Goal: Task Accomplishment & Management: Complete application form

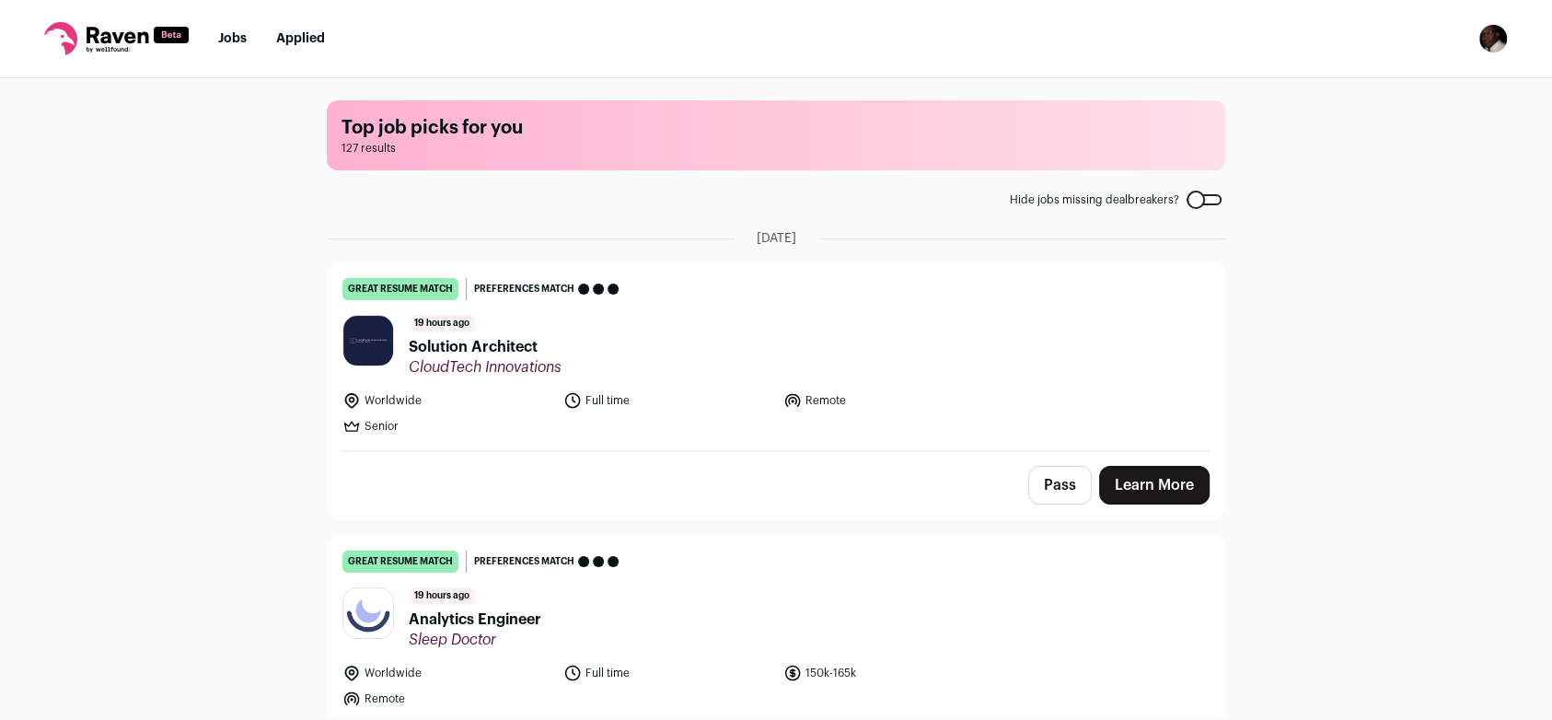
click at [1155, 472] on link "Learn More" at bounding box center [1154, 485] width 110 height 39
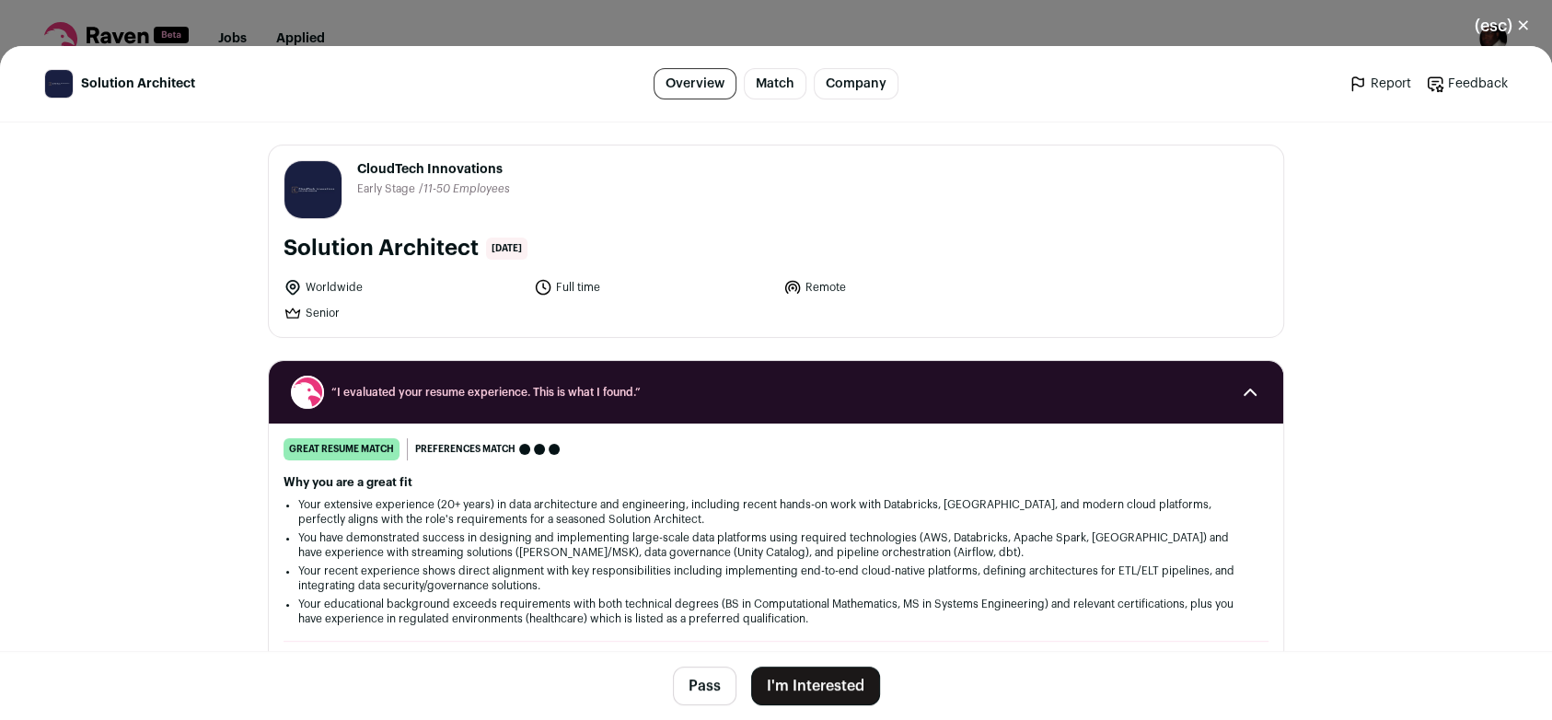
click at [839, 692] on button "I'm Interested" at bounding box center [815, 686] width 129 height 39
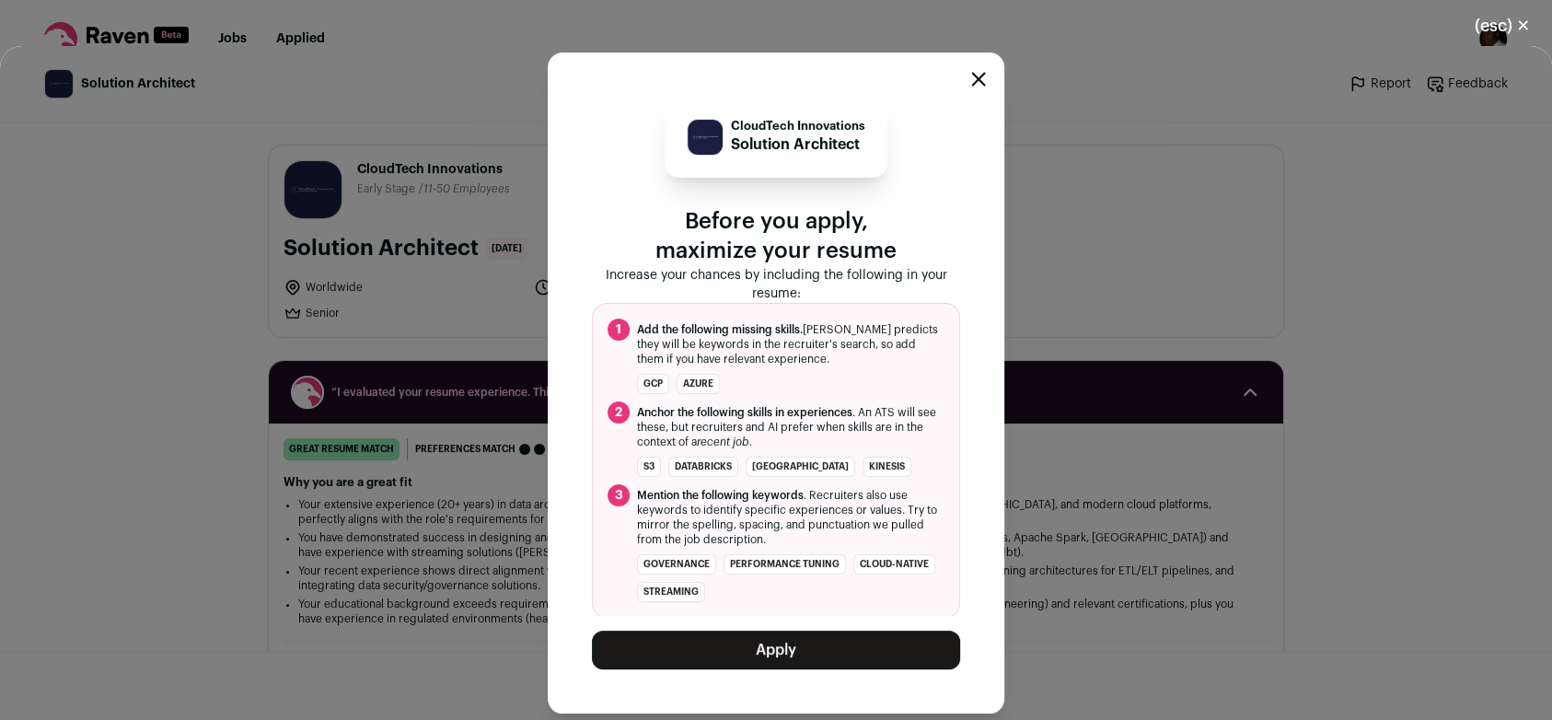
scroll to position [5, 0]
click at [980, 77] on icon "Close modal" at bounding box center [978, 79] width 15 height 15
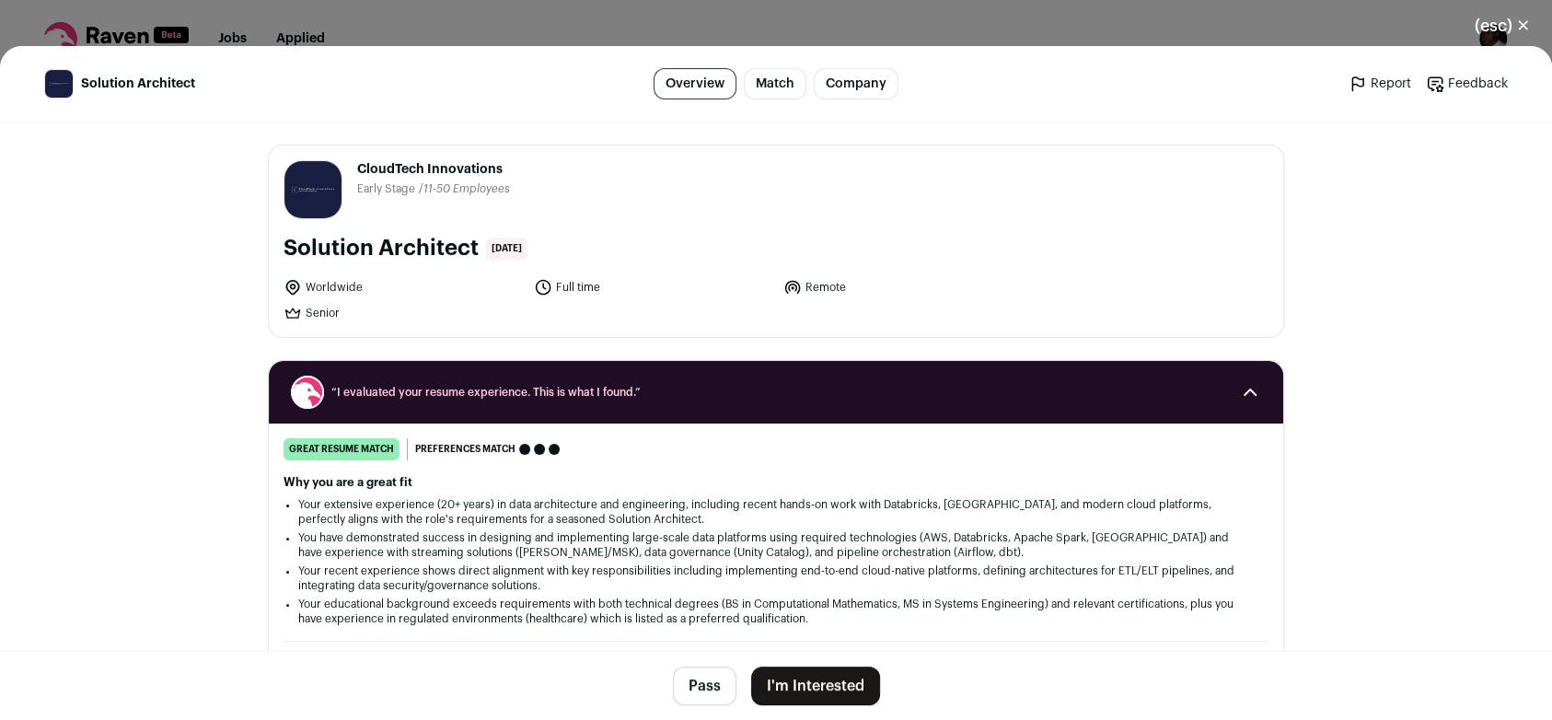
click at [1530, 26] on button "(esc) ✕" at bounding box center [1502, 26] width 99 height 41
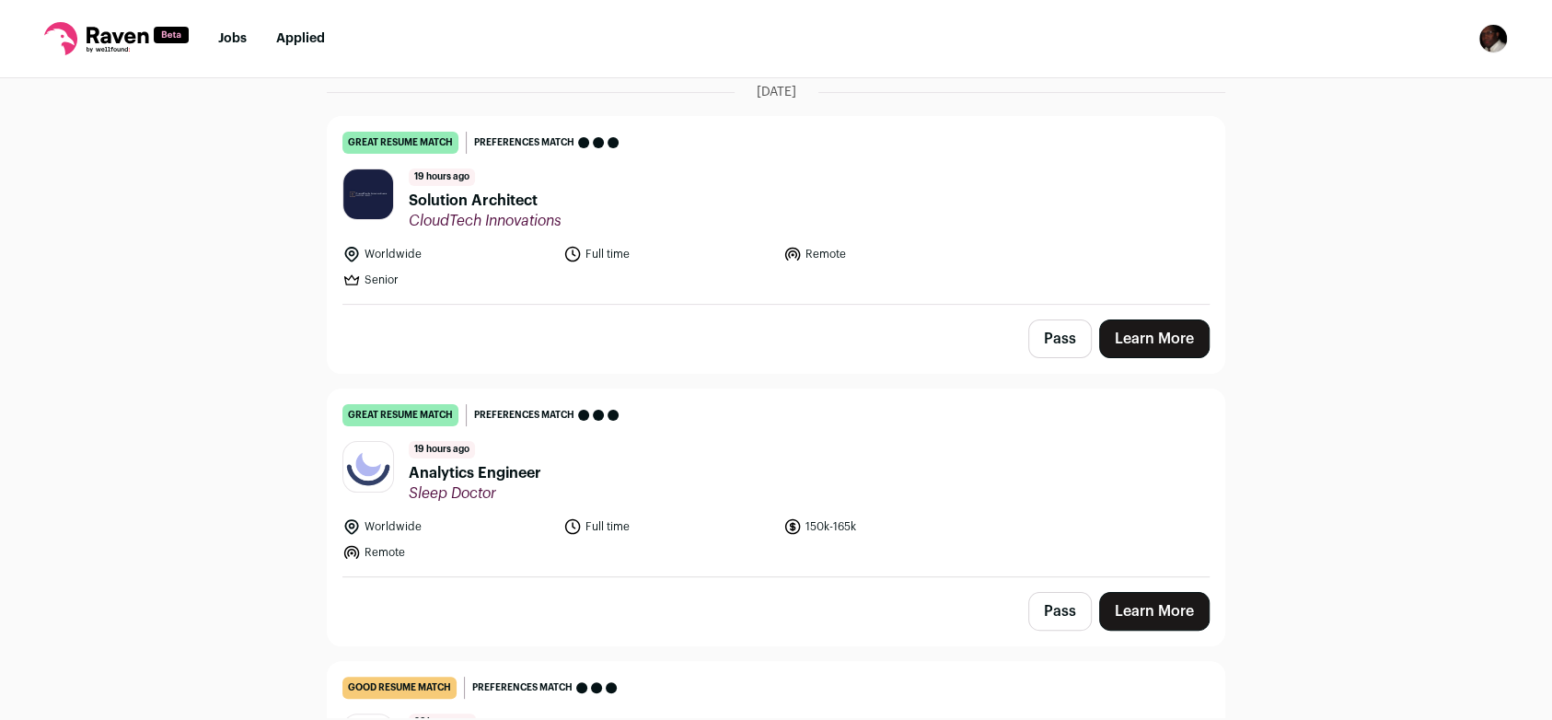
scroll to position [184, 0]
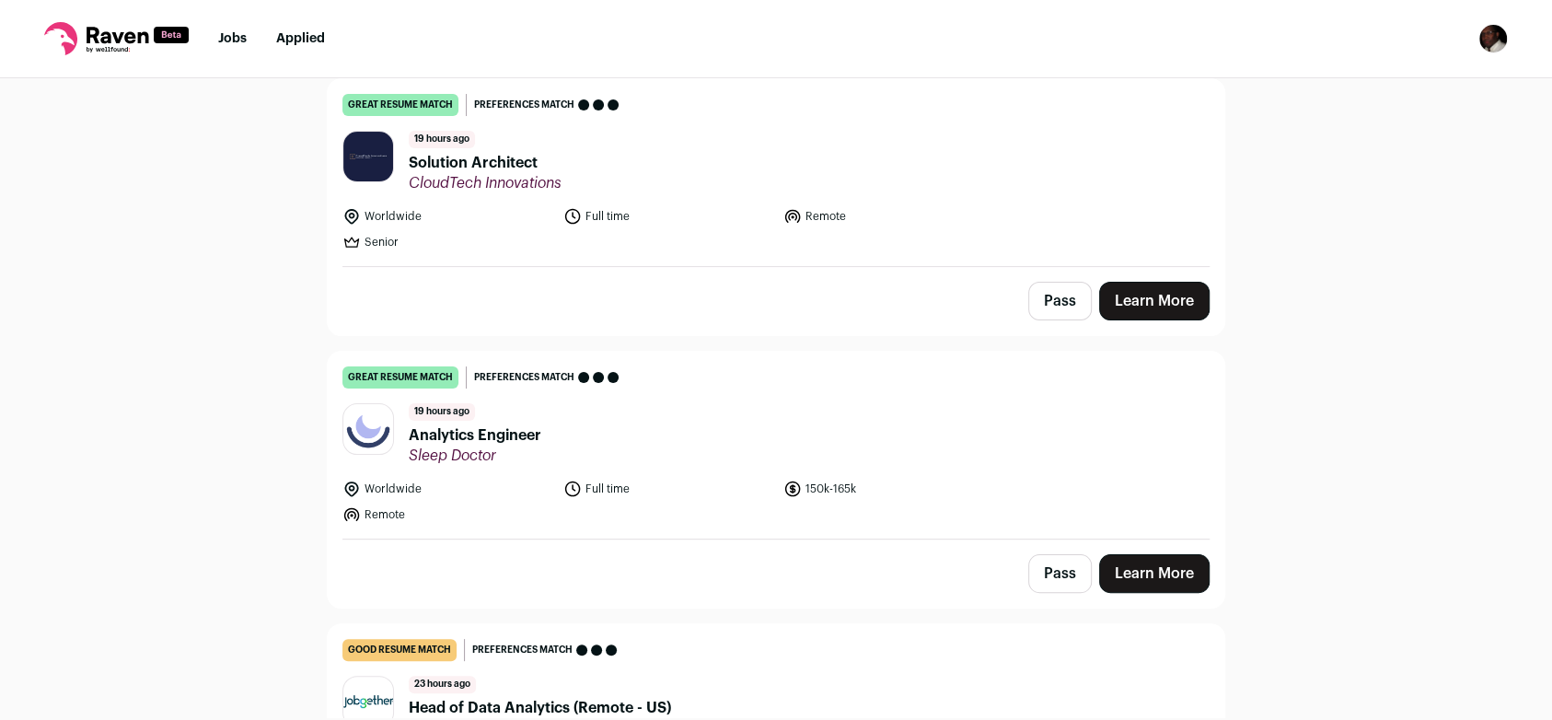
click at [1149, 570] on link "Learn More" at bounding box center [1154, 573] width 110 height 39
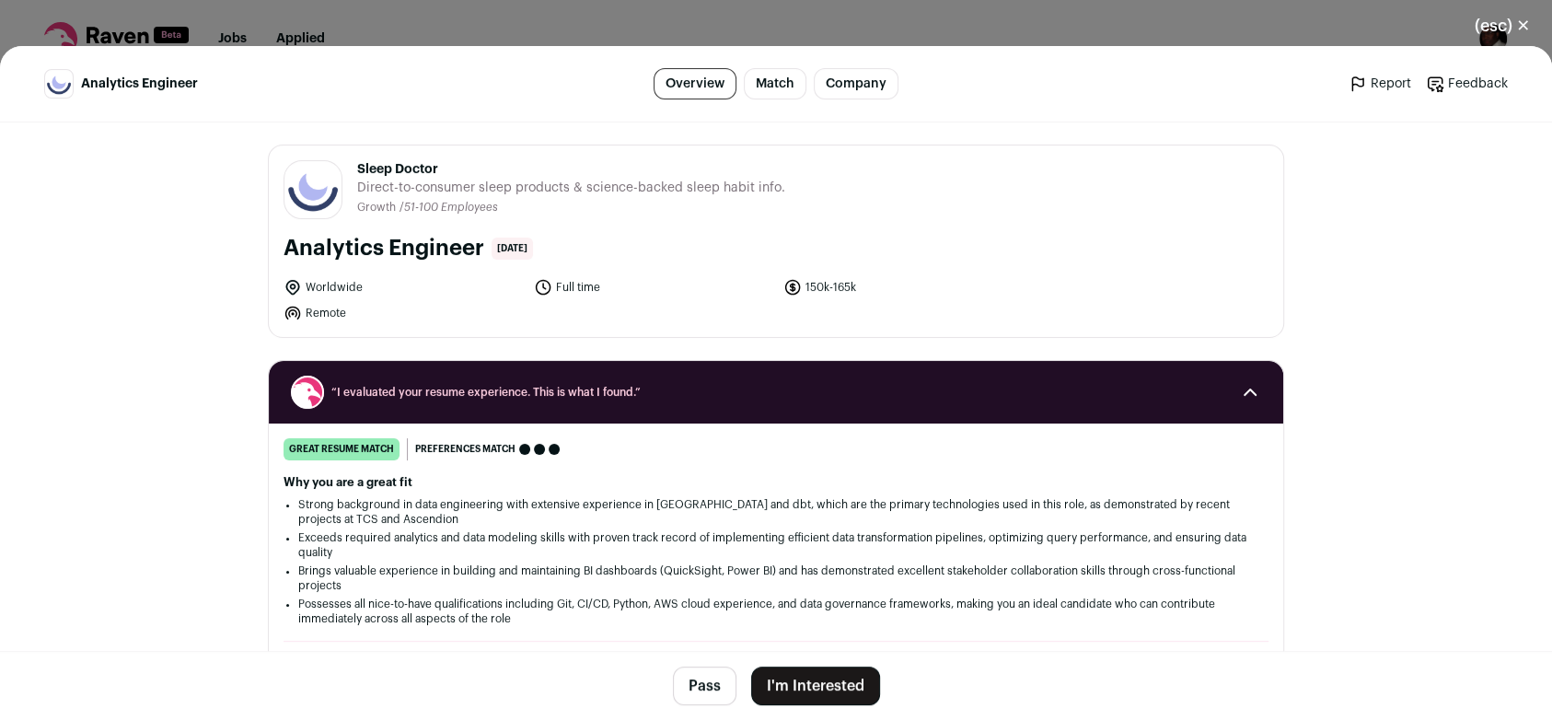
click at [794, 677] on button "I'm Interested" at bounding box center [815, 686] width 129 height 39
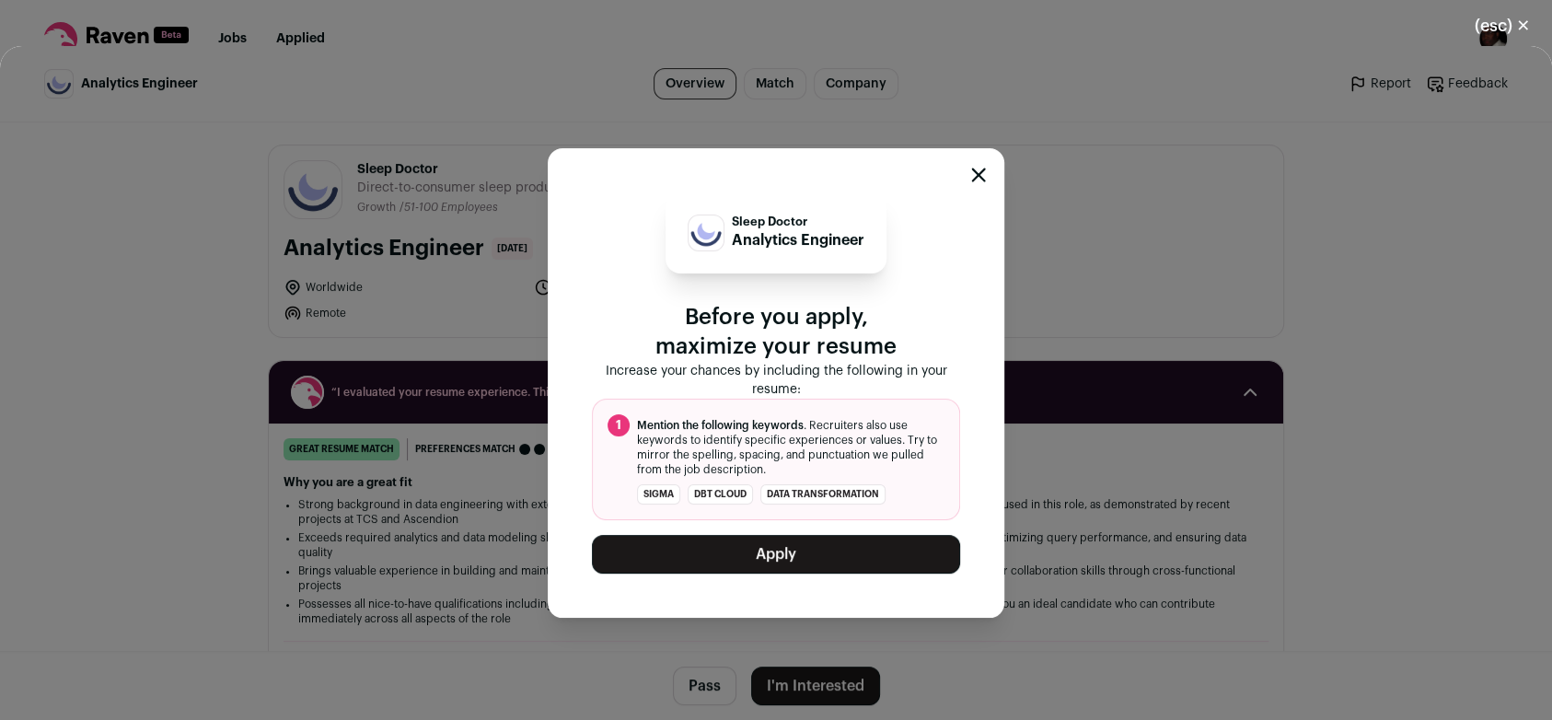
click at [976, 177] on icon "Close modal" at bounding box center [978, 175] width 15 height 15
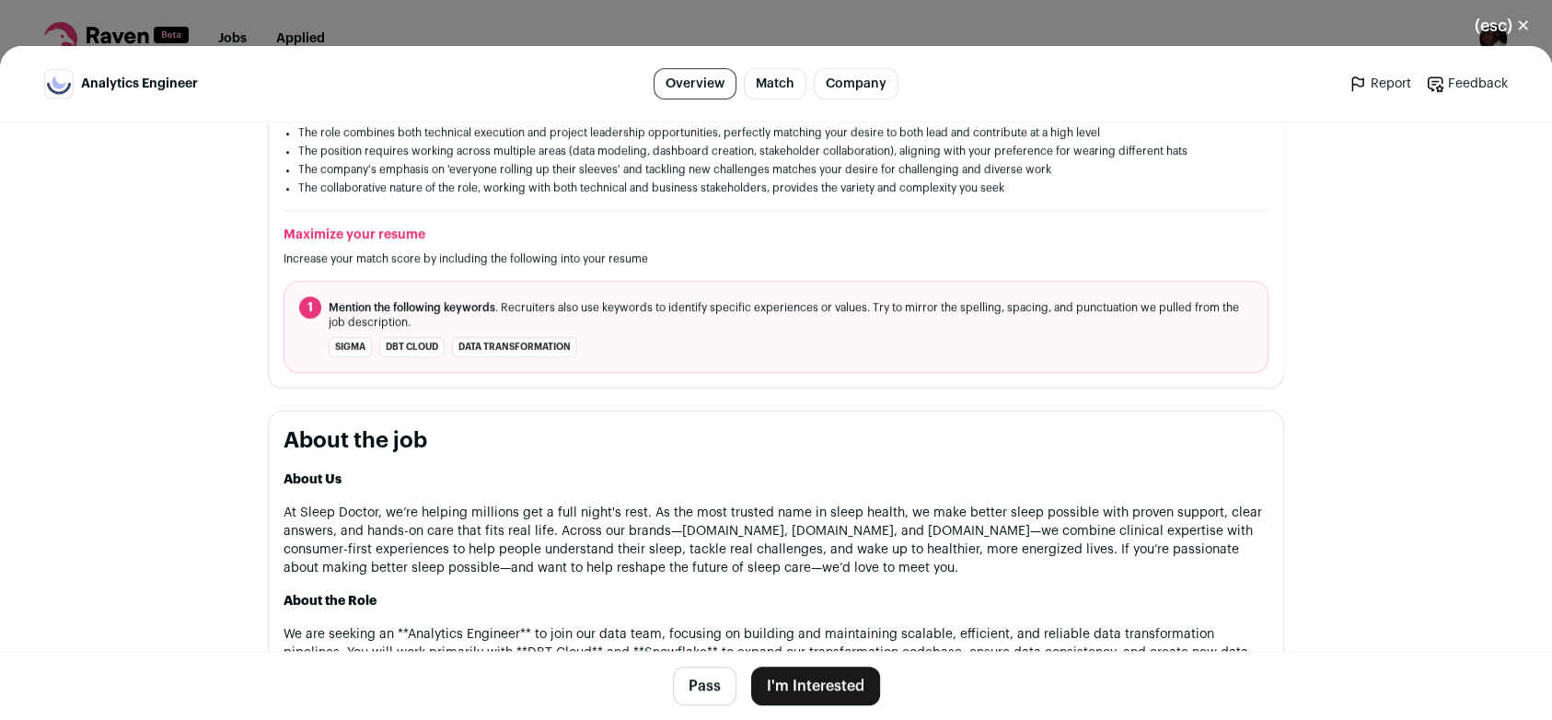
scroll to position [560, 0]
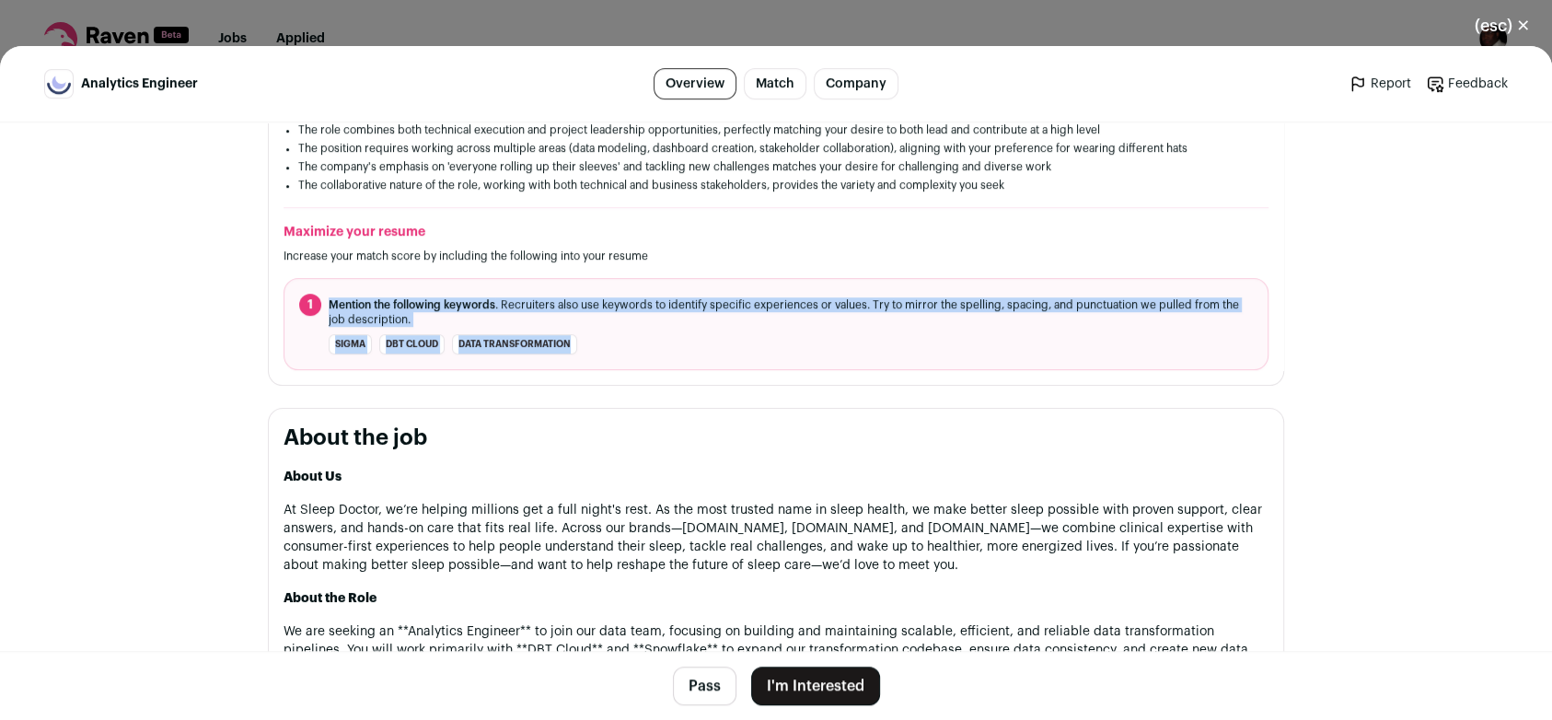
drag, startPoint x: 320, startPoint y: 308, endPoint x: 569, endPoint y: 338, distance: 250.4
click at [569, 338] on ol "1 Mention the following keywords . Recruiters also use keywords to identify spe…" at bounding box center [776, 324] width 985 height 92
drag, startPoint x: 569, startPoint y: 338, endPoint x: 553, endPoint y: 343, distance: 16.3
copy ol "Mention the following keywords . Recruiters also use keywords to identify speci…"
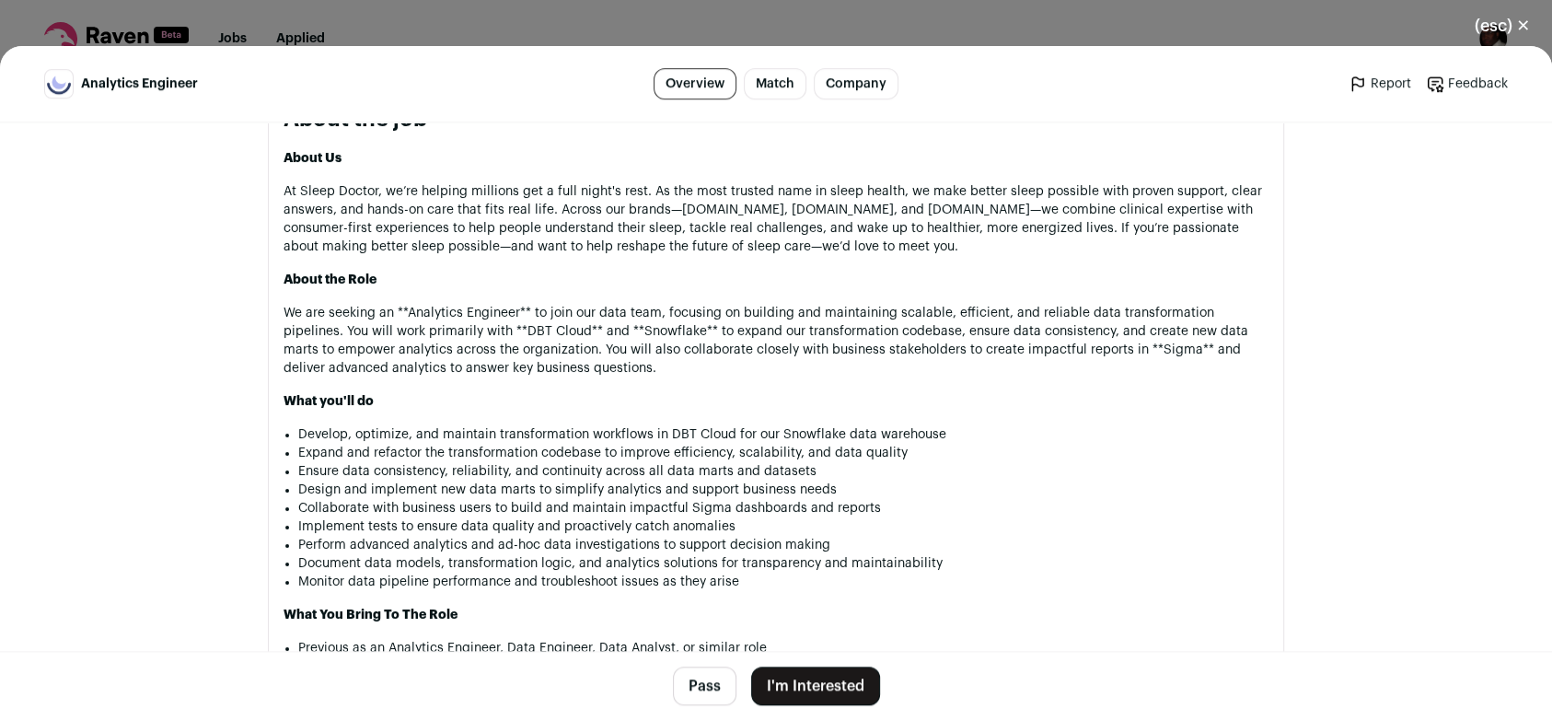
scroll to position [890, 0]
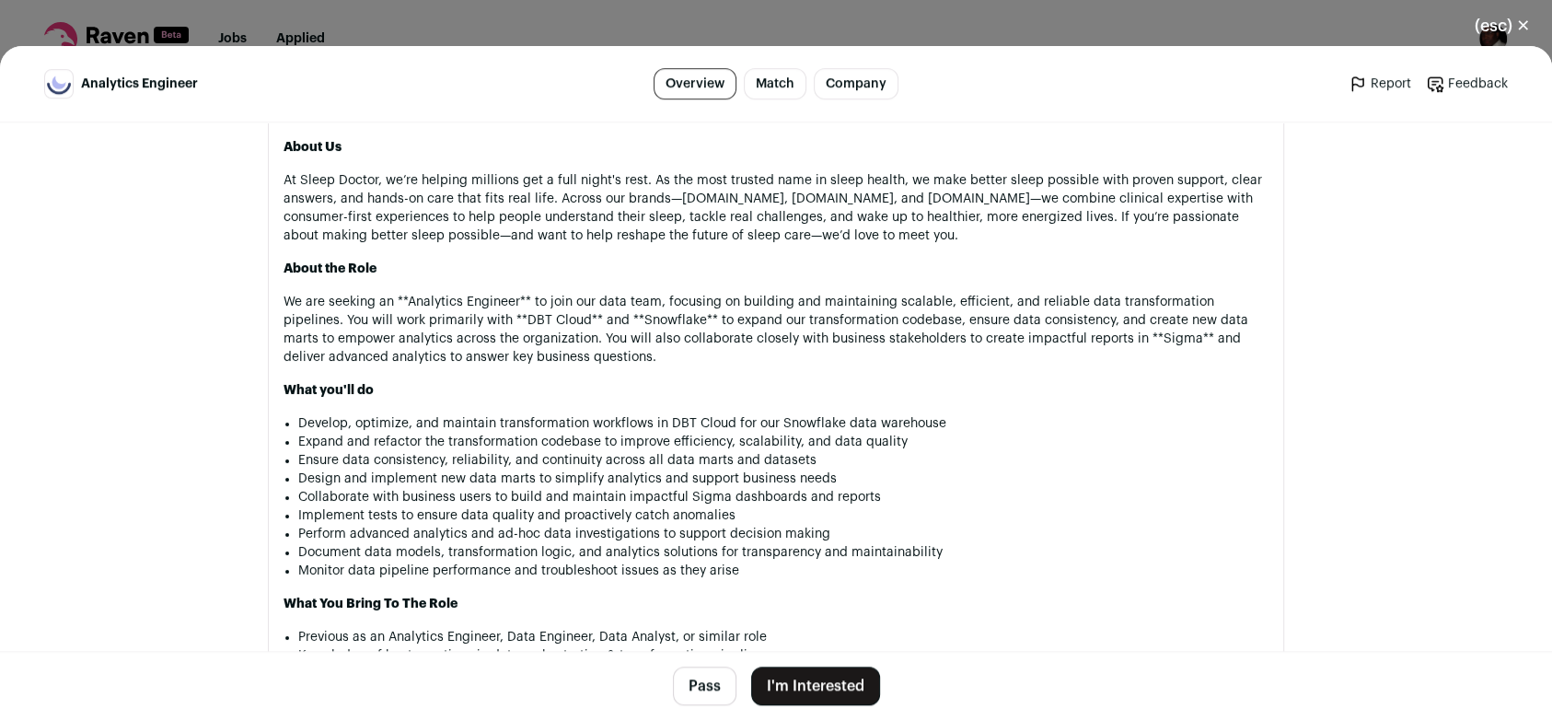
click at [1518, 25] on button "(esc) ✕" at bounding box center [1502, 26] width 99 height 41
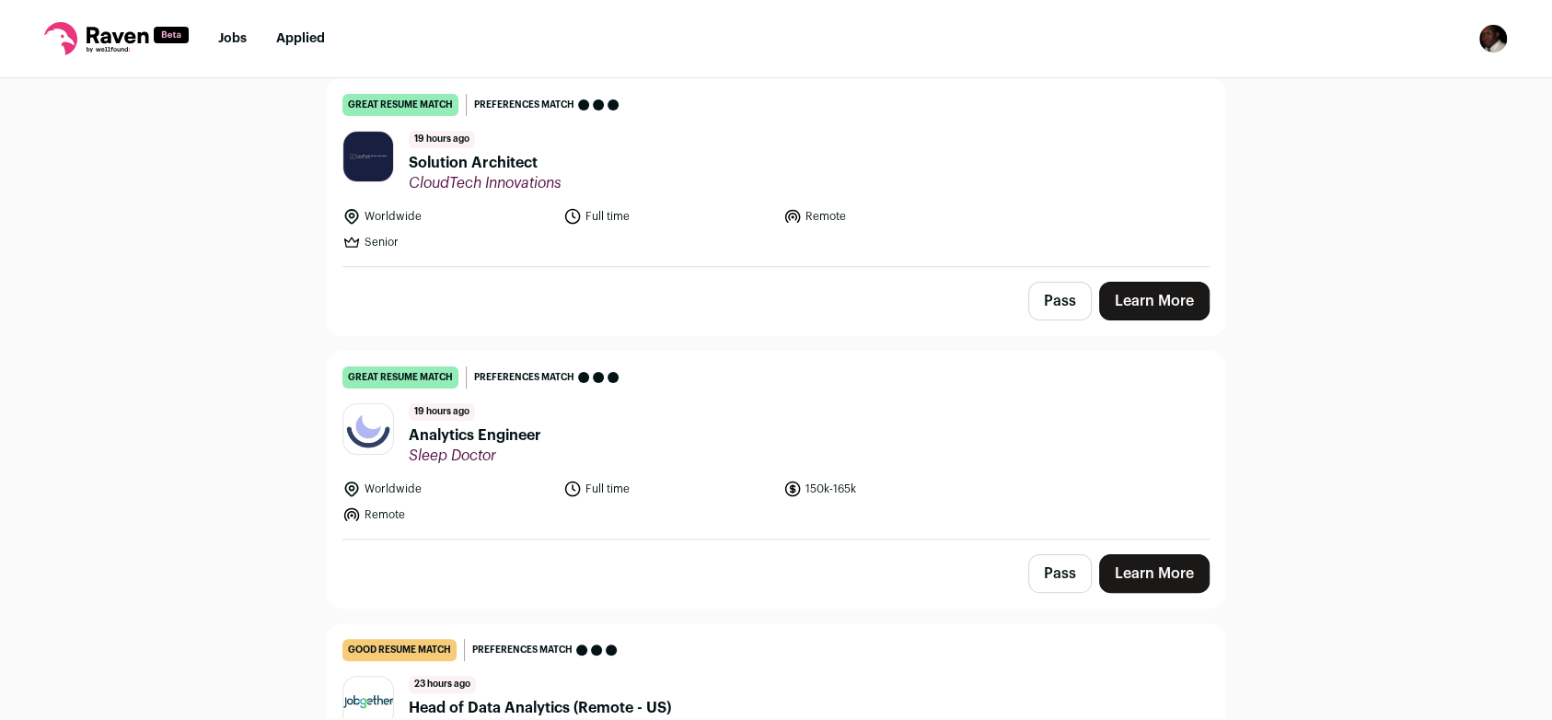
click at [1498, 39] on img "Open dropdown" at bounding box center [1493, 38] width 29 height 29
click at [1379, 88] on link "Settings" at bounding box center [1406, 86] width 204 height 44
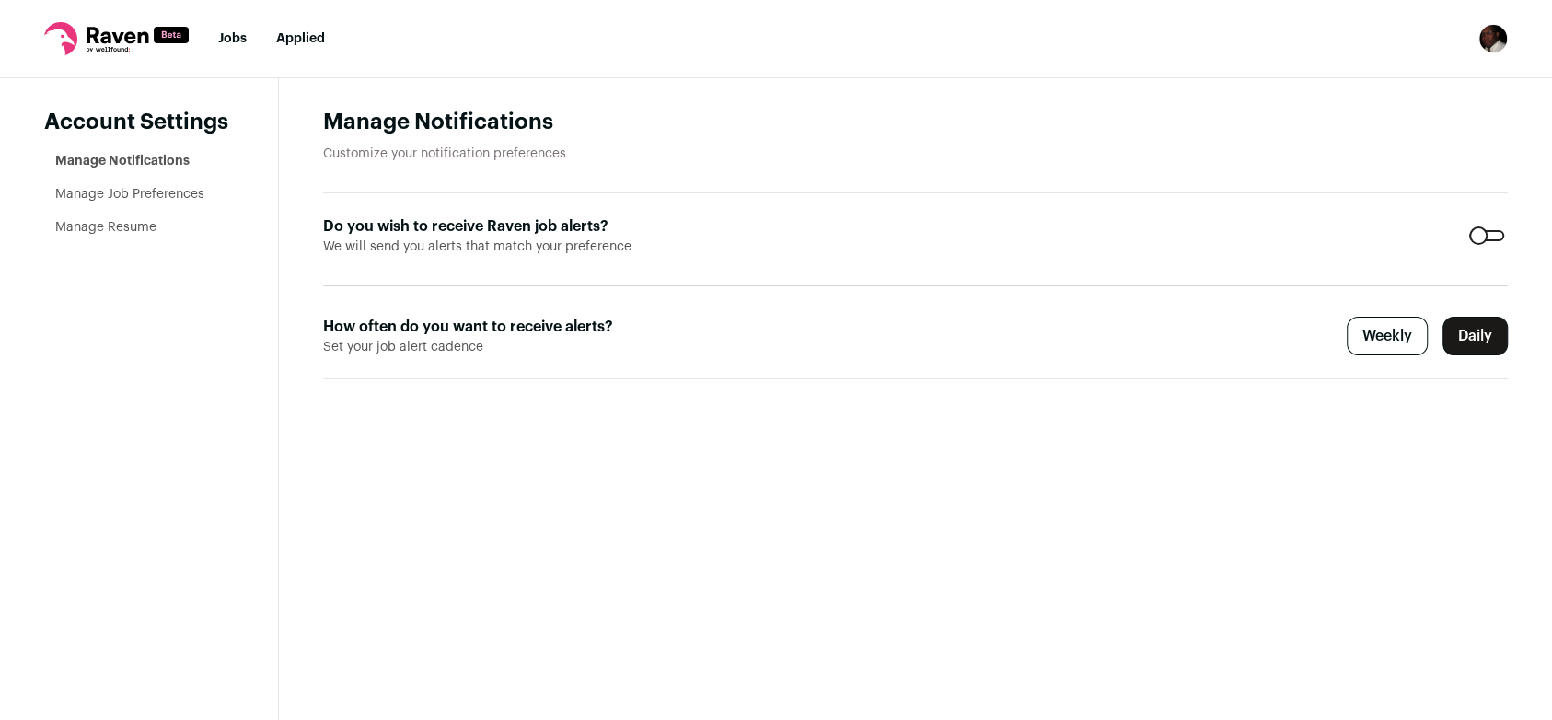
click at [103, 234] on link "Manage Resume" at bounding box center [105, 227] width 101 height 13
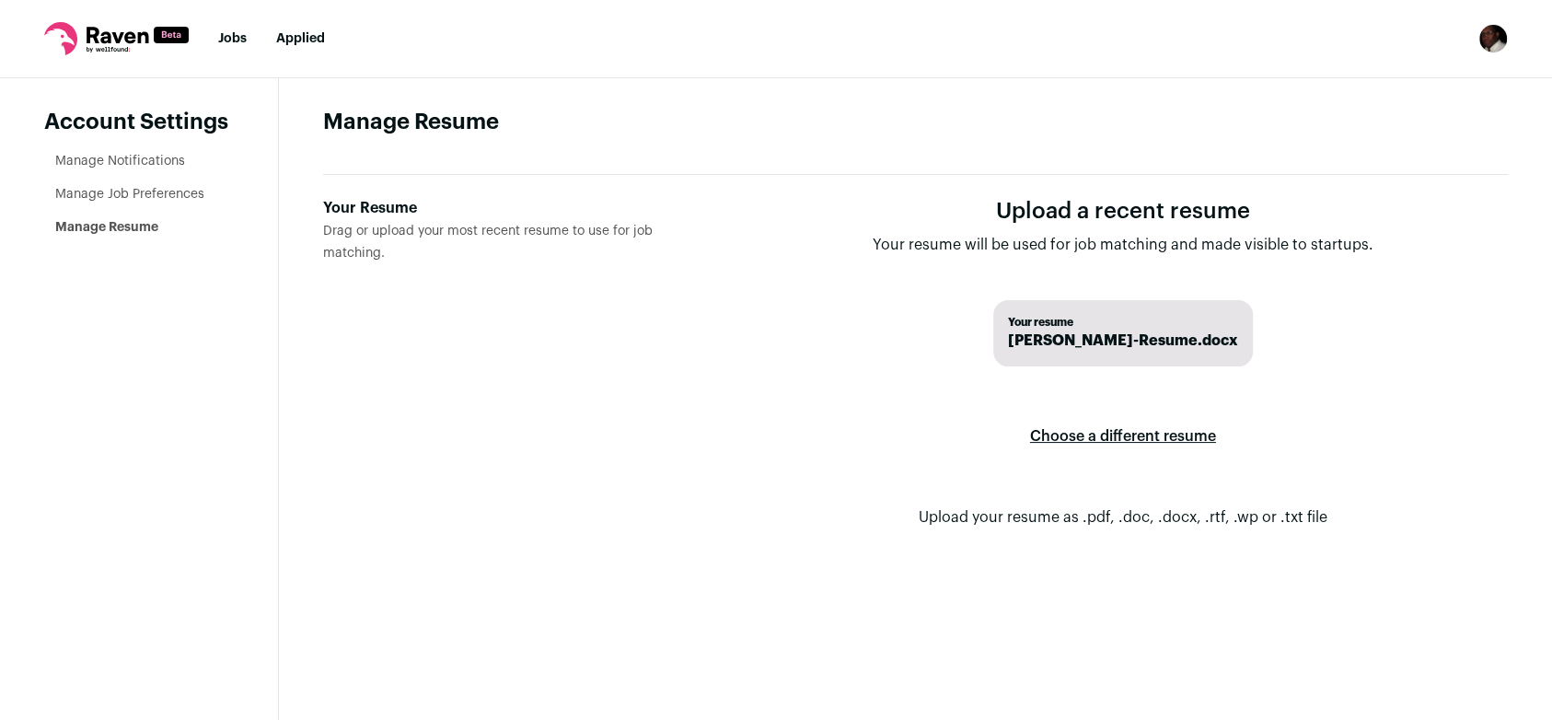
click at [1063, 434] on label "Choose a different resume" at bounding box center [1123, 437] width 186 height 52
click at [0, 0] on input "Your Resume Drag or upload your most recent resume to use for job matching." at bounding box center [0, 0] width 0 height 0
click at [234, 41] on link "Jobs" at bounding box center [232, 38] width 29 height 13
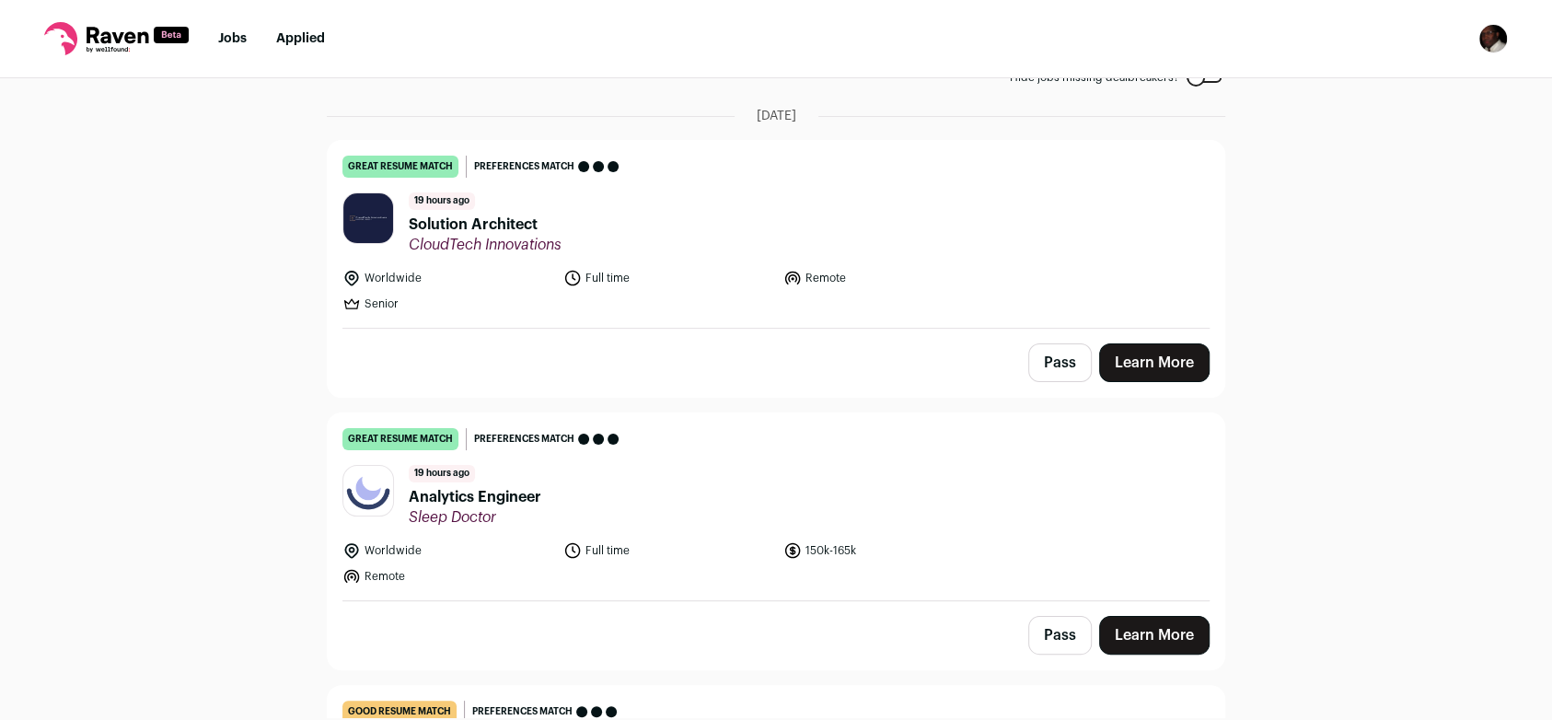
scroll to position [258, 0]
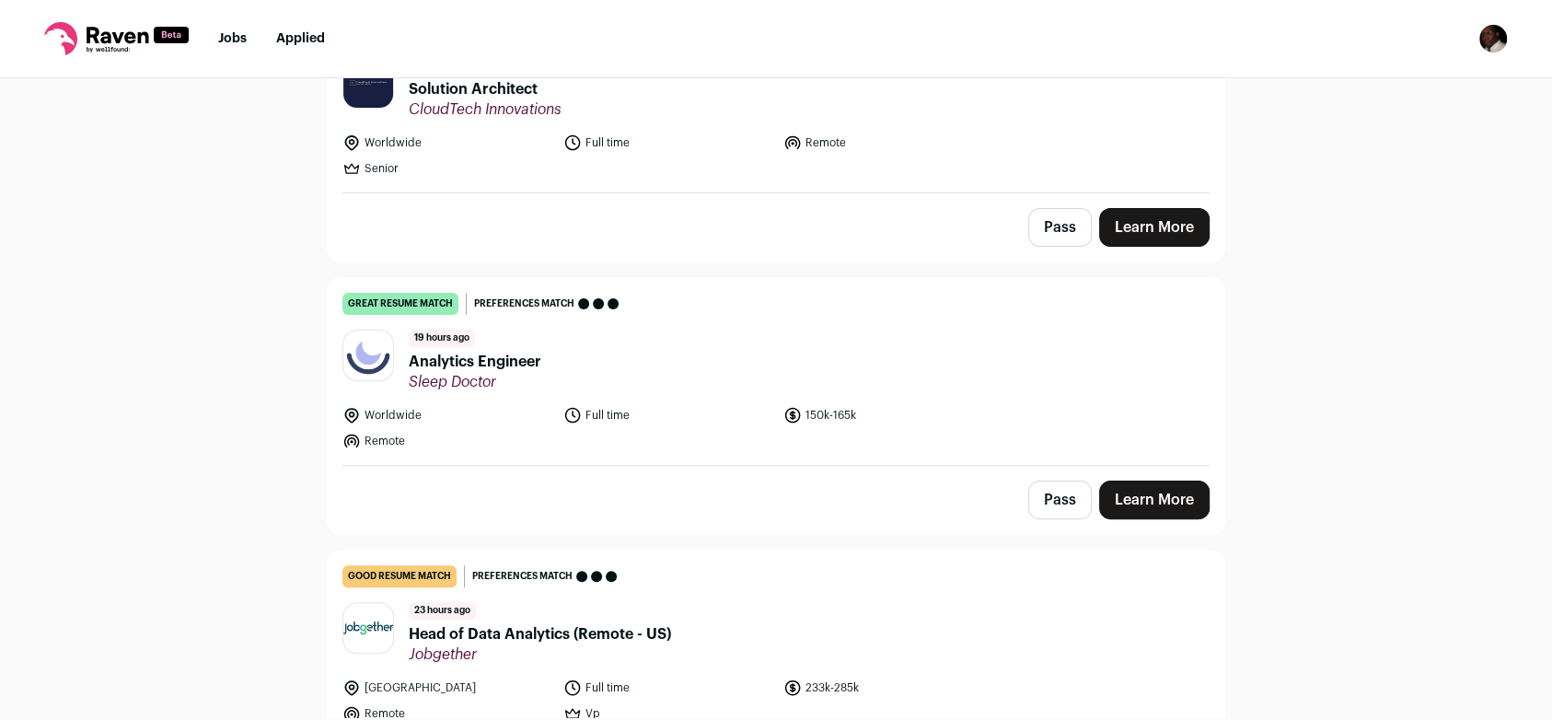
click at [1185, 501] on link "Learn More" at bounding box center [1154, 500] width 110 height 39
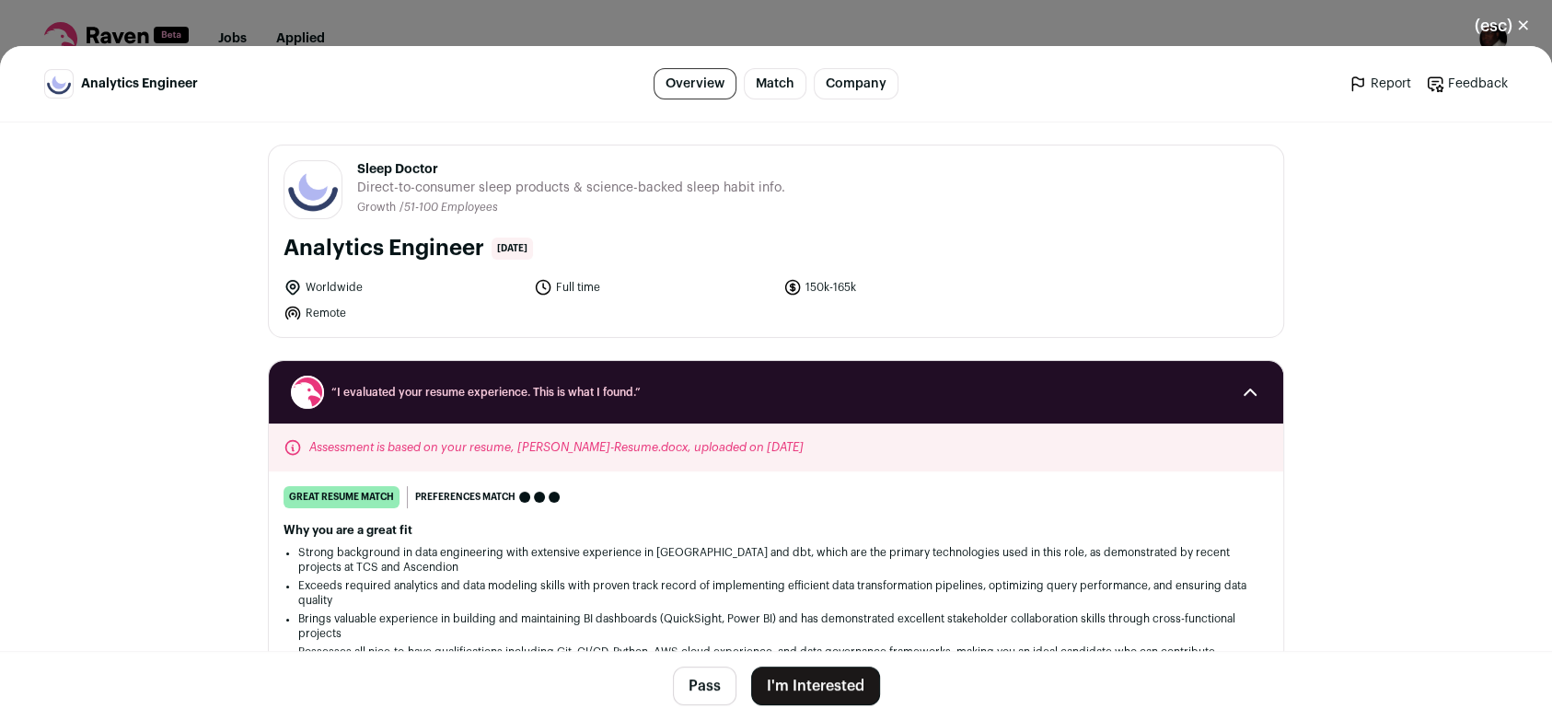
click at [1518, 28] on button "(esc) ✕" at bounding box center [1502, 26] width 99 height 41
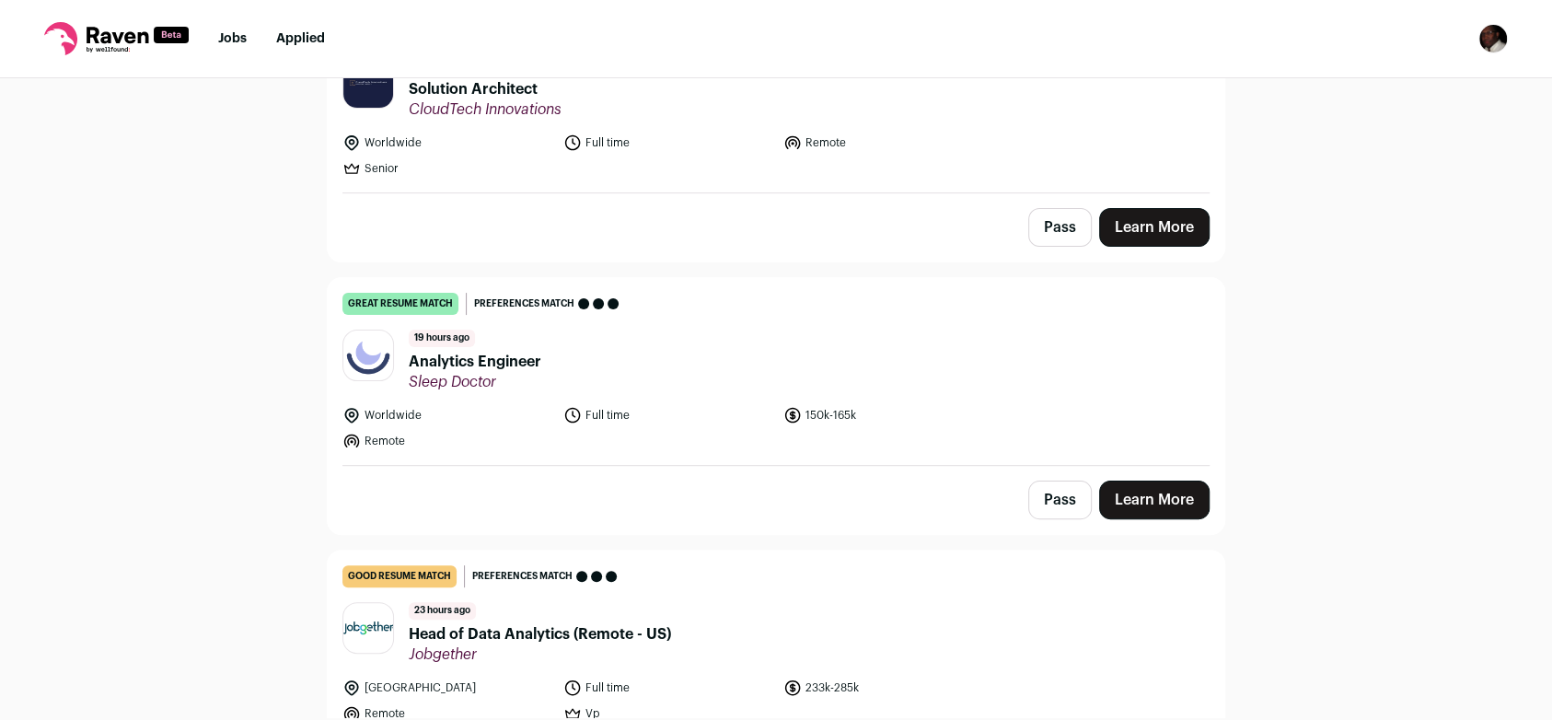
click at [1162, 510] on link "Learn More" at bounding box center [1154, 500] width 110 height 39
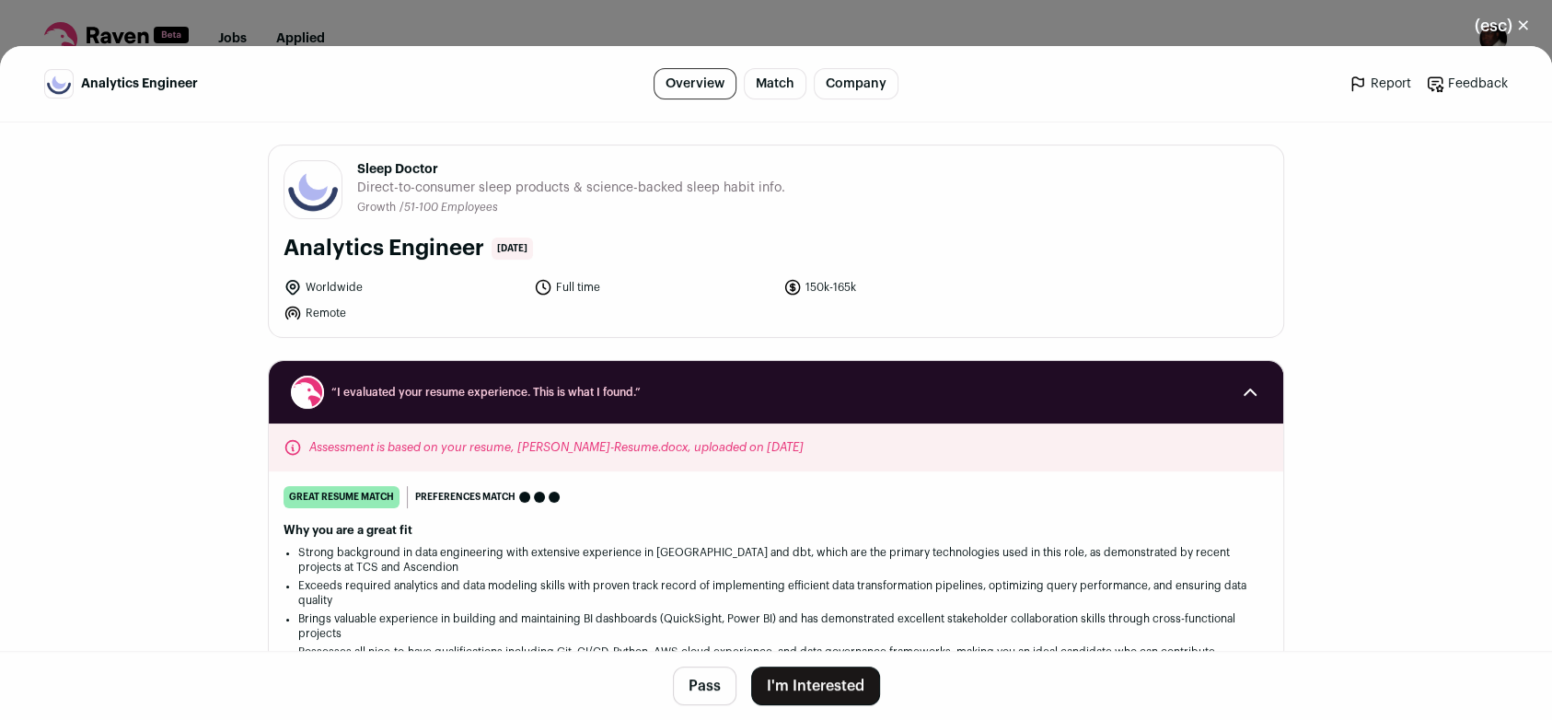
drag, startPoint x: 303, startPoint y: 447, endPoint x: 792, endPoint y: 447, distance: 489.0
click at [792, 447] on div "Assessment is based on your resume, [PERSON_NAME]-Resume.docx, uploaded on [DAT…" at bounding box center [776, 448] width 1015 height 48
copy div "Assessment is based on your resume, [PERSON_NAME]-Resume.docx, uploaded on [DAT…"
click at [1526, 26] on button "(esc) ✕" at bounding box center [1502, 26] width 99 height 41
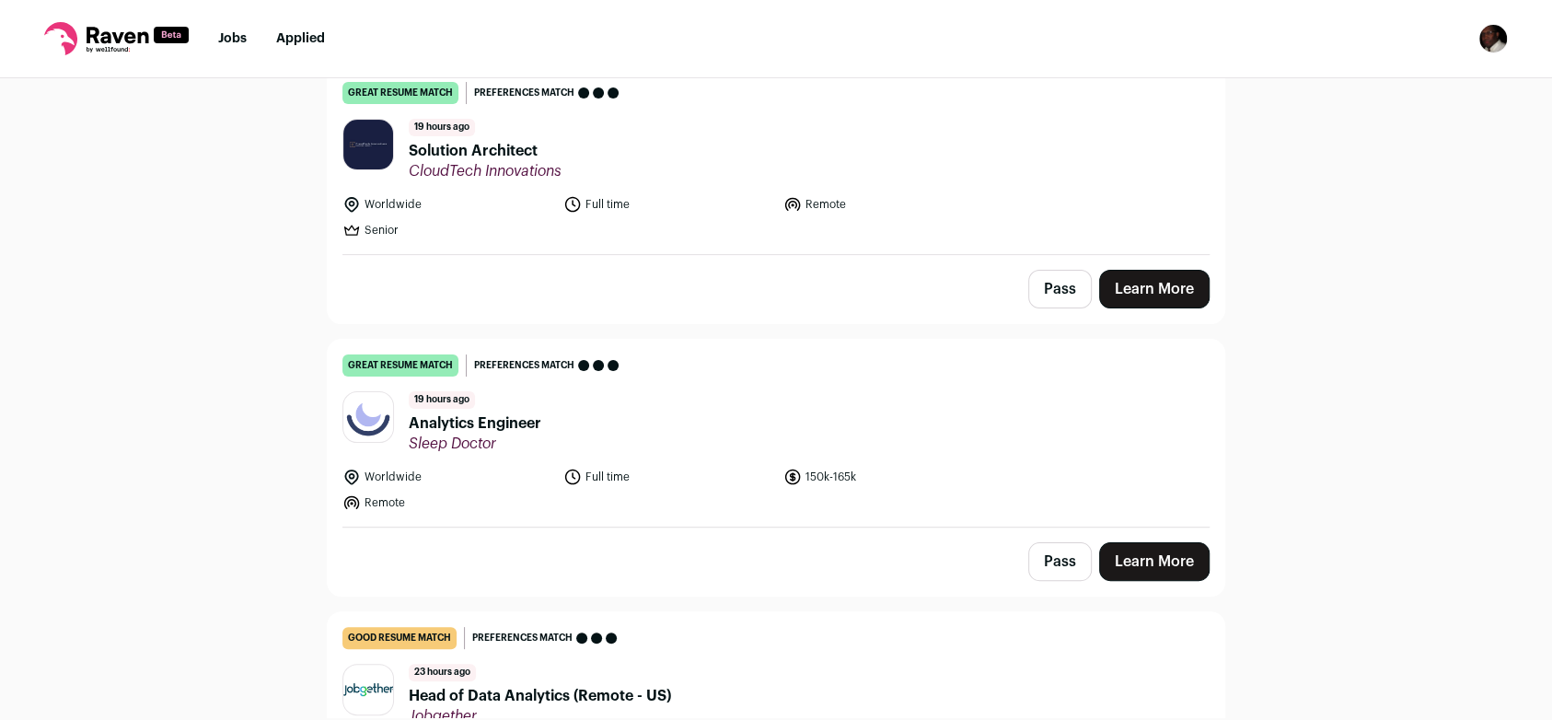
scroll to position [208, 0]
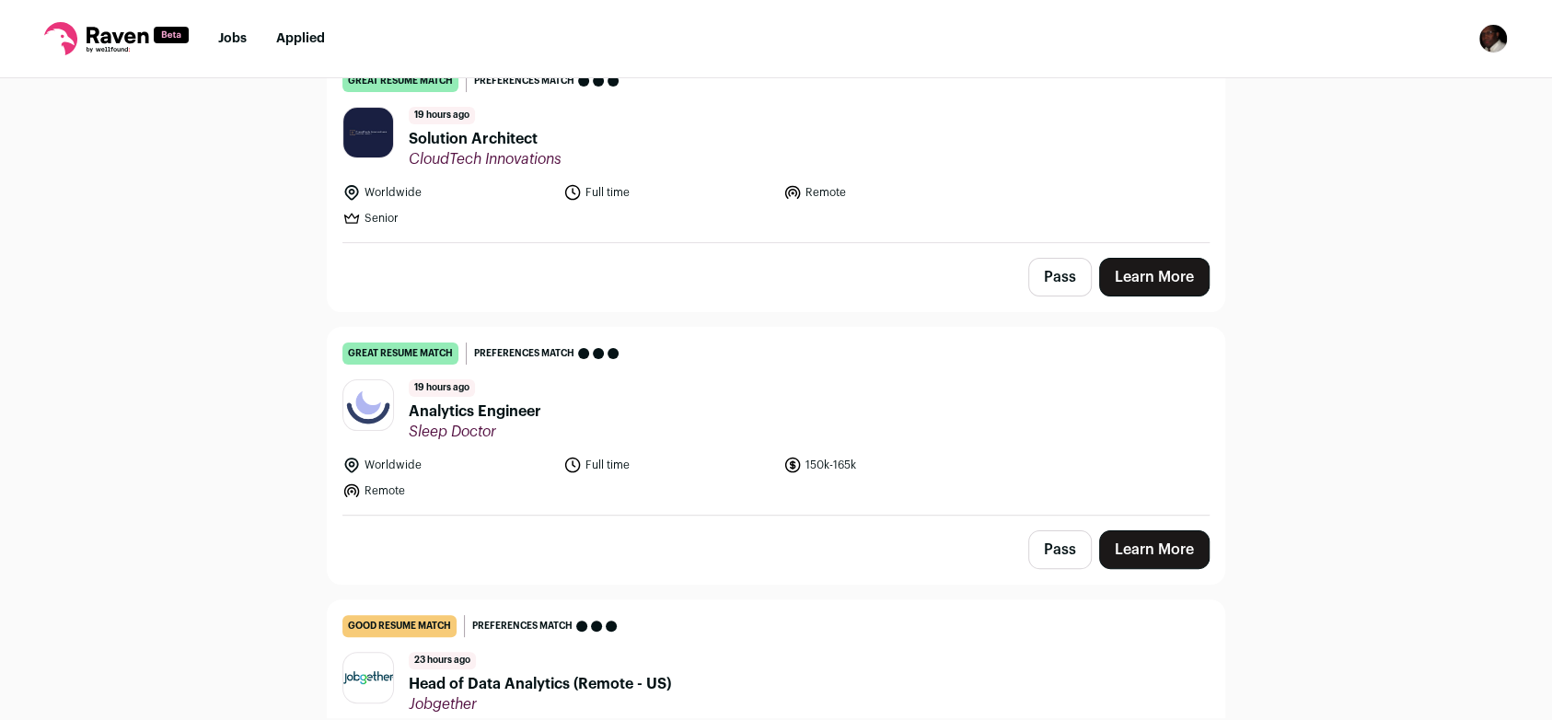
click at [1141, 560] on link "Learn More" at bounding box center [1154, 549] width 110 height 39
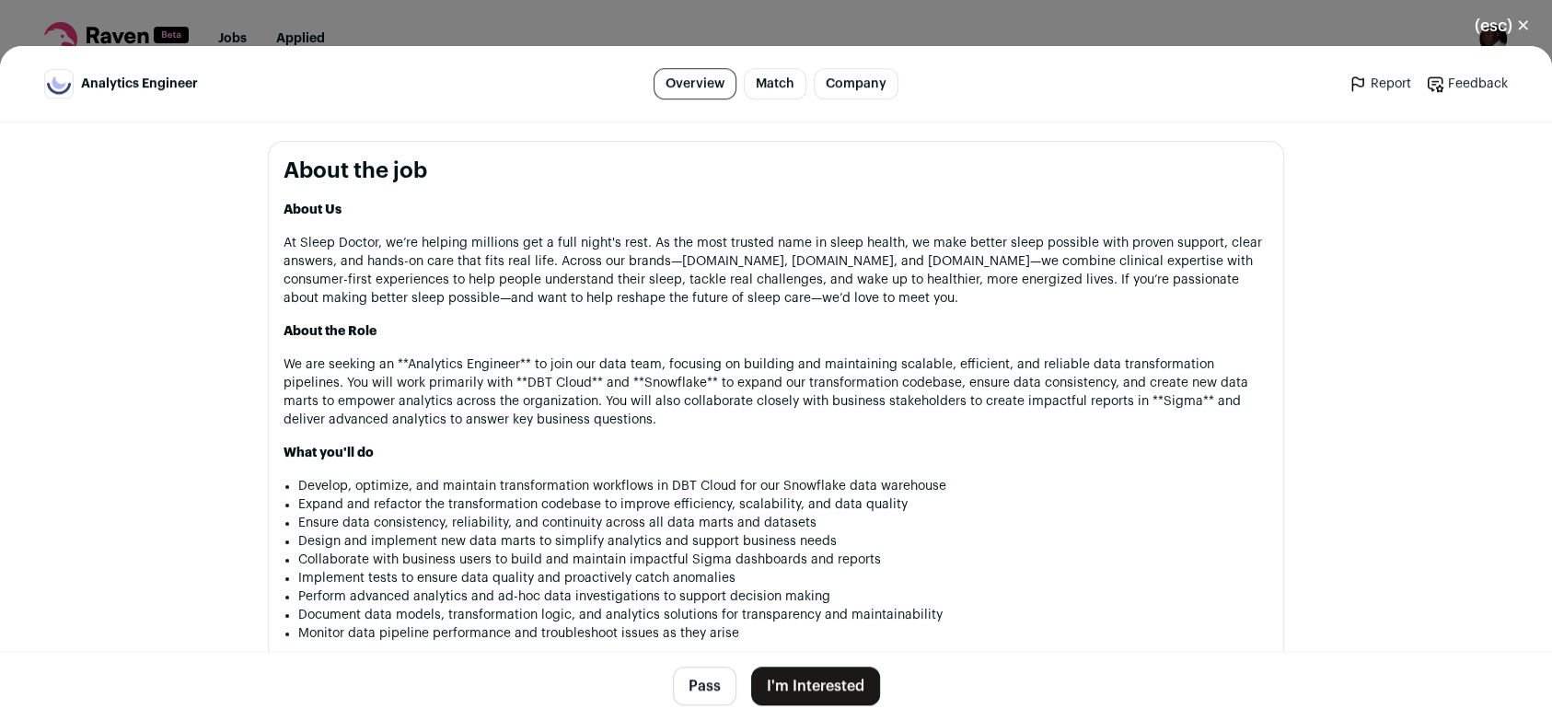
scroll to position [878, 0]
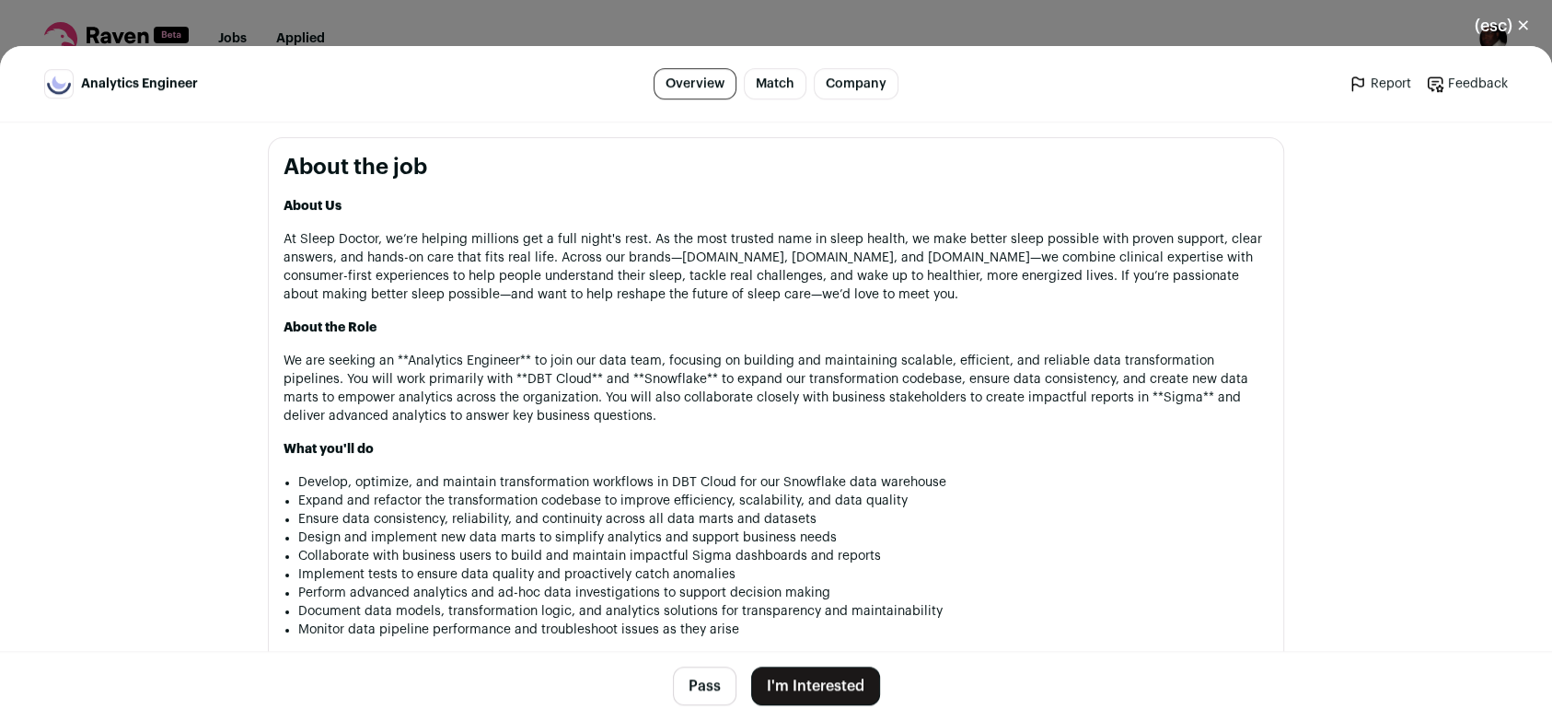
click at [807, 677] on button "I'm Interested" at bounding box center [815, 686] width 129 height 39
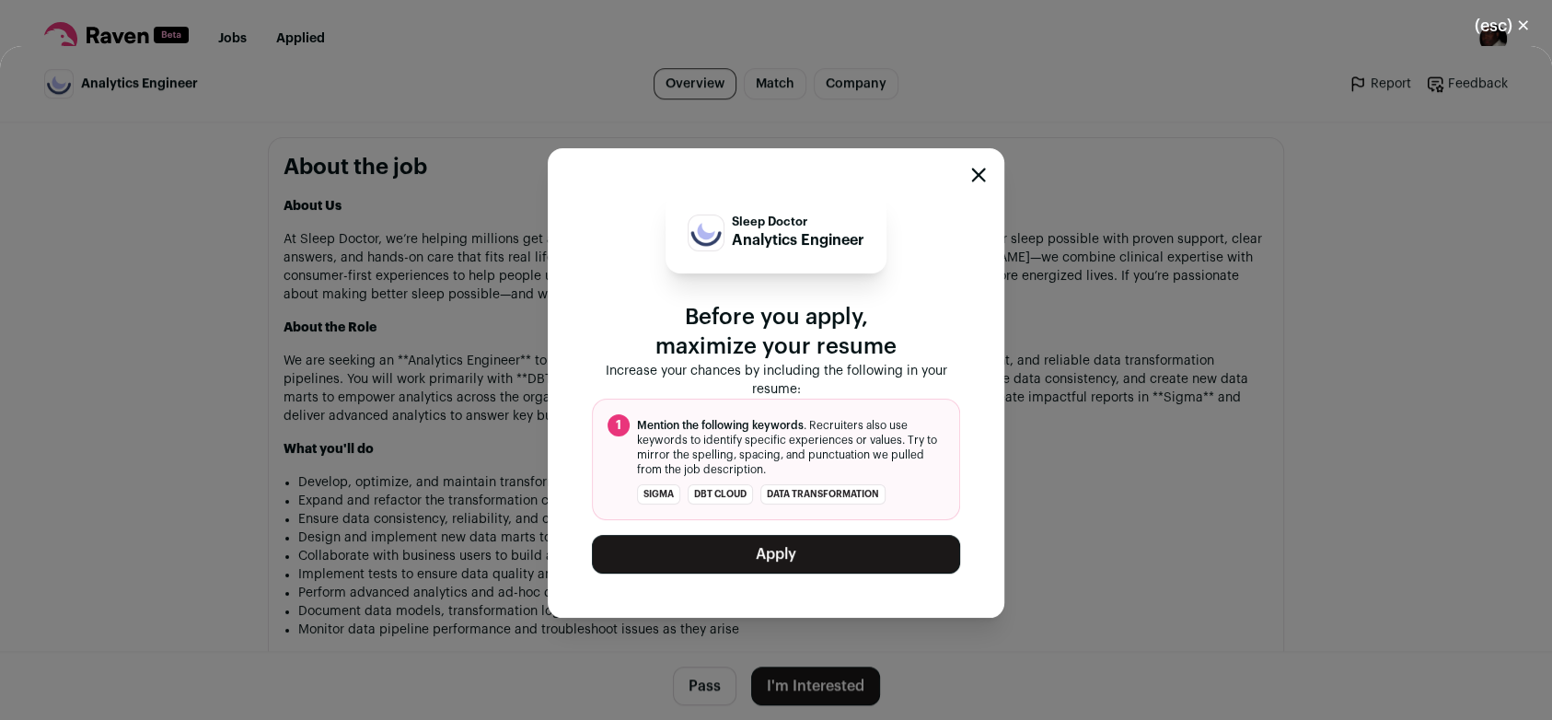
click at [823, 559] on button "Apply" at bounding box center [776, 554] width 368 height 39
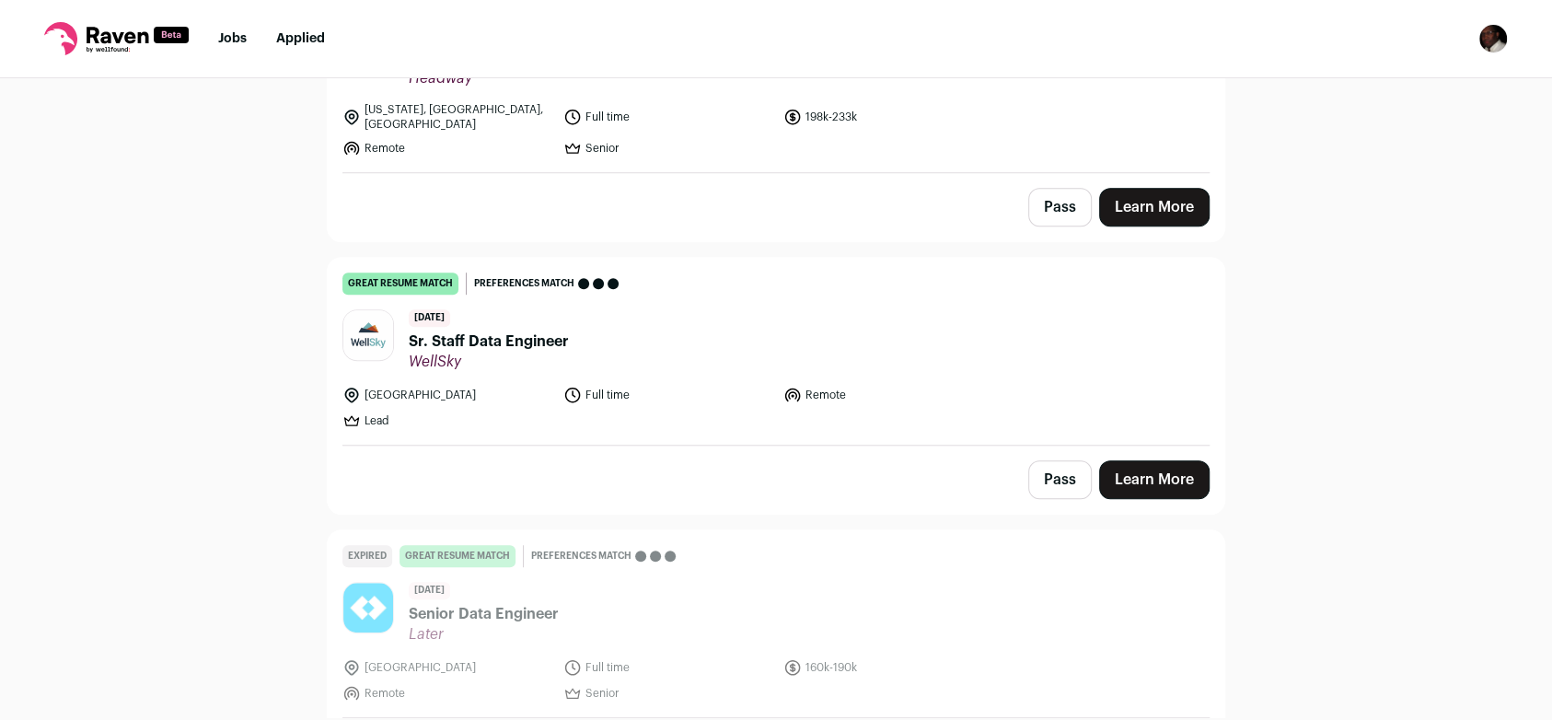
scroll to position [871, 0]
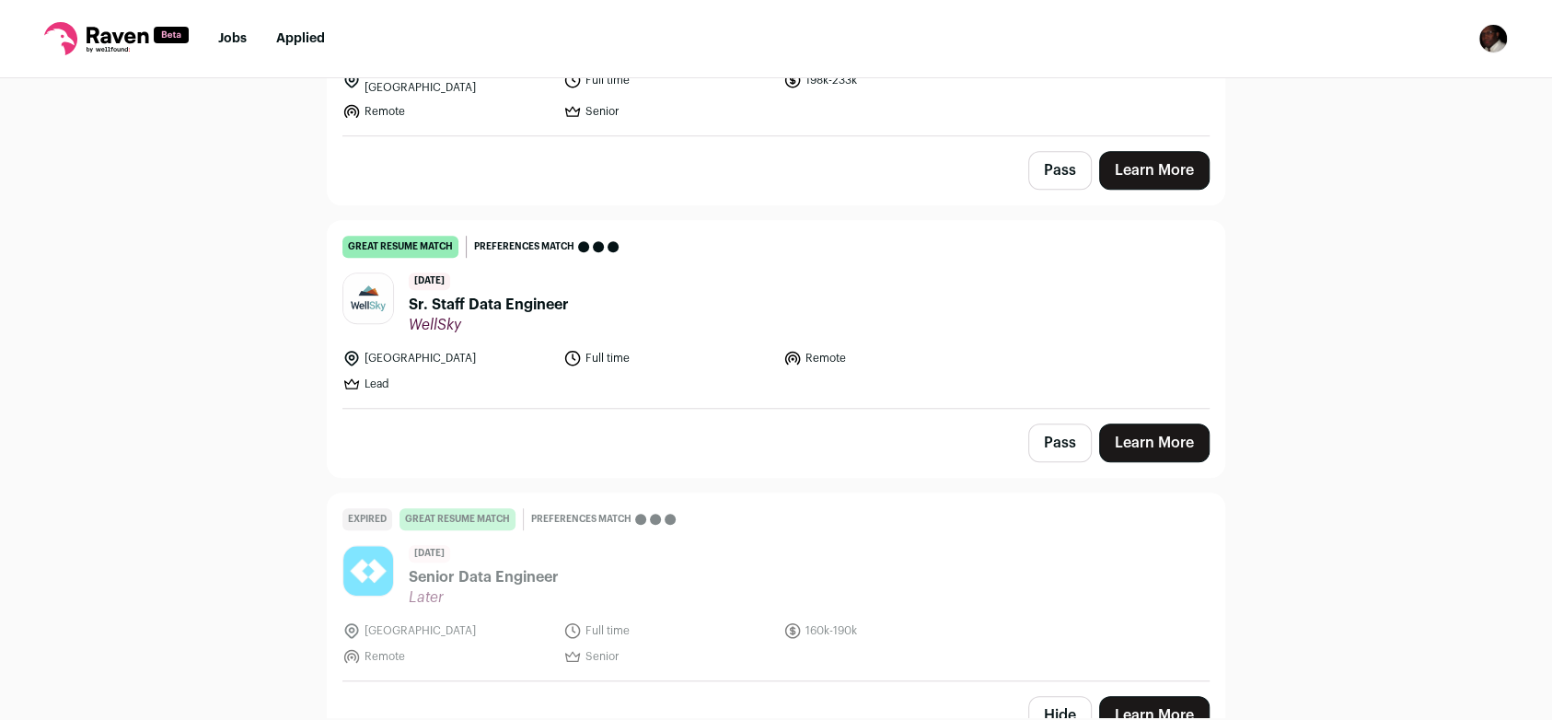
click at [1167, 425] on link "Learn More" at bounding box center [1154, 443] width 110 height 39
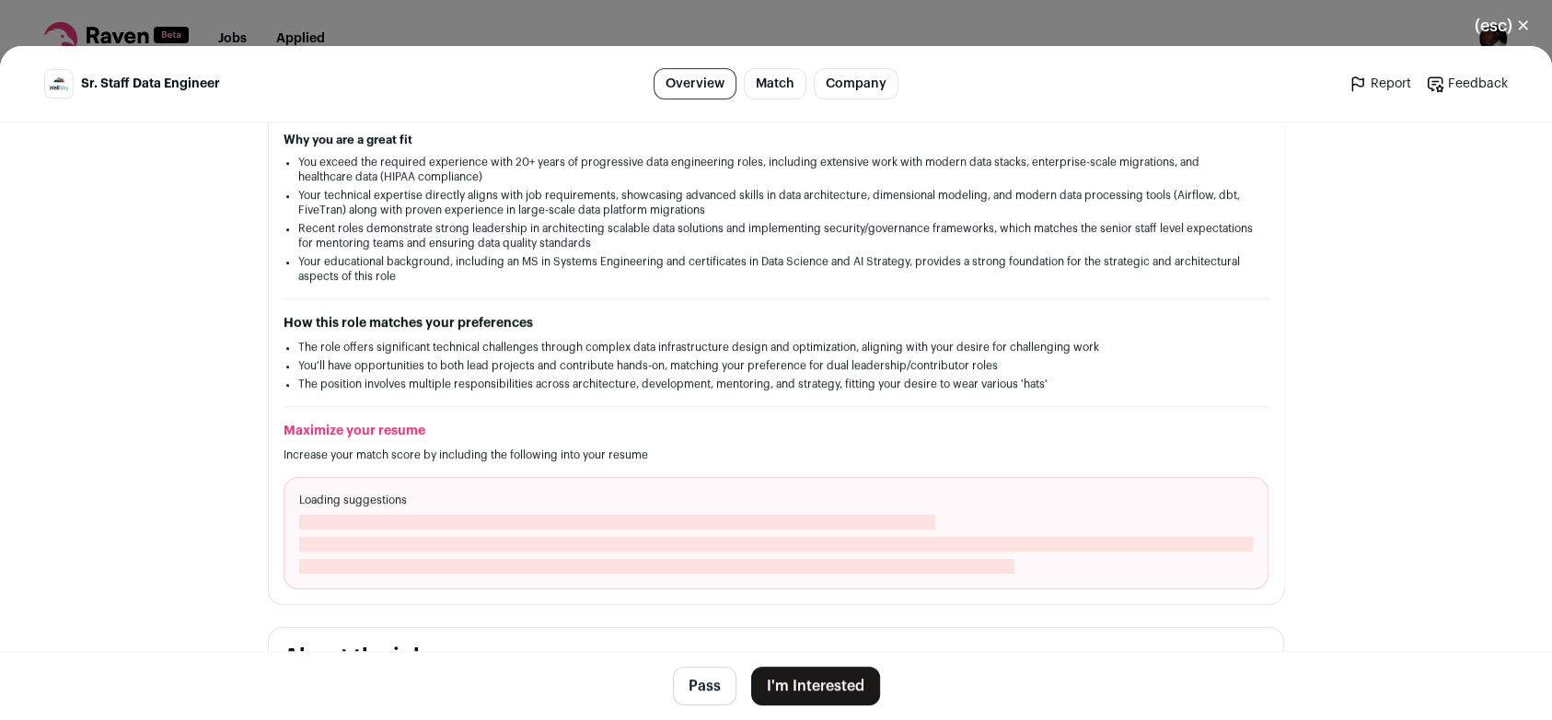
scroll to position [386, 0]
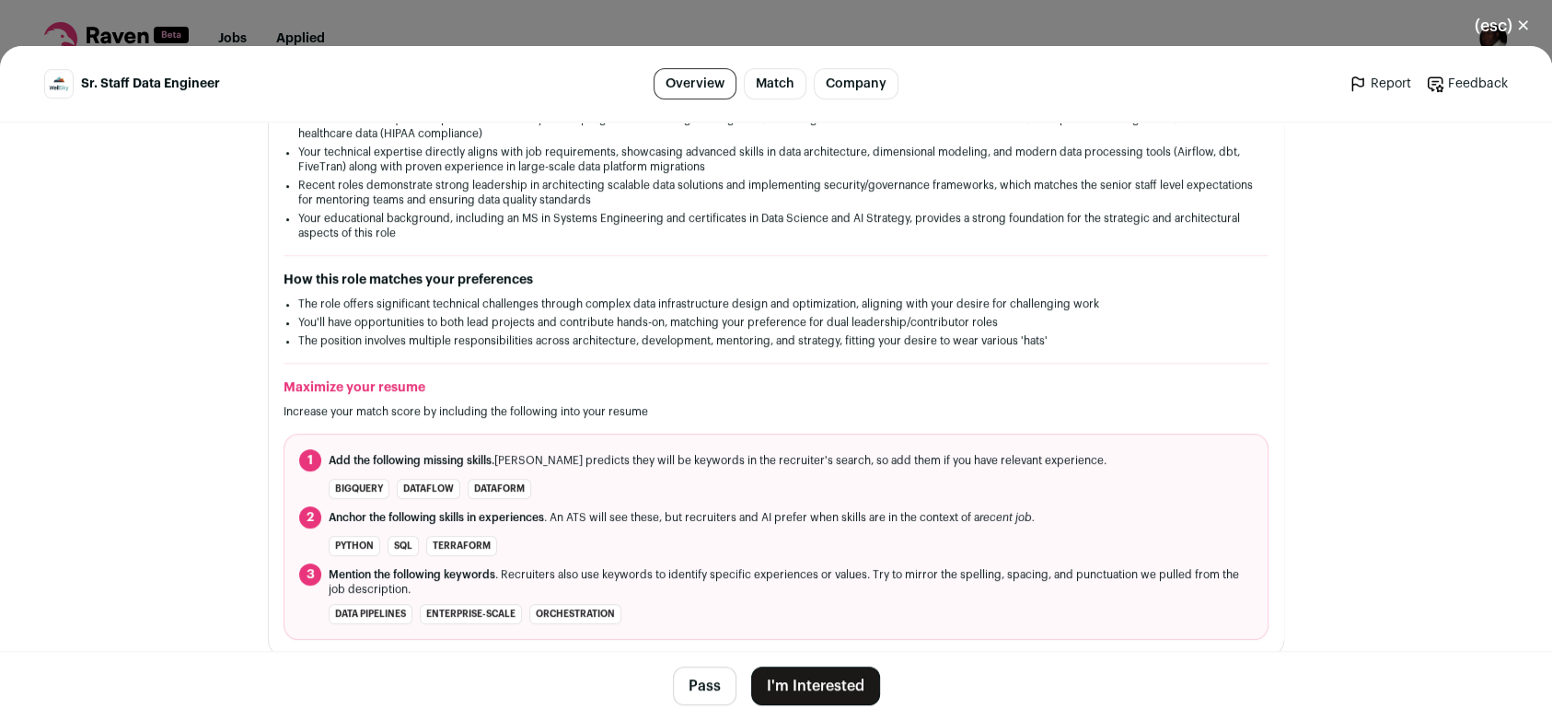
click at [1529, 25] on button "(esc) ✕" at bounding box center [1502, 26] width 99 height 41
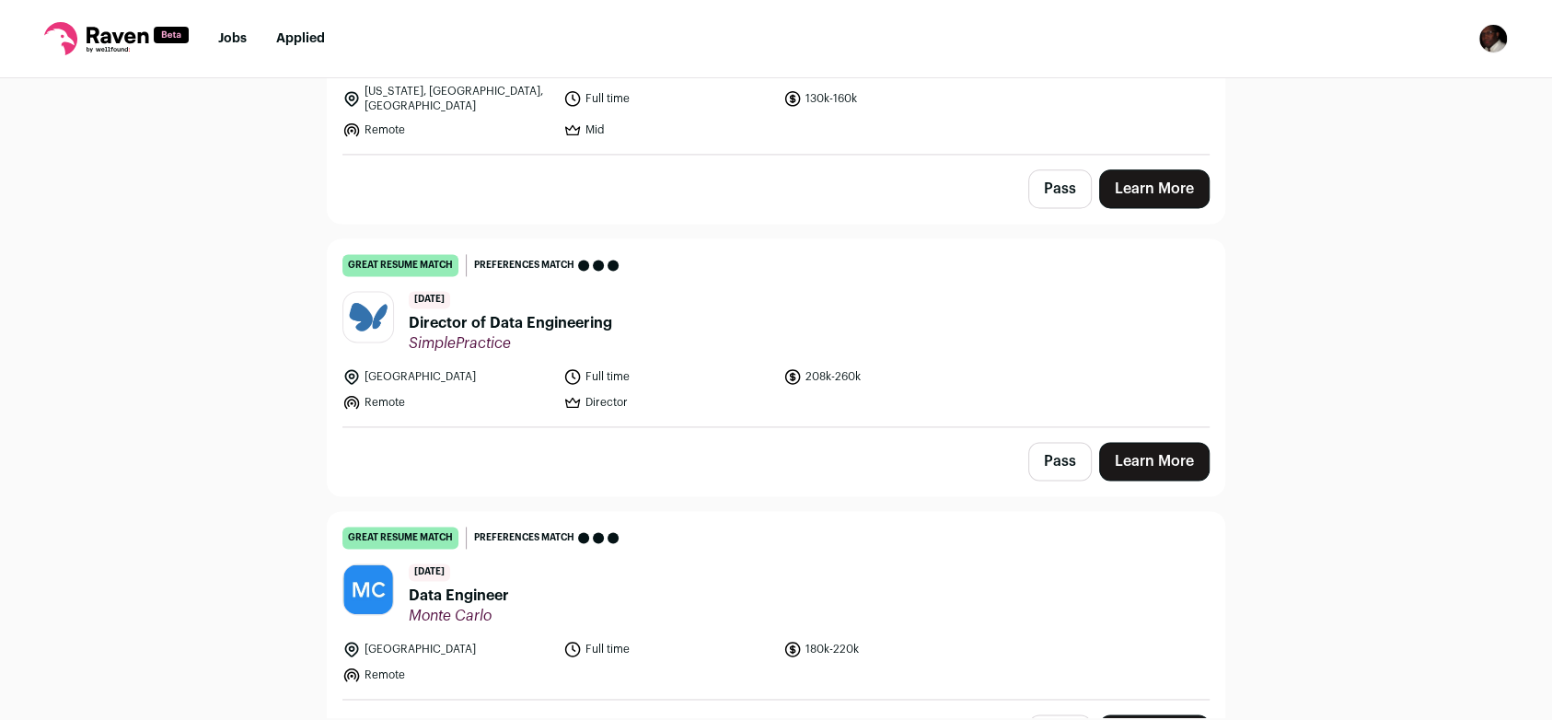
scroll to position [2001, 0]
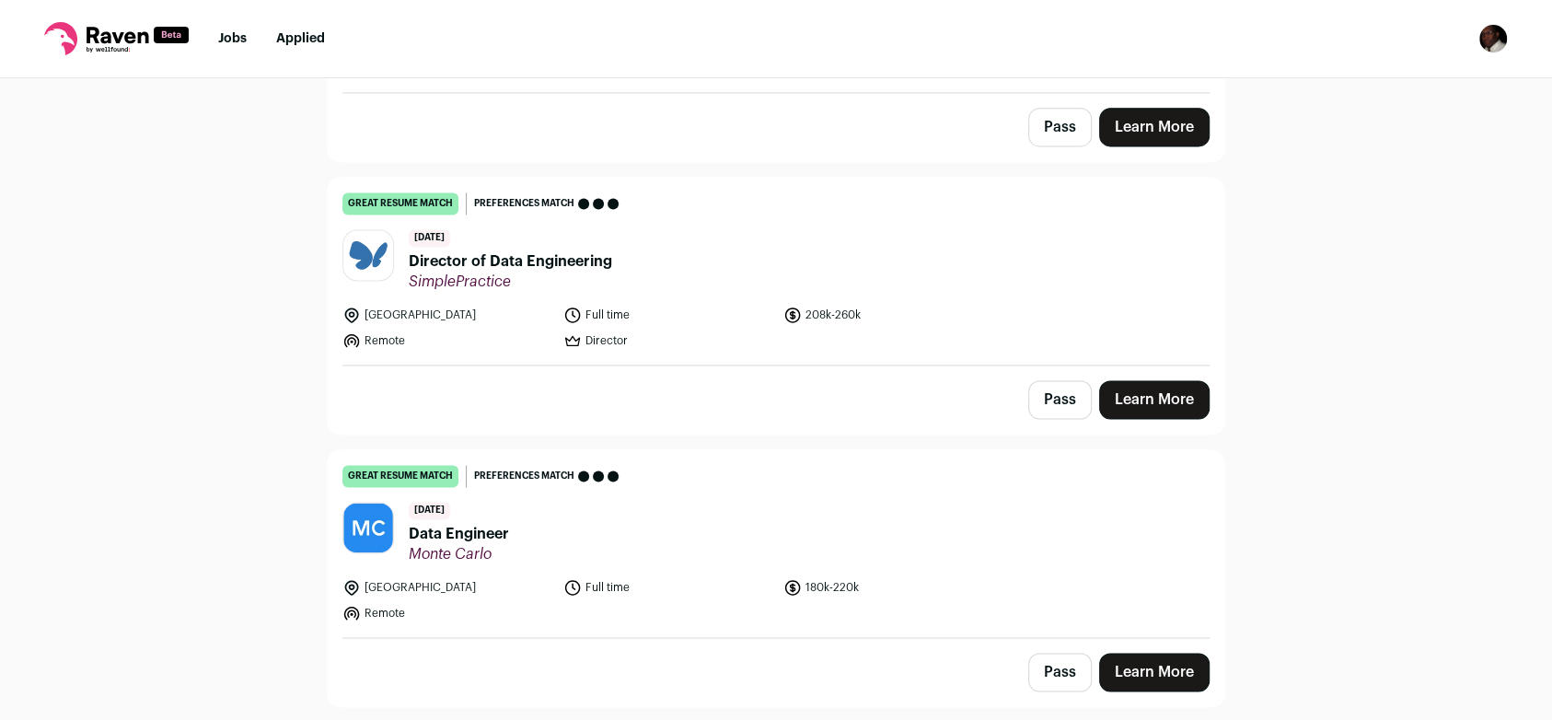
click at [1177, 383] on link "Learn More" at bounding box center [1154, 399] width 110 height 39
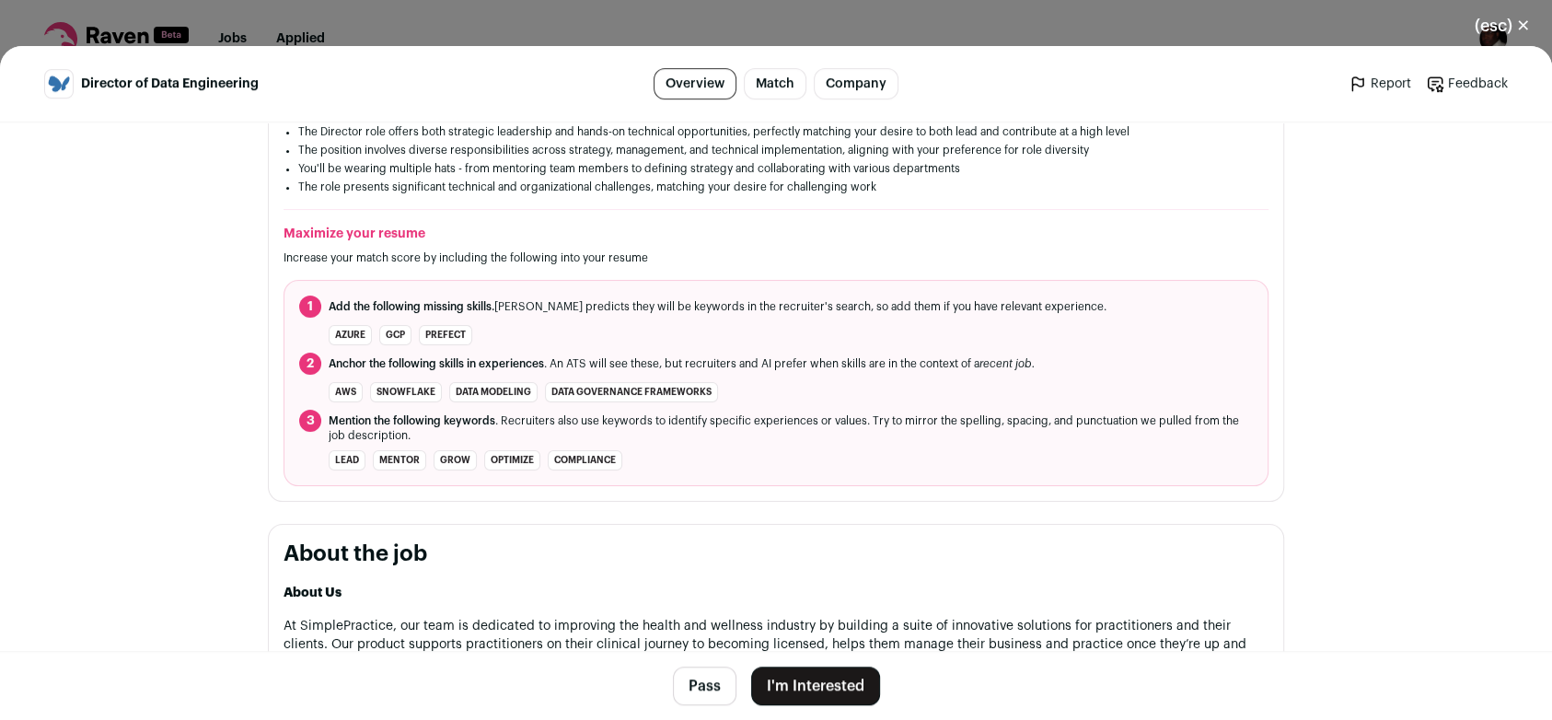
scroll to position [604, 0]
click at [1523, 30] on button "(esc) ✕" at bounding box center [1502, 26] width 99 height 41
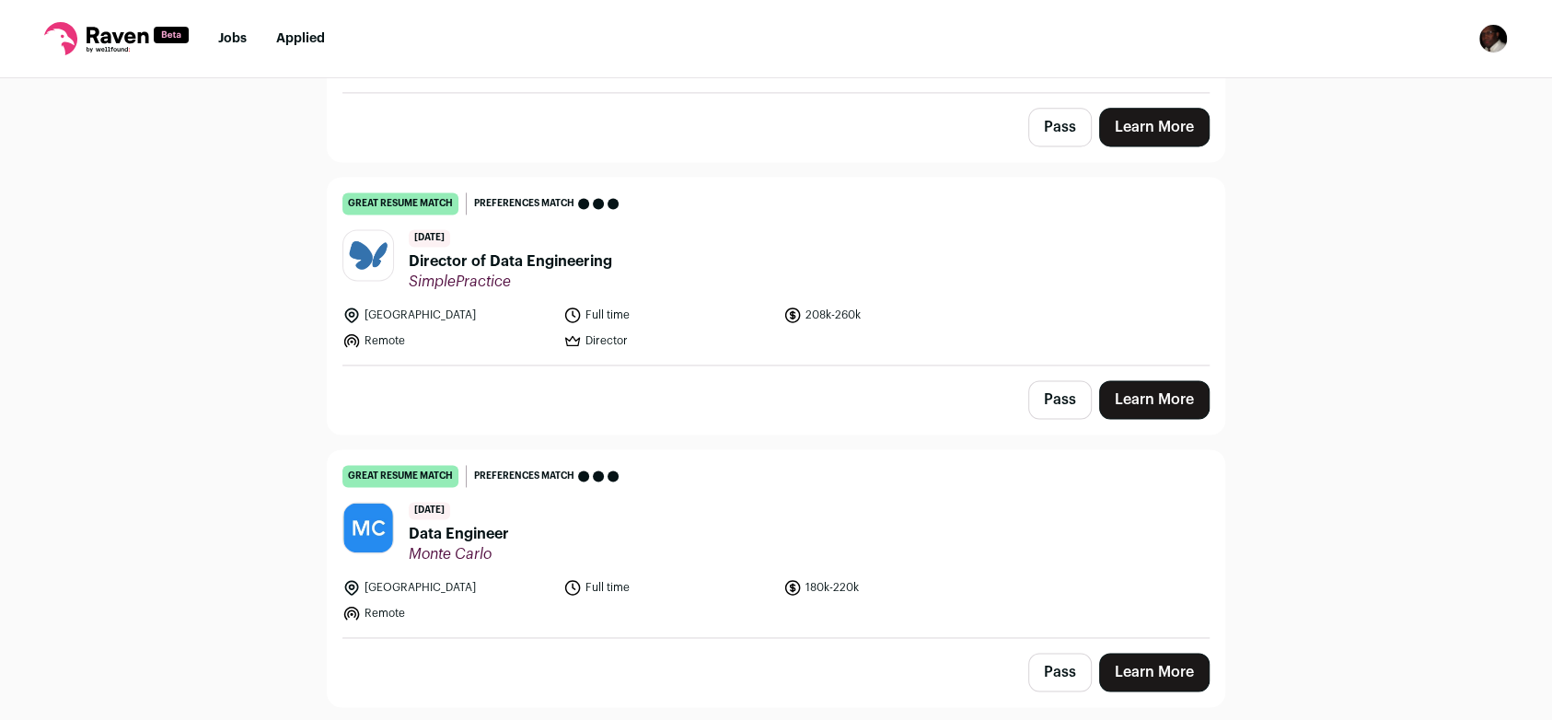
click at [1164, 653] on link "Learn More" at bounding box center [1154, 672] width 110 height 39
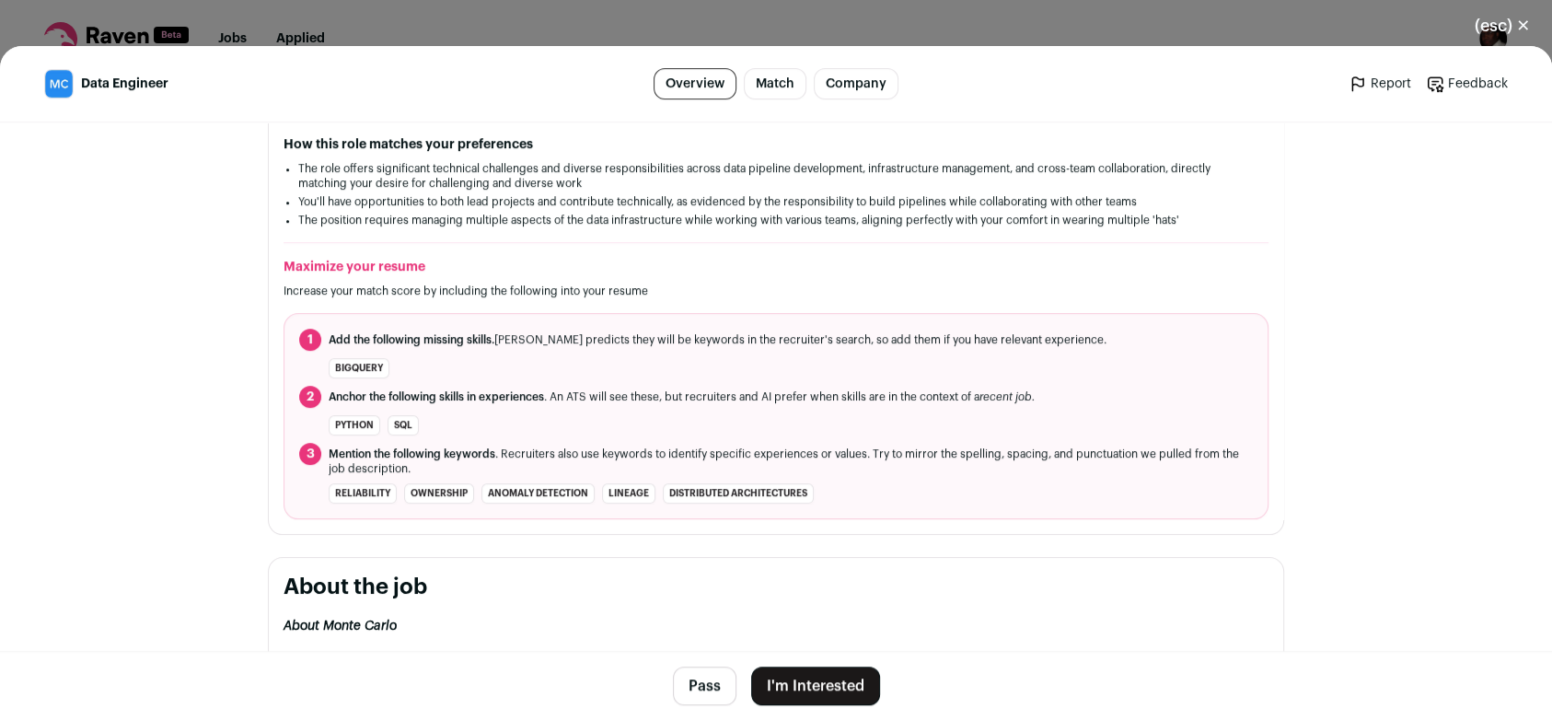
scroll to position [513, 0]
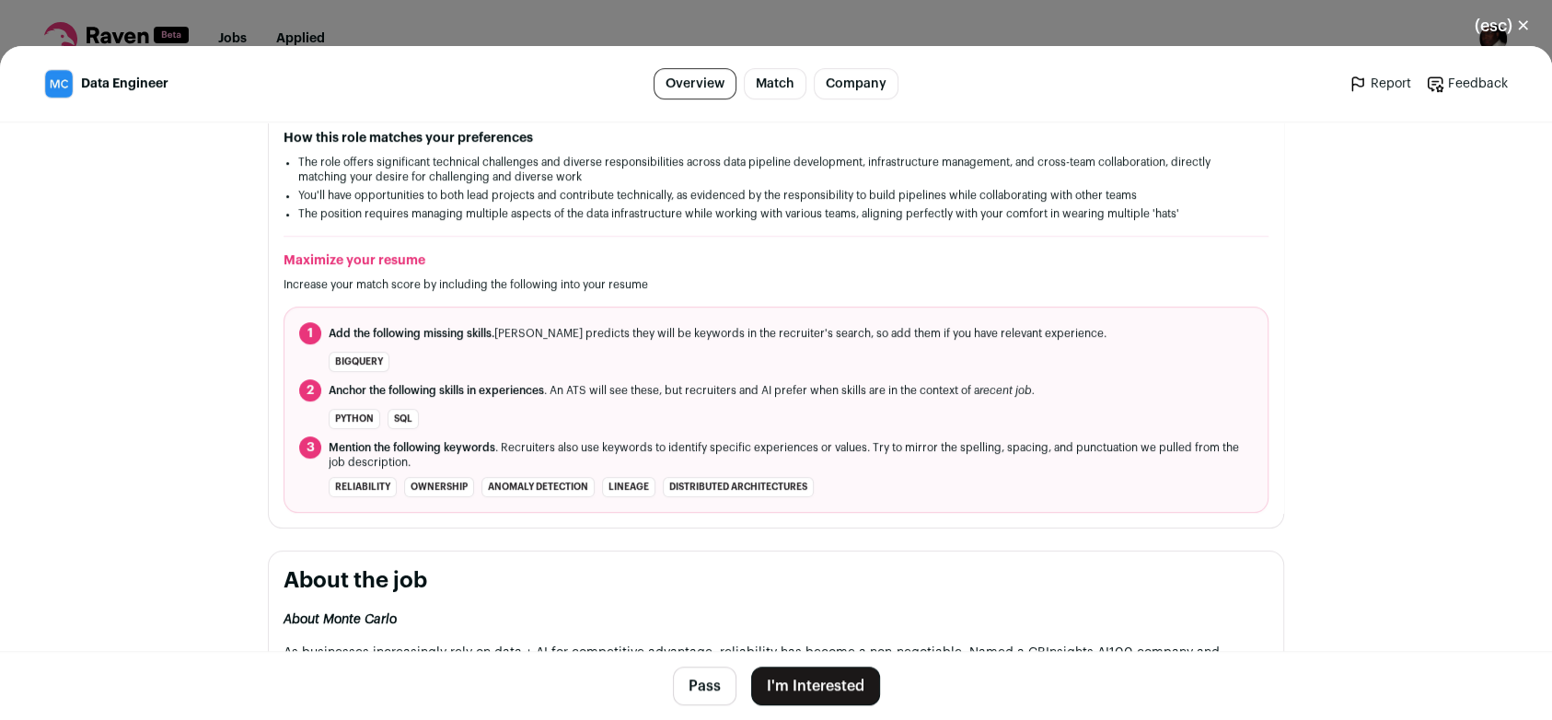
click at [1527, 24] on button "(esc) ✕" at bounding box center [1502, 26] width 99 height 41
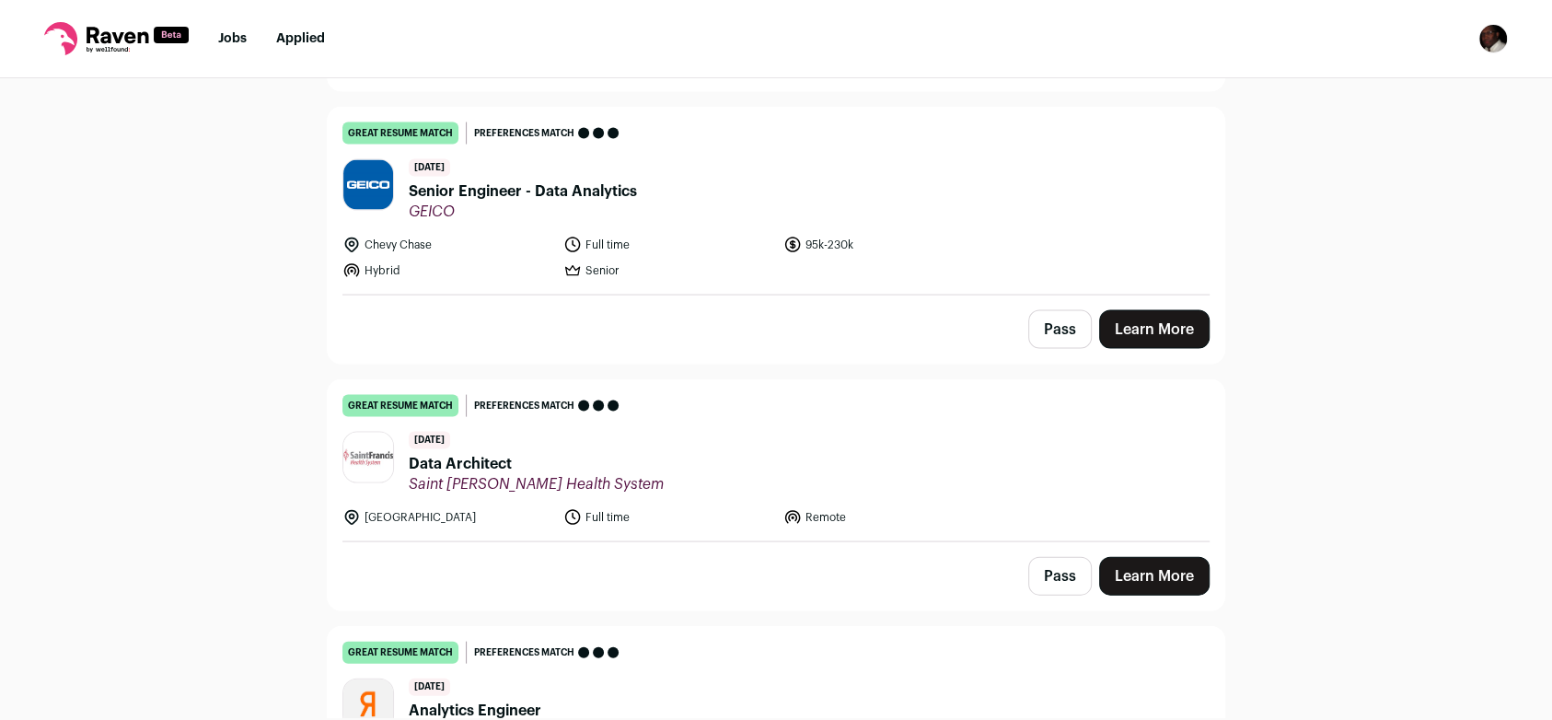
scroll to position [3007, 0]
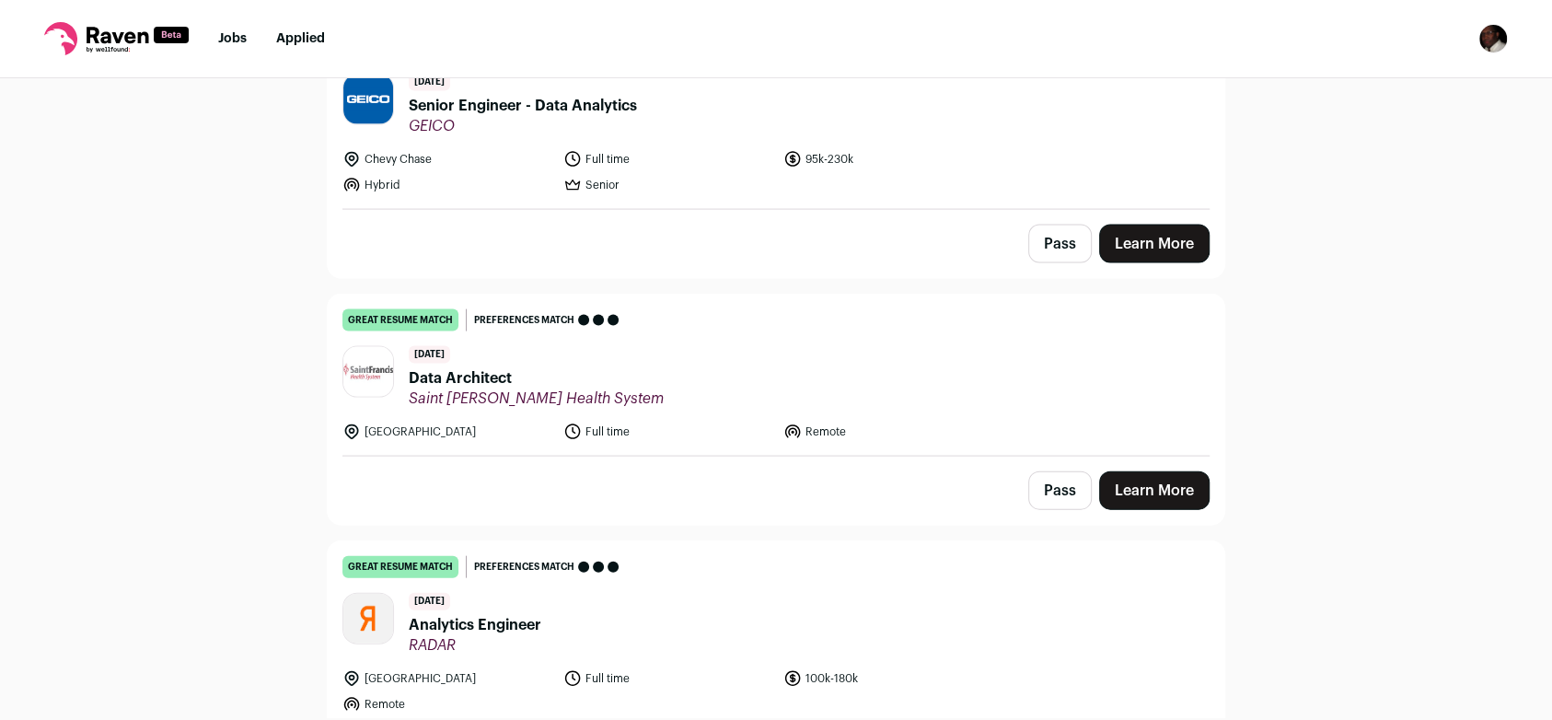
click at [1169, 471] on link "Learn More" at bounding box center [1154, 490] width 110 height 39
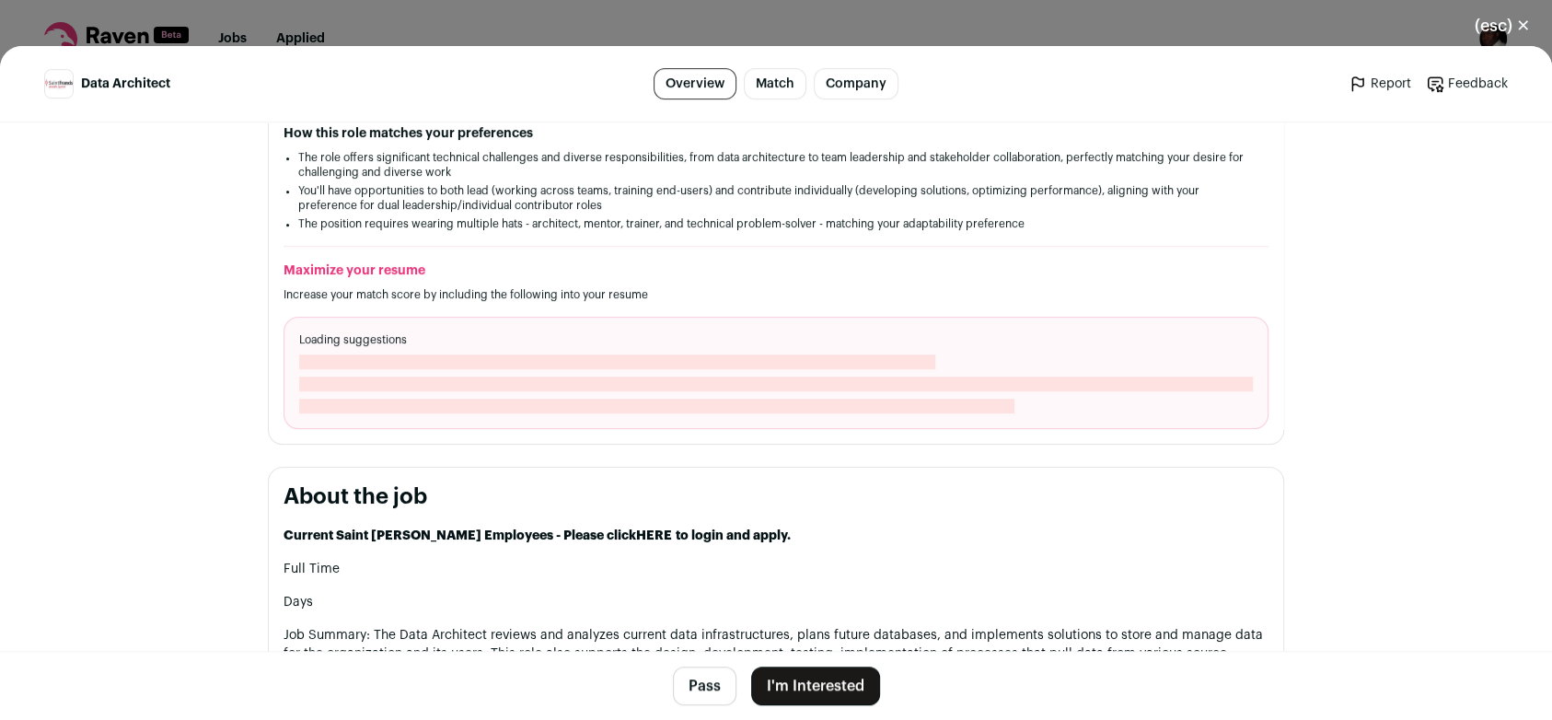
scroll to position [523, 0]
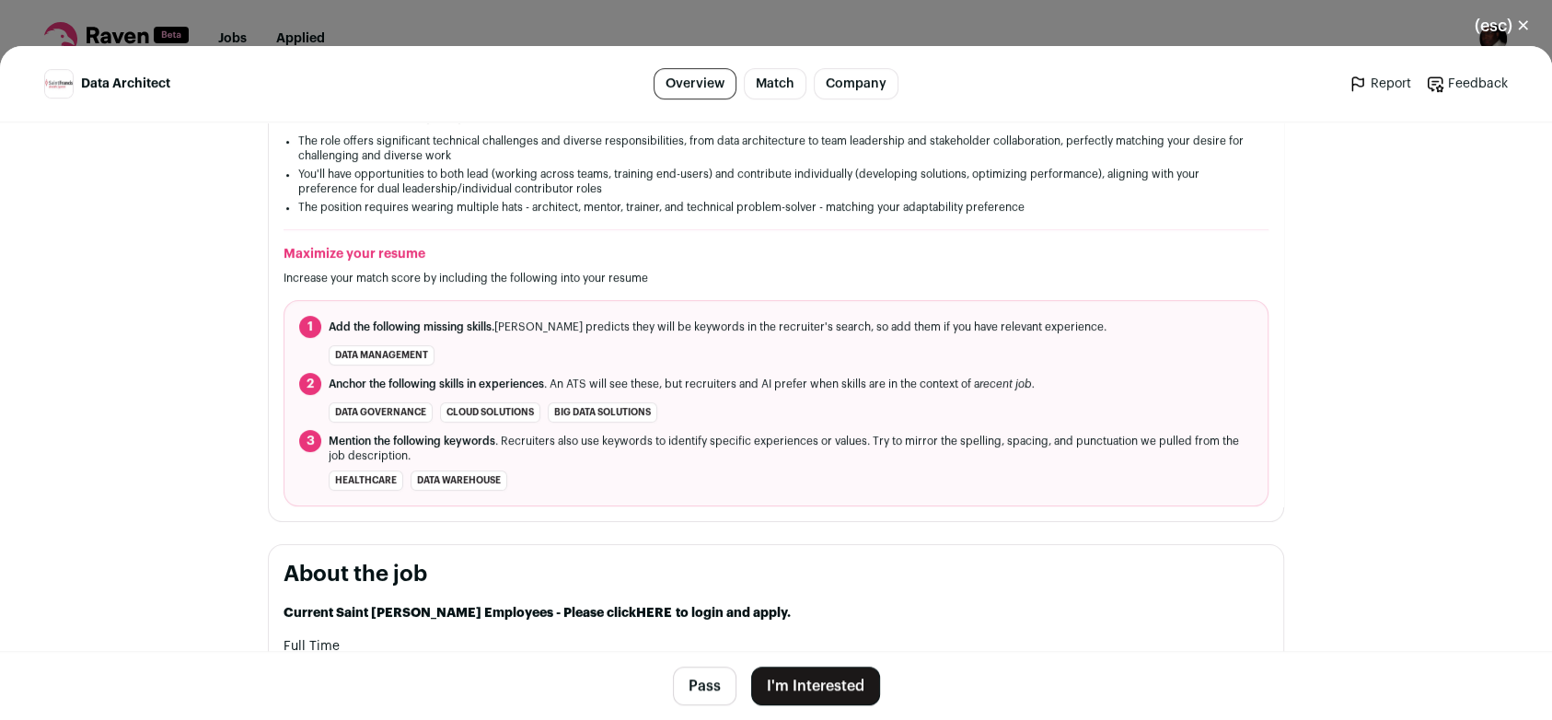
click at [1520, 25] on button "(esc) ✕" at bounding box center [1502, 26] width 99 height 41
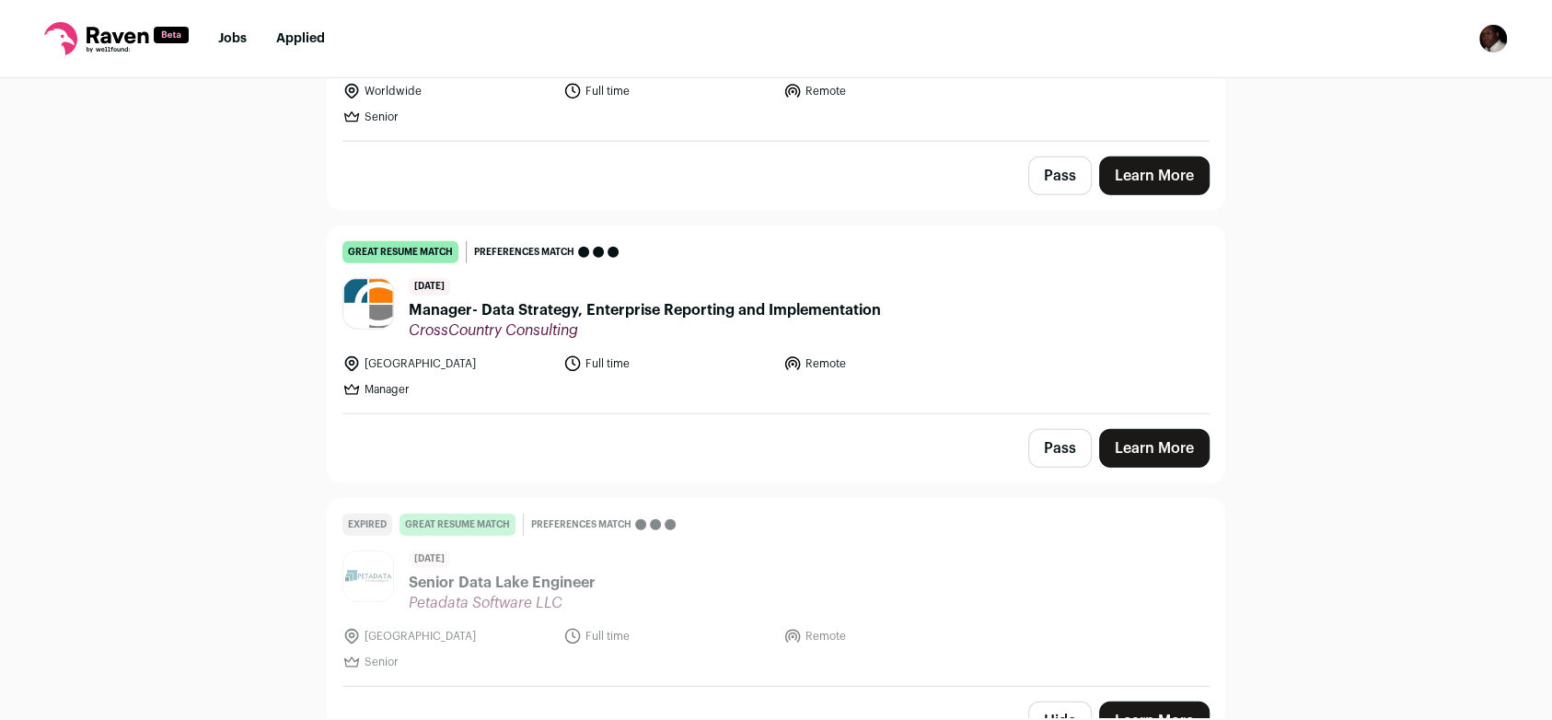
scroll to position [3915, 0]
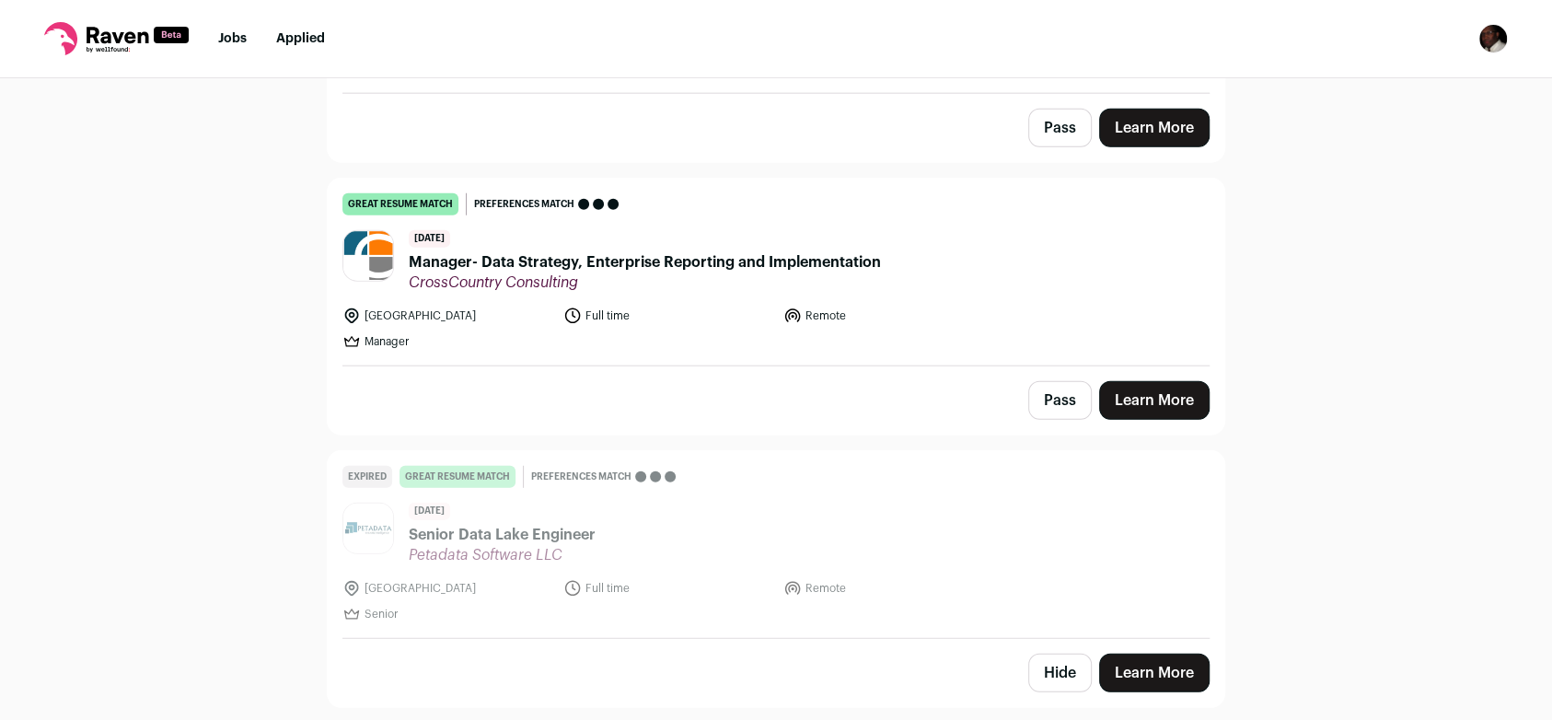
click at [1172, 381] on link "Learn More" at bounding box center [1154, 400] width 110 height 39
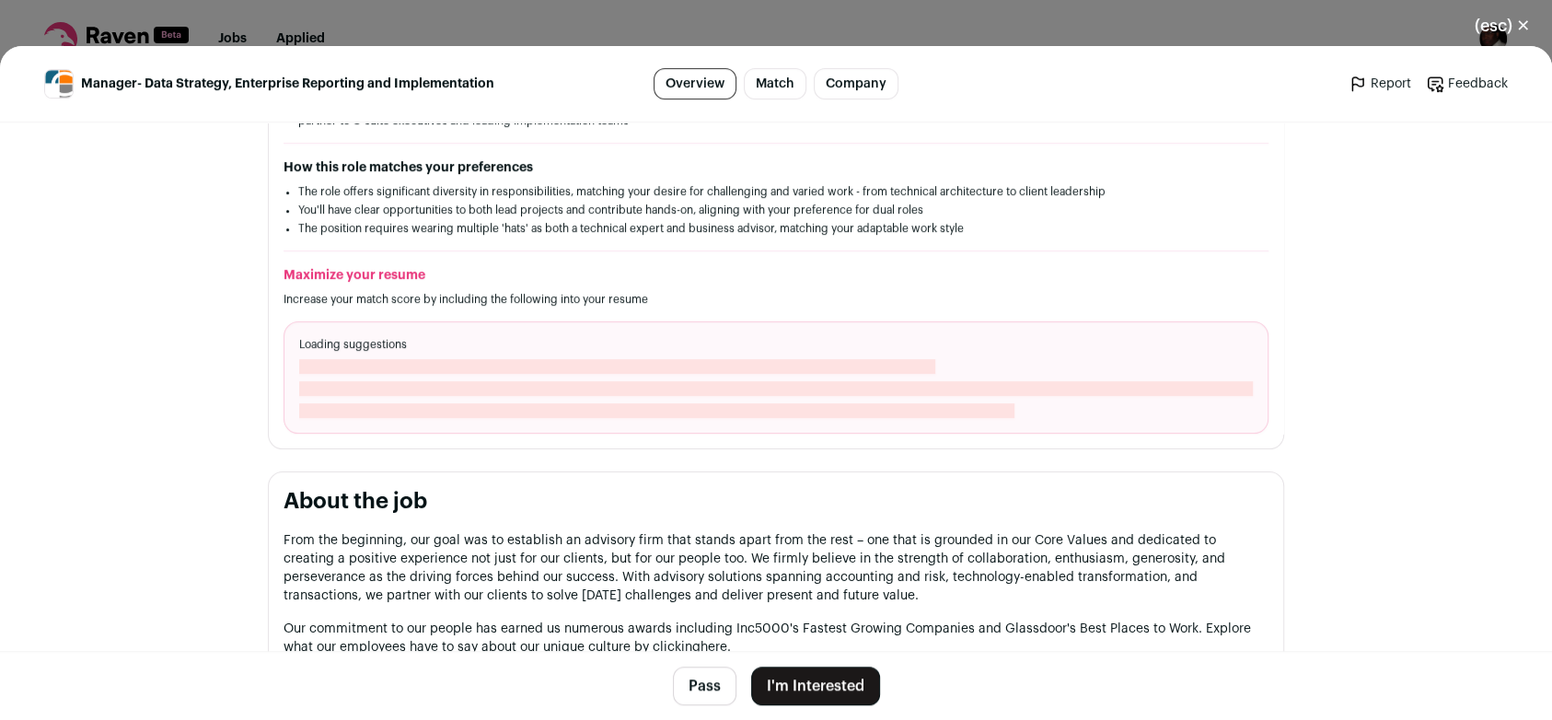
scroll to position [502, 0]
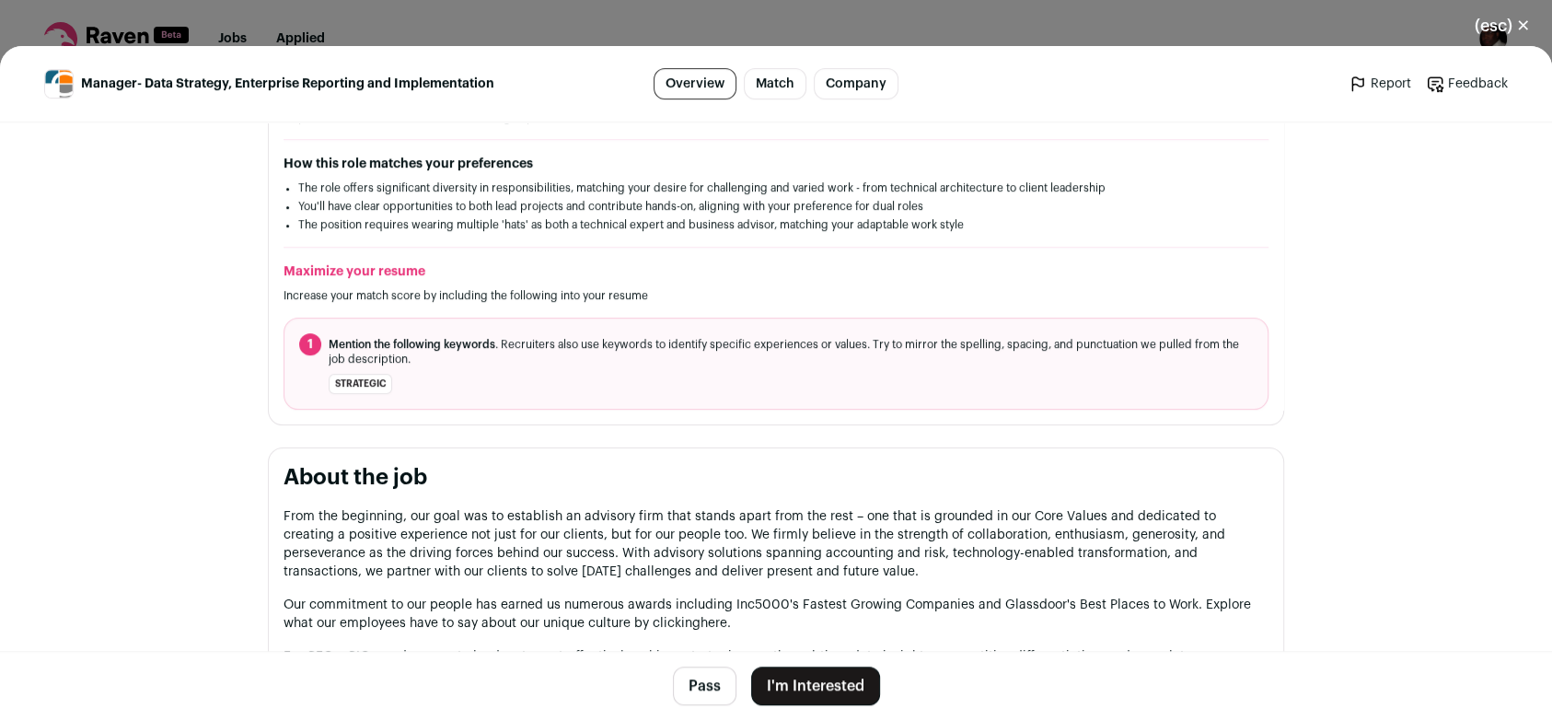
click at [762, 673] on button "I'm Interested" at bounding box center [815, 686] width 129 height 39
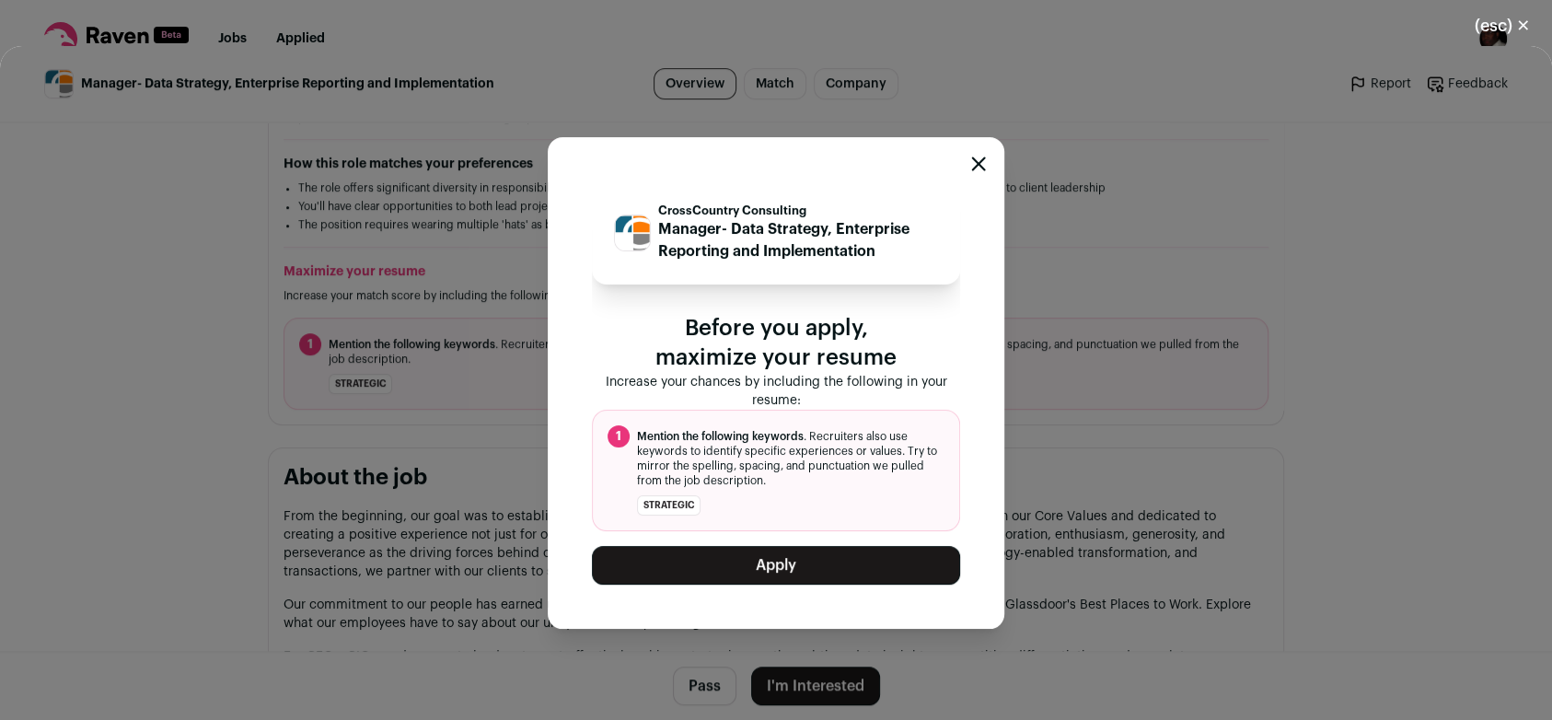
click at [780, 572] on button "Apply" at bounding box center [776, 565] width 368 height 39
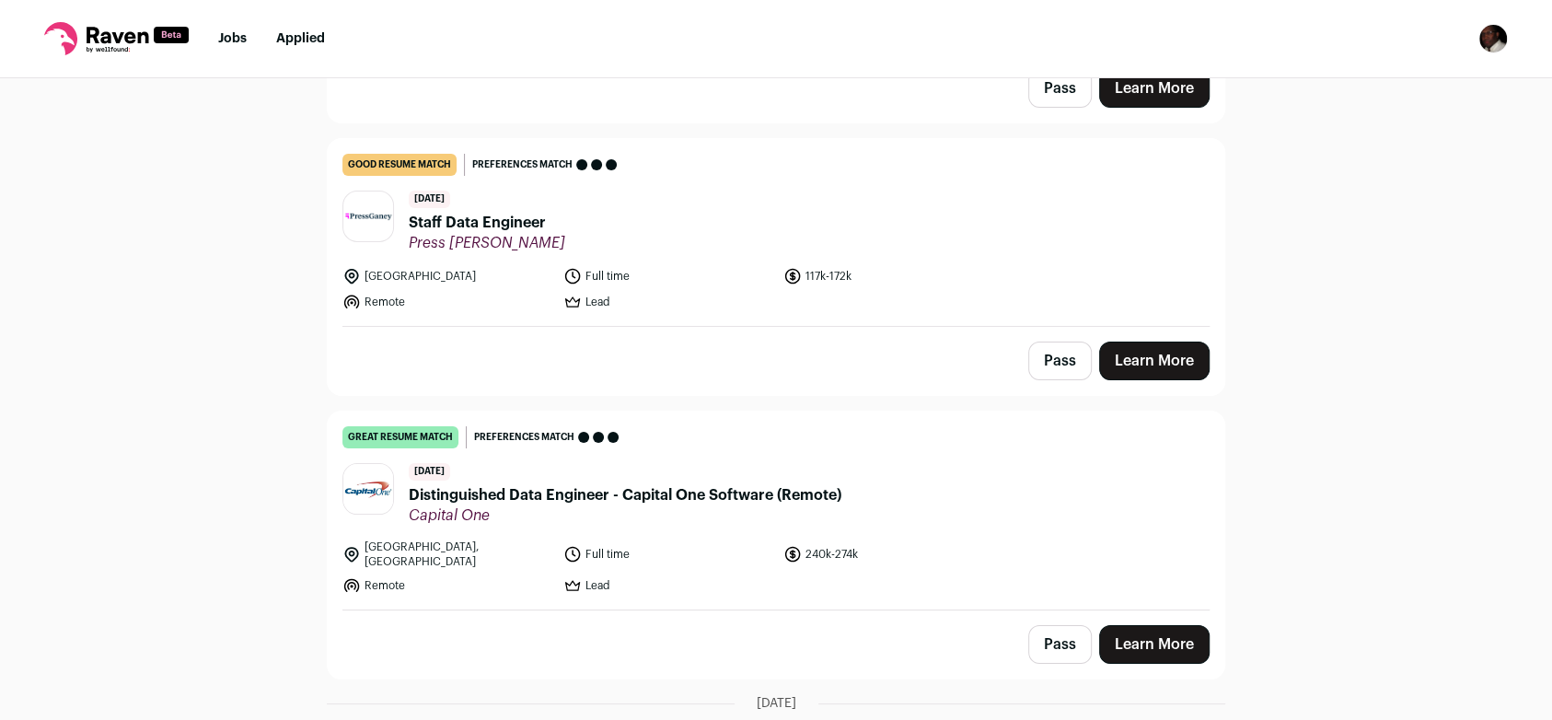
scroll to position [5395, 0]
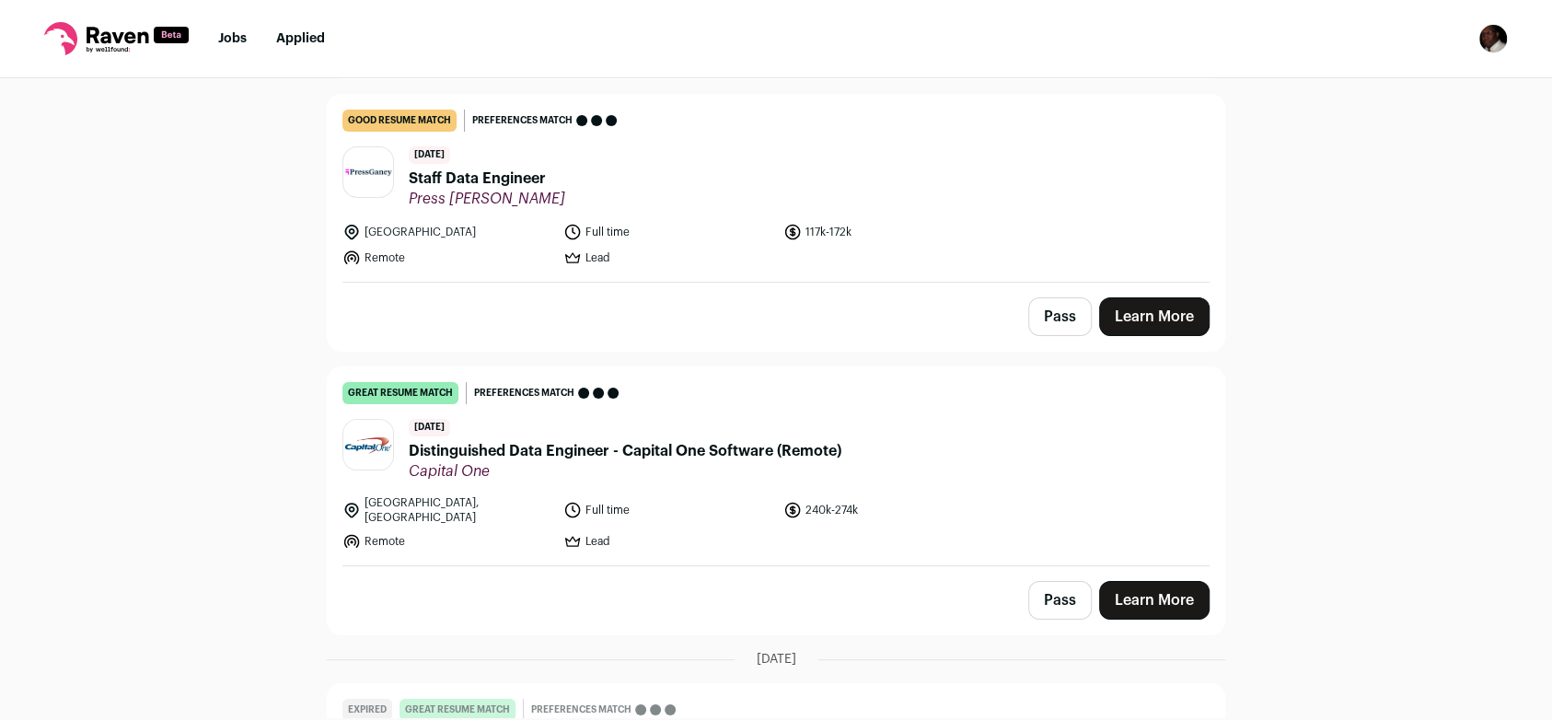
click at [1176, 581] on link "Learn More" at bounding box center [1154, 600] width 110 height 39
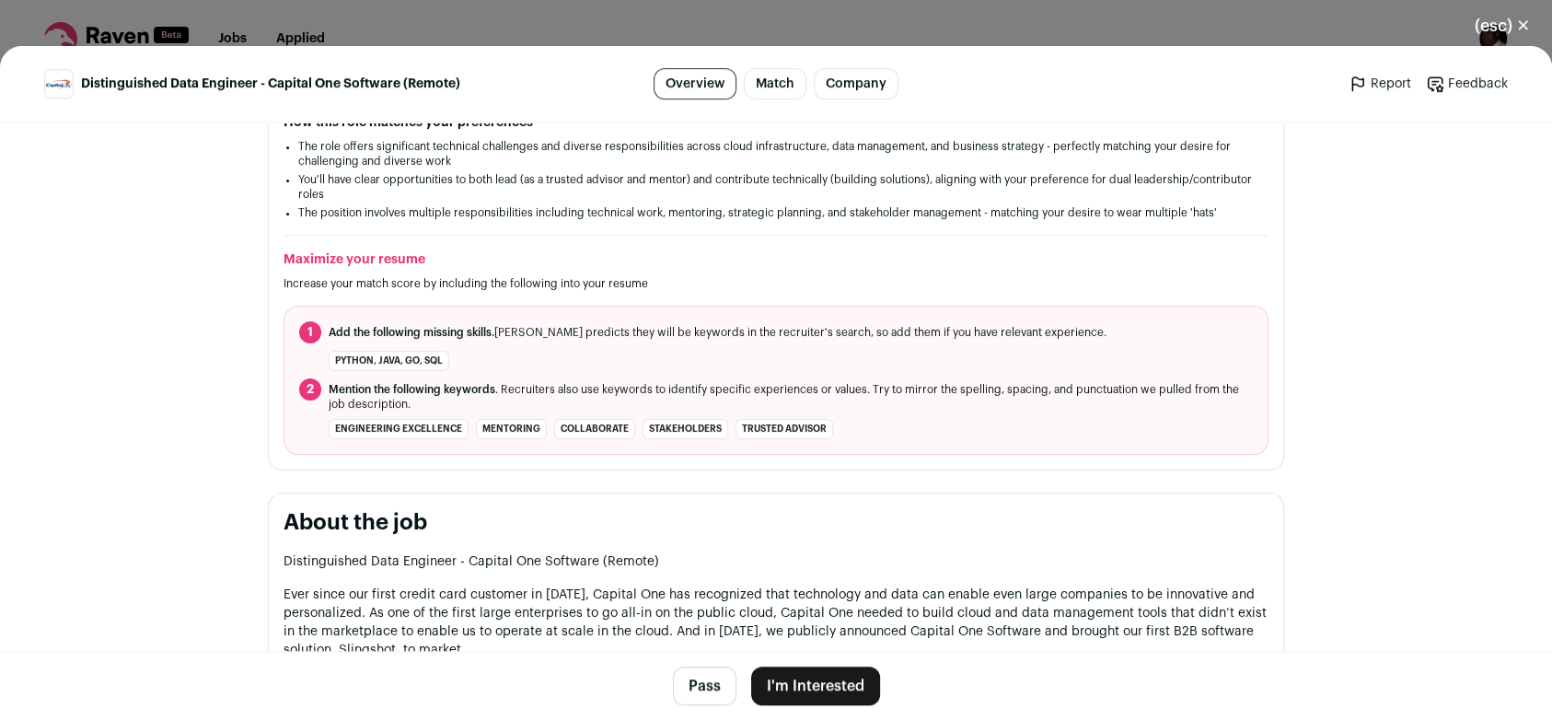
scroll to position [645, 0]
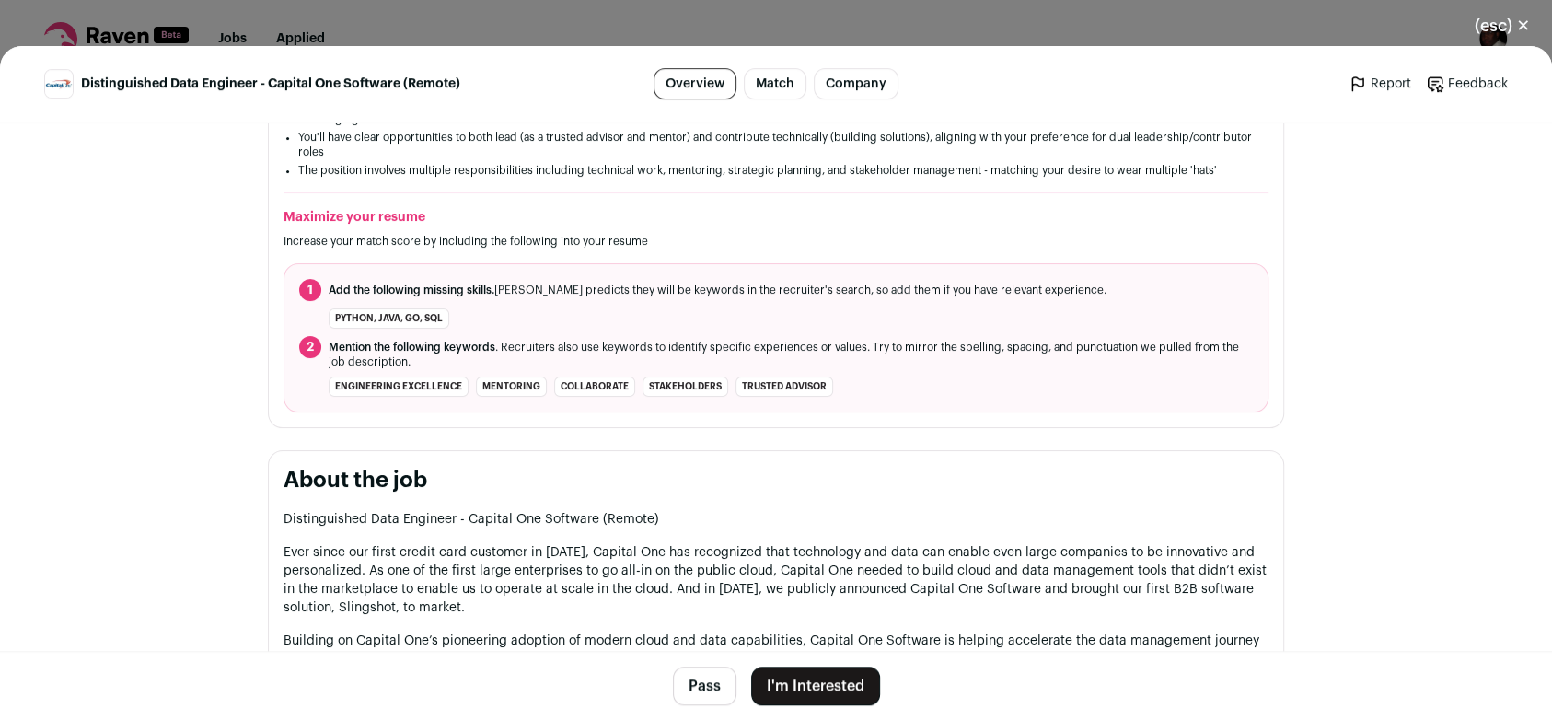
click at [1520, 25] on button "(esc) ✕" at bounding box center [1502, 26] width 99 height 41
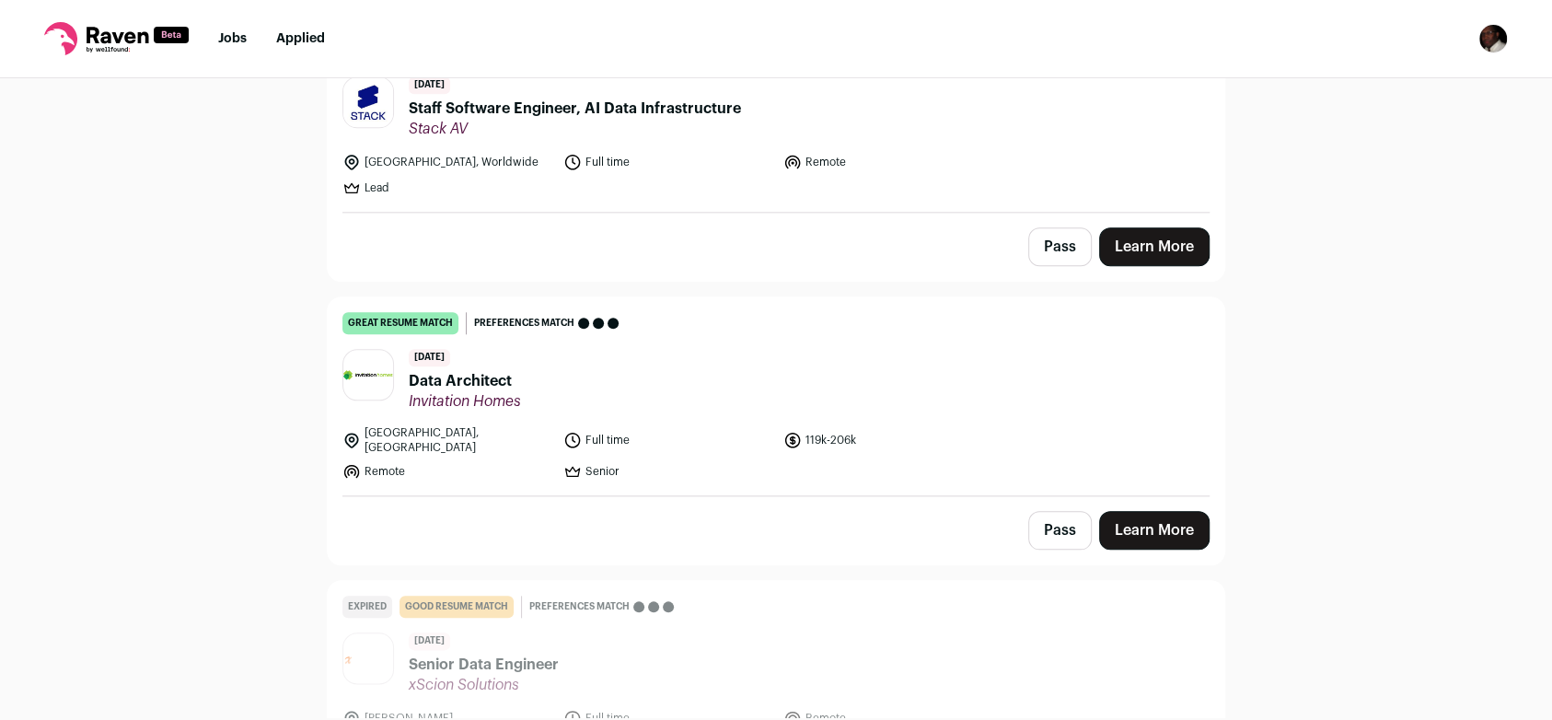
scroll to position [6942, 0]
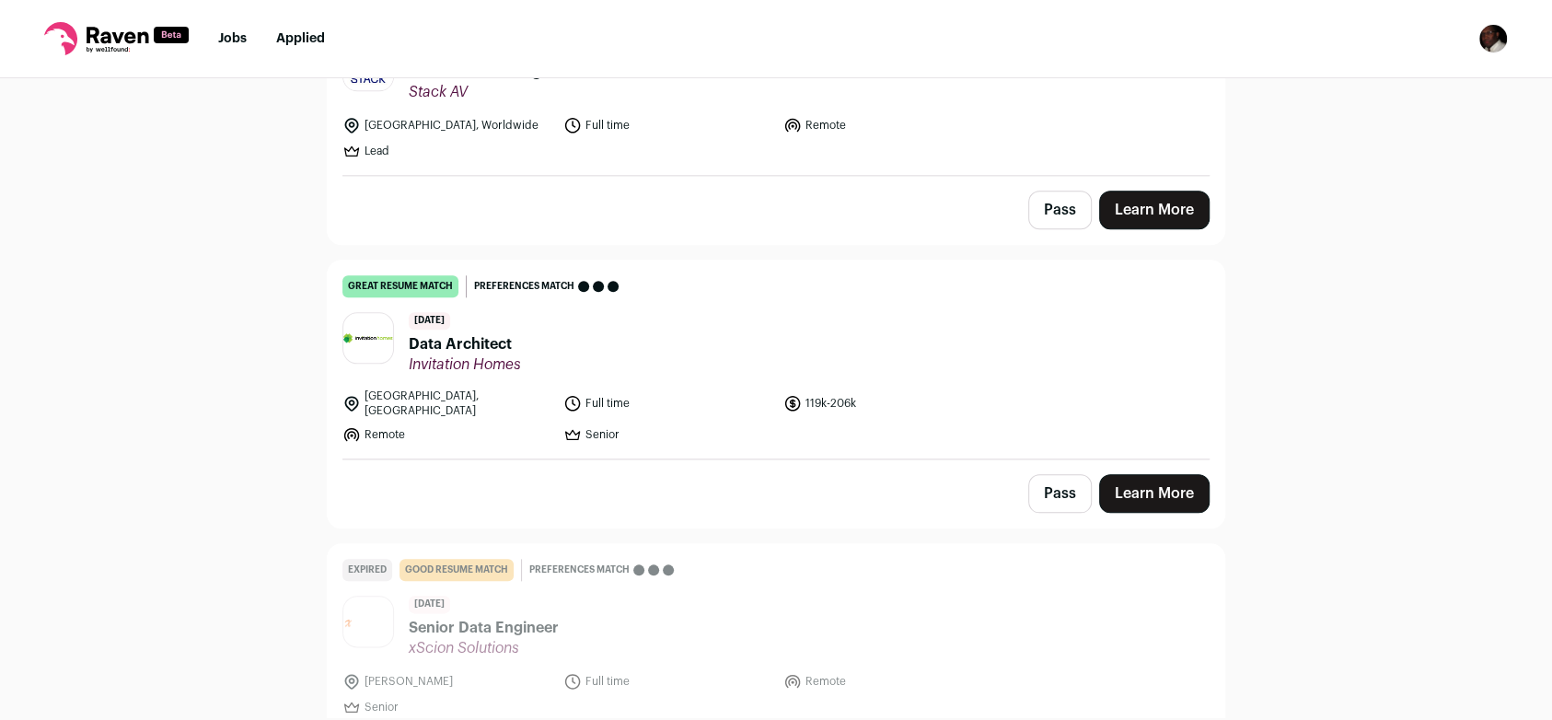
click at [1151, 474] on link "Learn More" at bounding box center [1154, 493] width 110 height 39
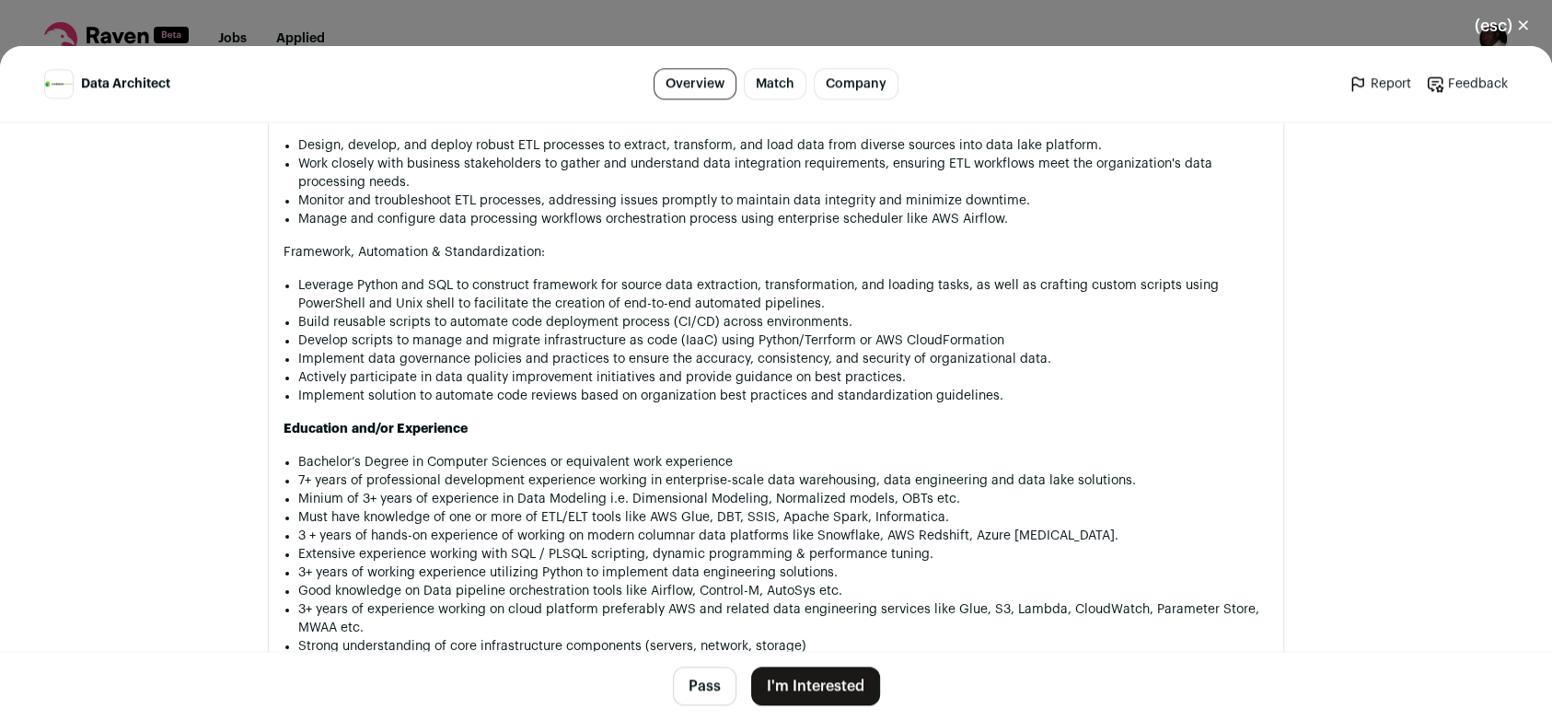
scroll to position [1481, 0]
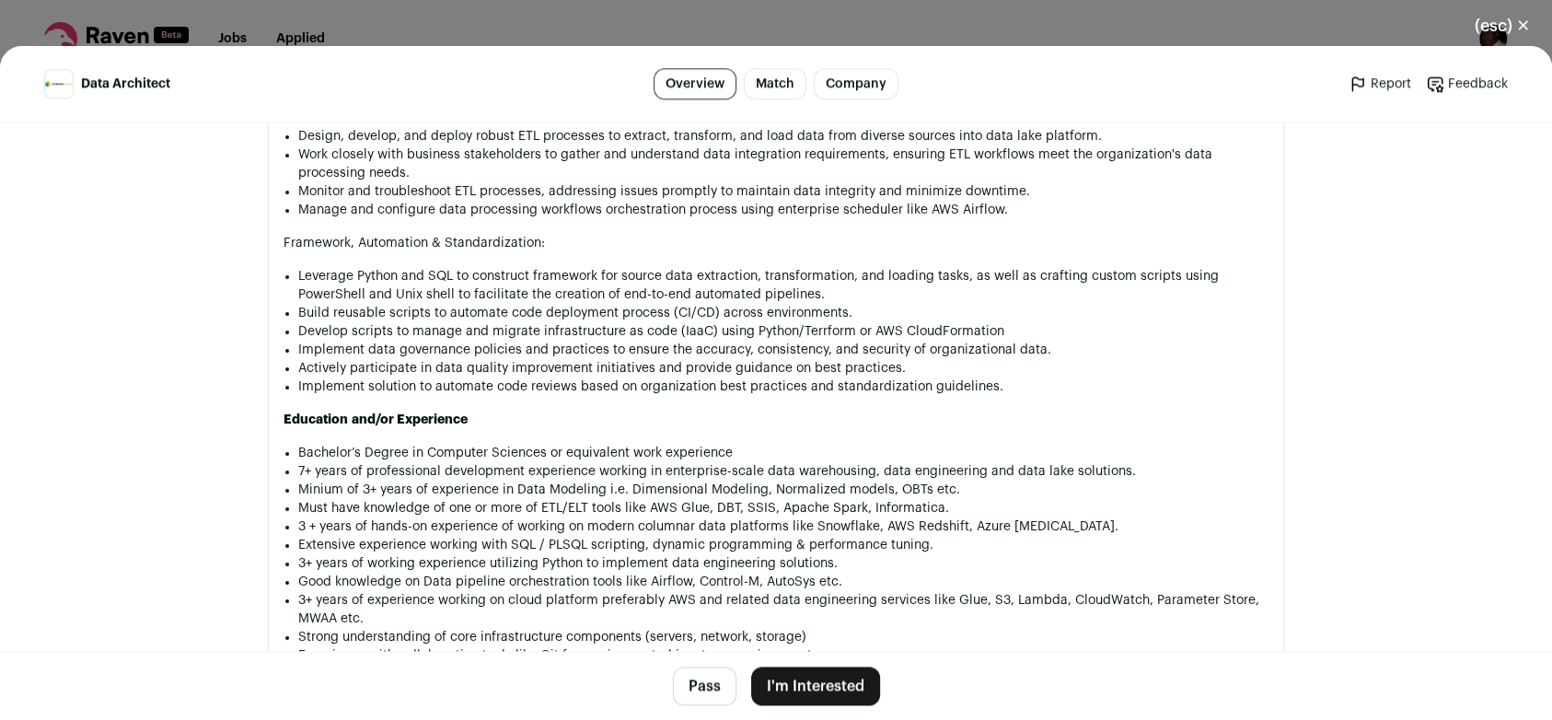
click at [1516, 32] on button "(esc) ✕" at bounding box center [1502, 26] width 99 height 41
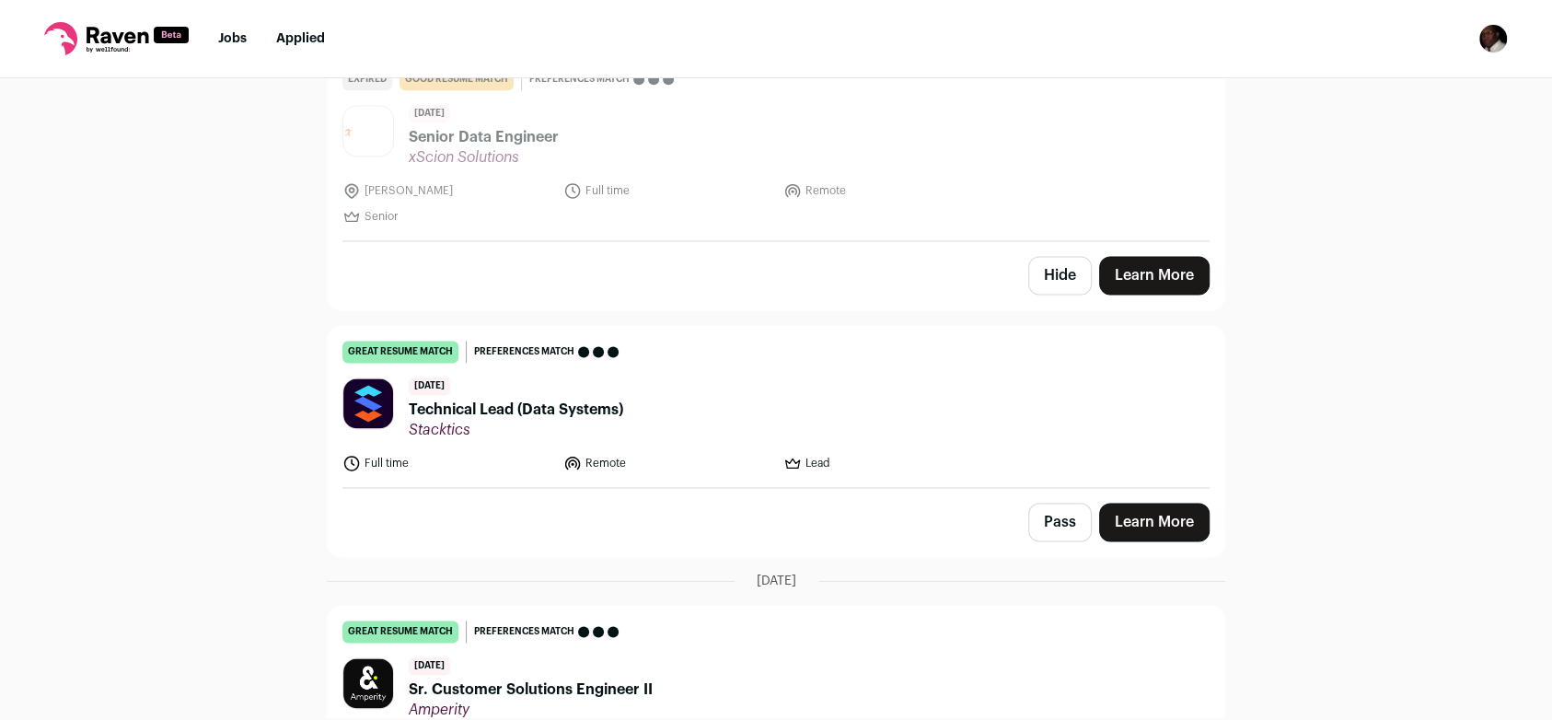
scroll to position [7507, 0]
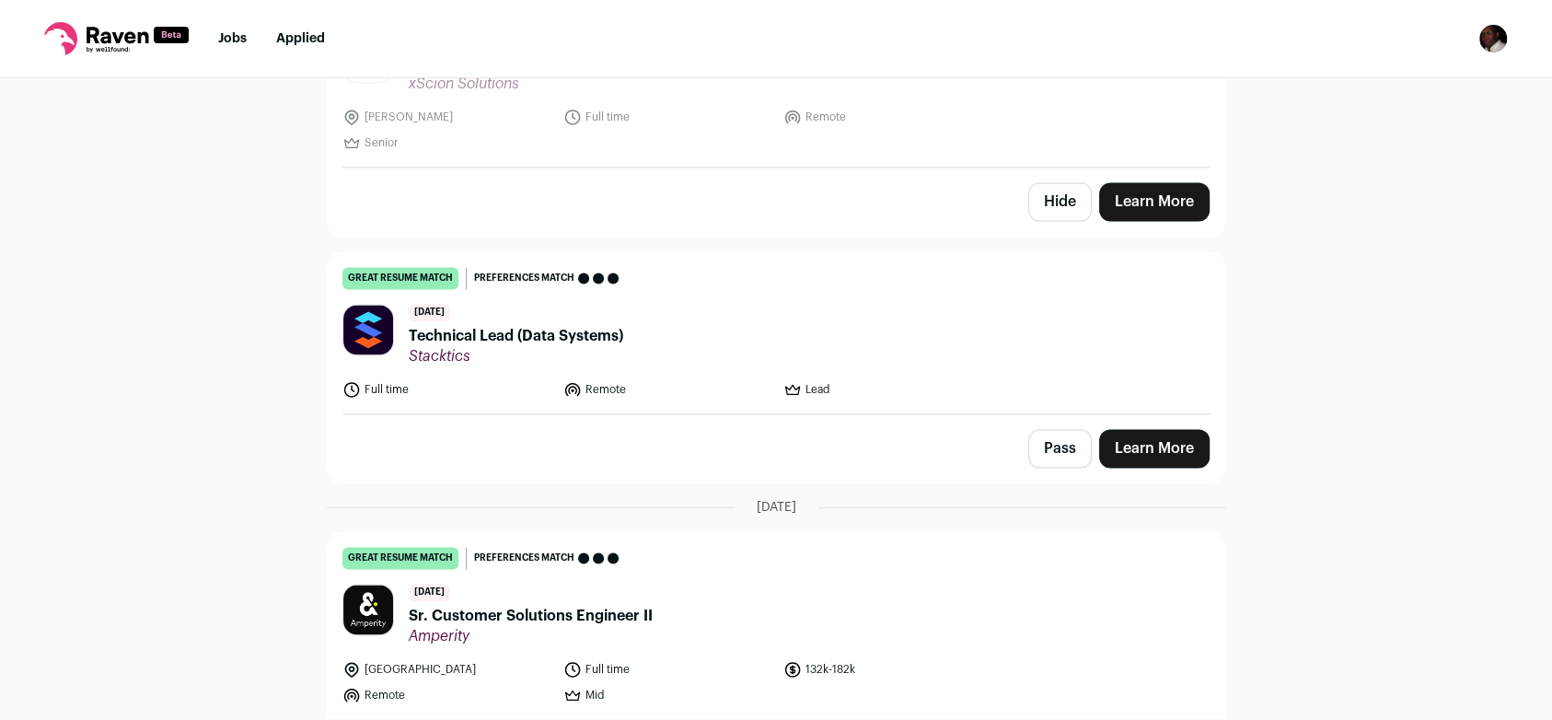
click at [1187, 429] on link "Learn More" at bounding box center [1154, 448] width 110 height 39
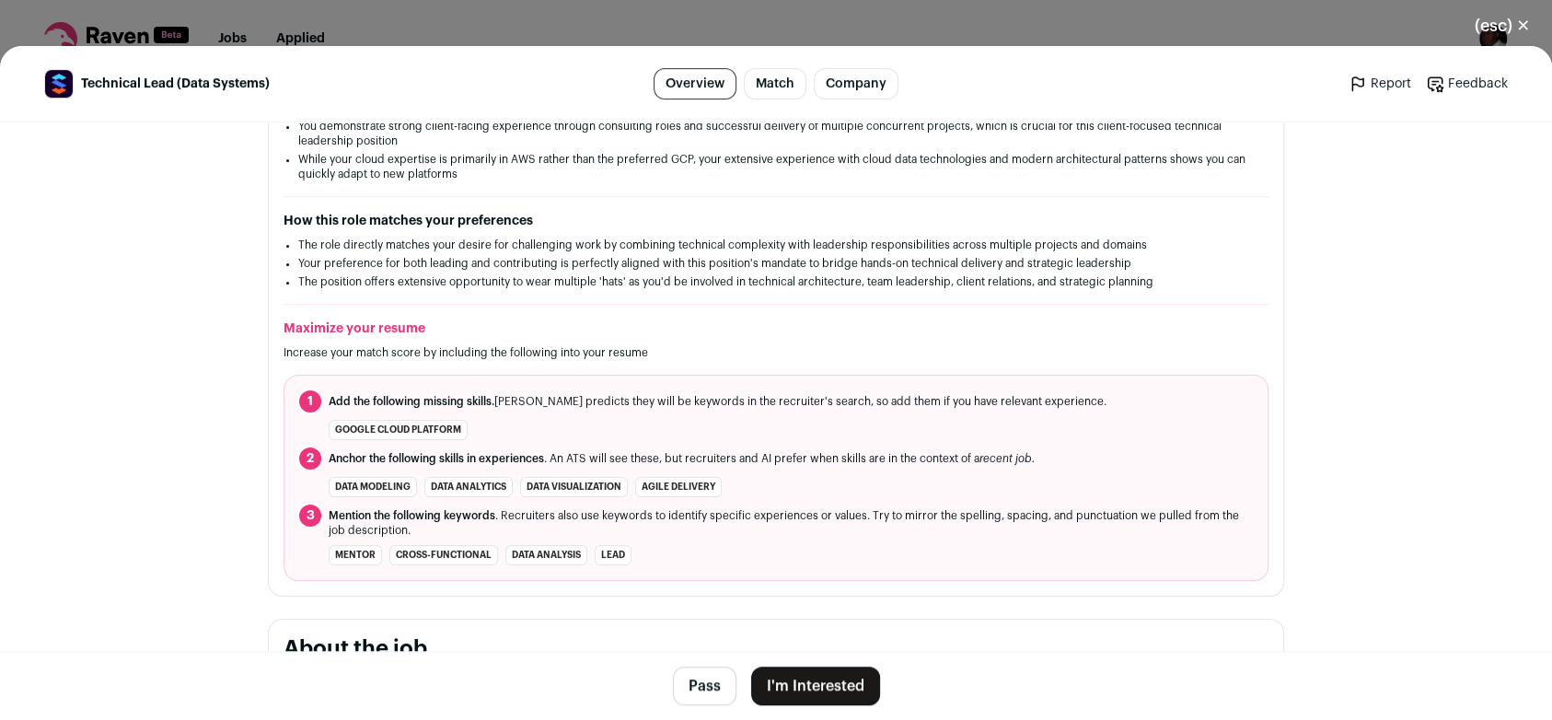
scroll to position [470, 0]
click at [1527, 21] on button "(esc) ✕" at bounding box center [1502, 26] width 99 height 41
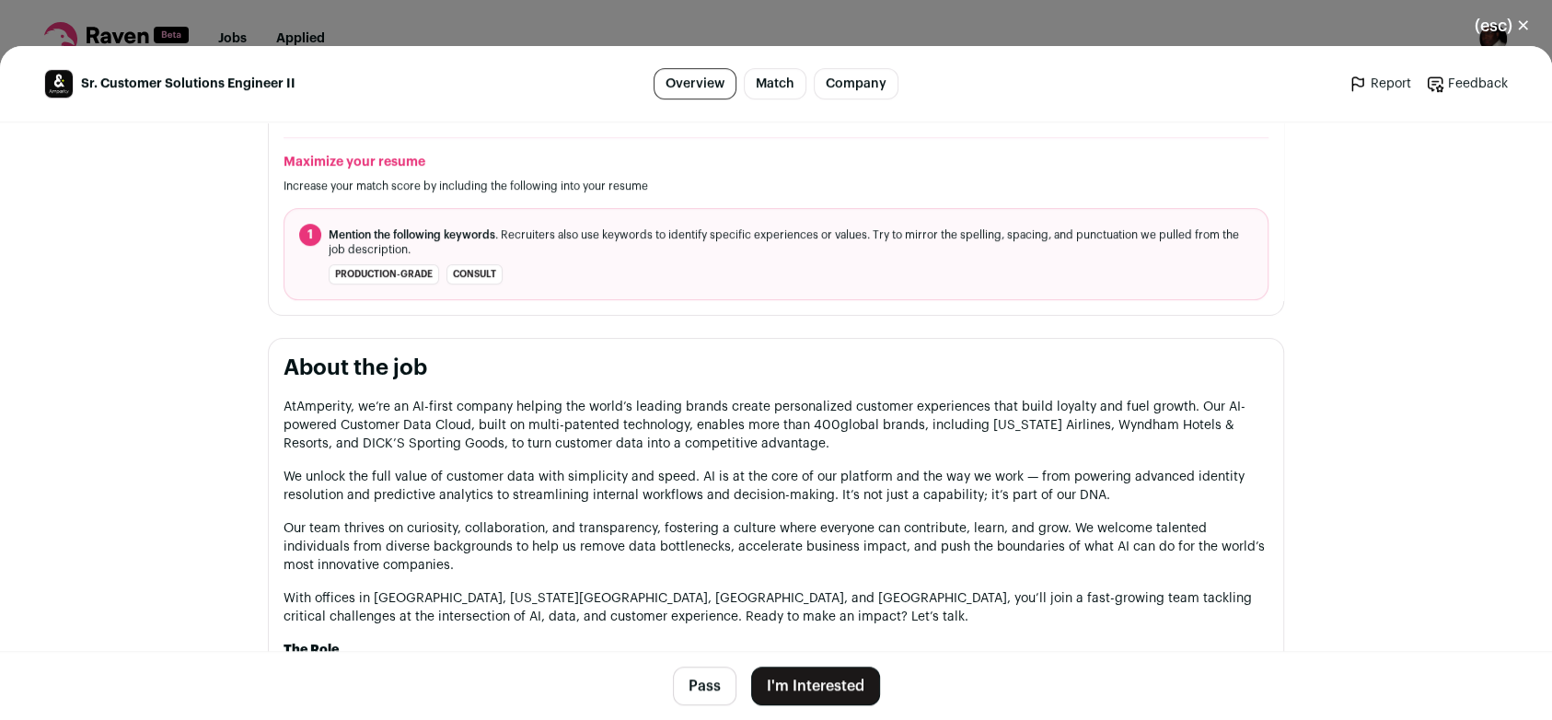
scroll to position [622, 0]
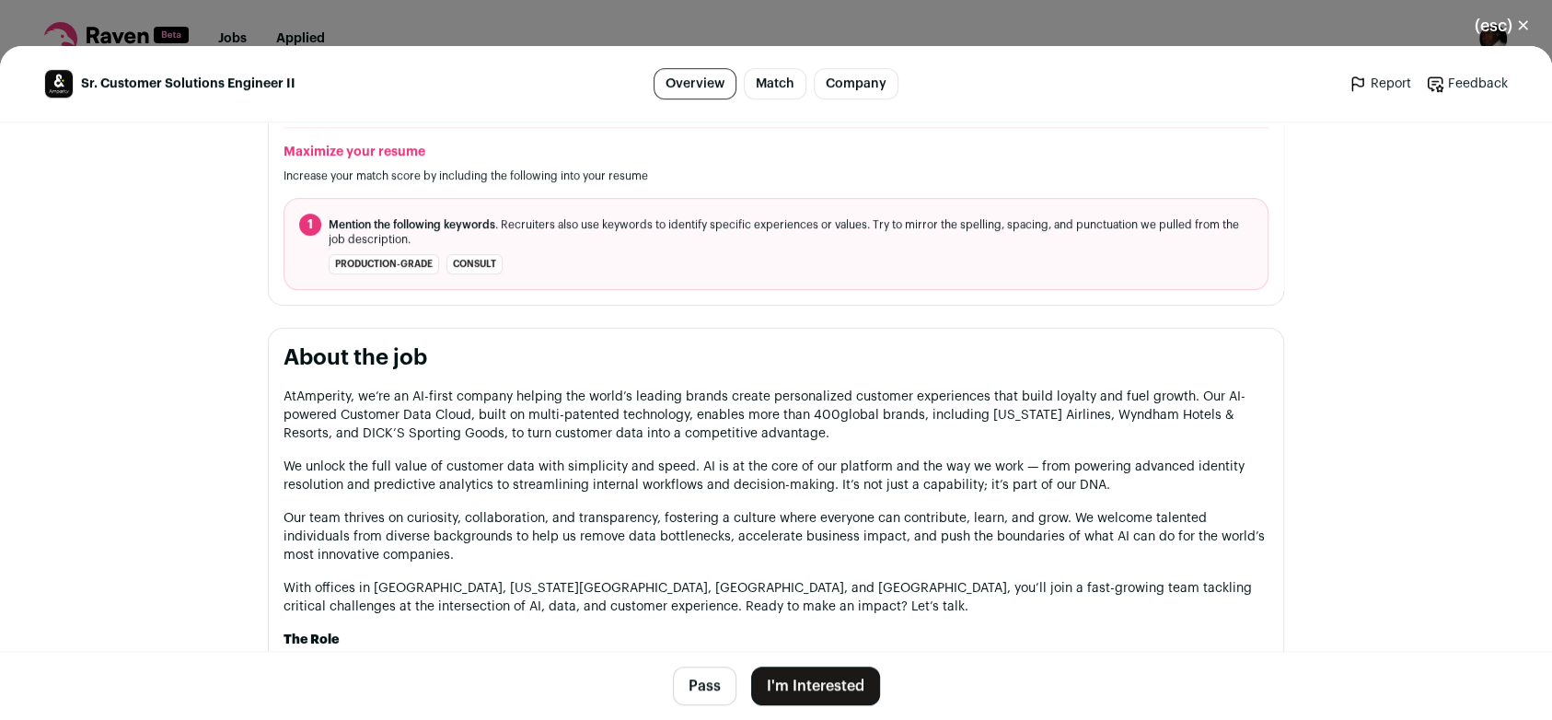
click at [819, 683] on button "I'm Interested" at bounding box center [815, 686] width 129 height 39
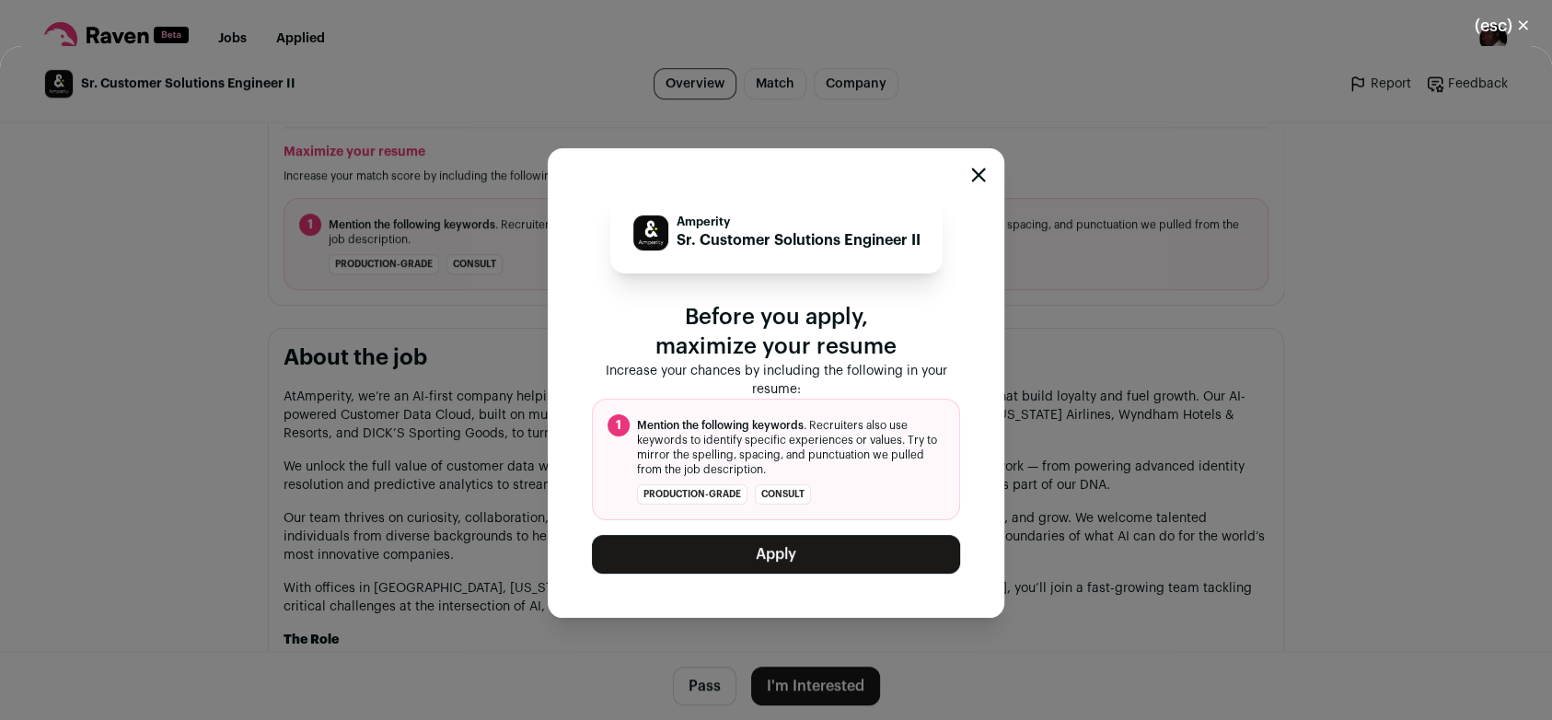
click at [824, 566] on button "Apply" at bounding box center [776, 554] width 368 height 39
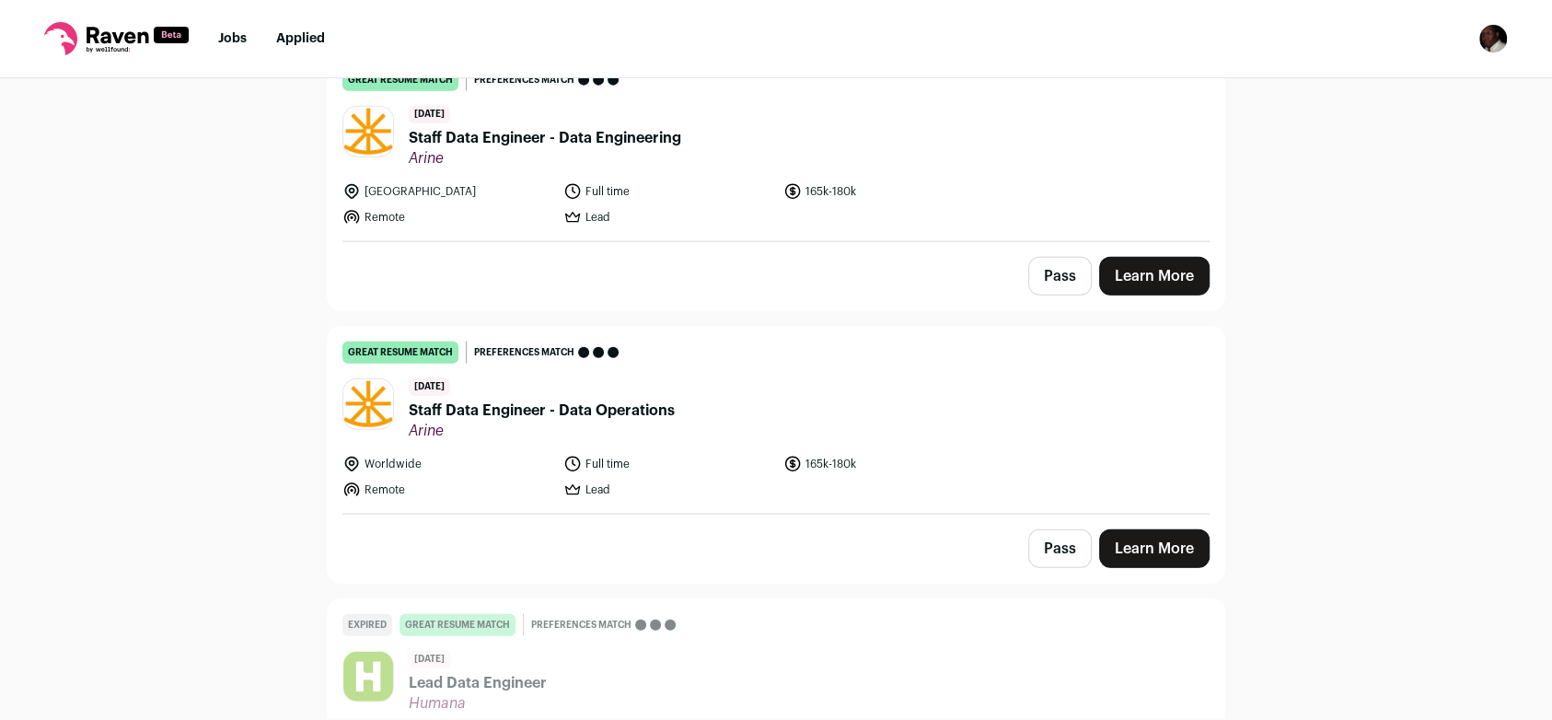
scroll to position [30460, 0]
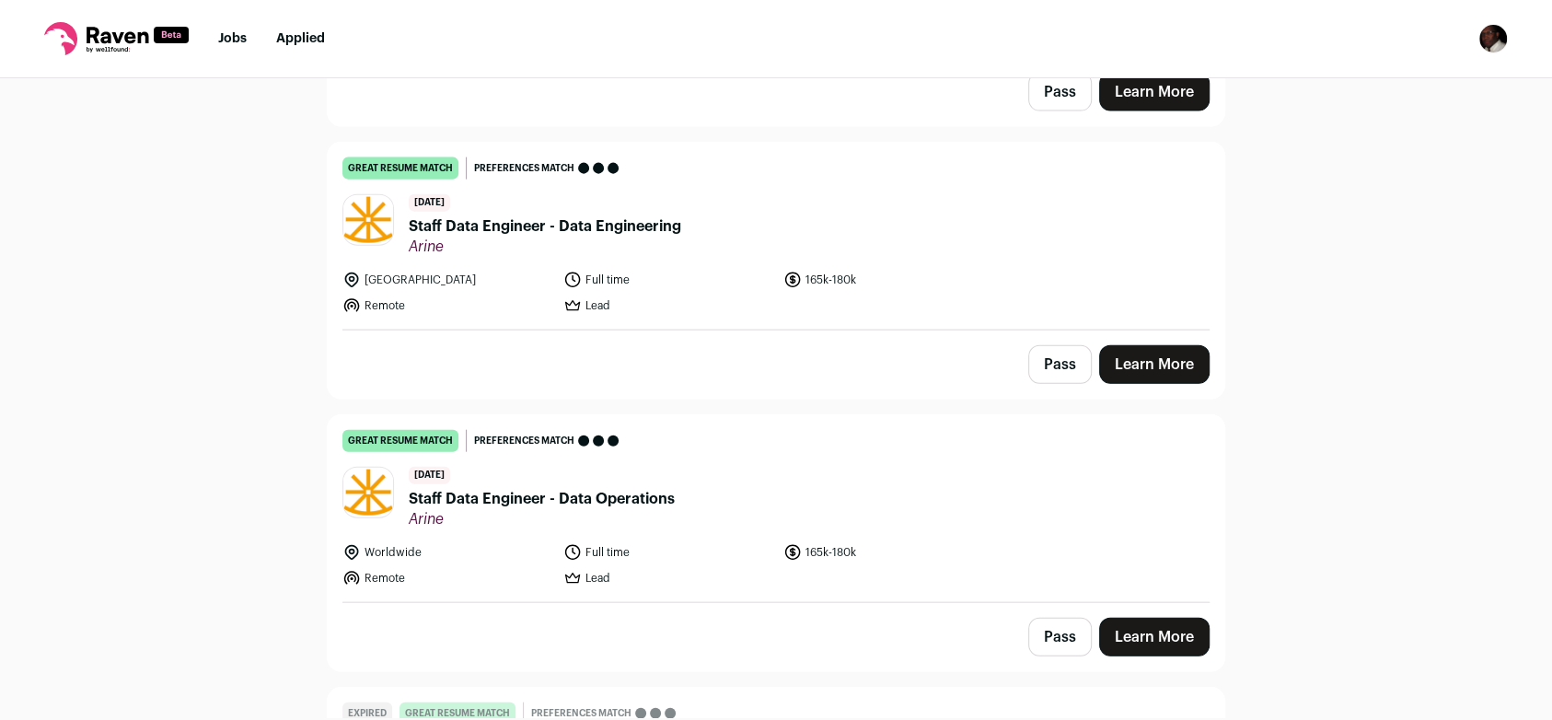
click at [1169, 618] on link "Learn More" at bounding box center [1154, 637] width 110 height 39
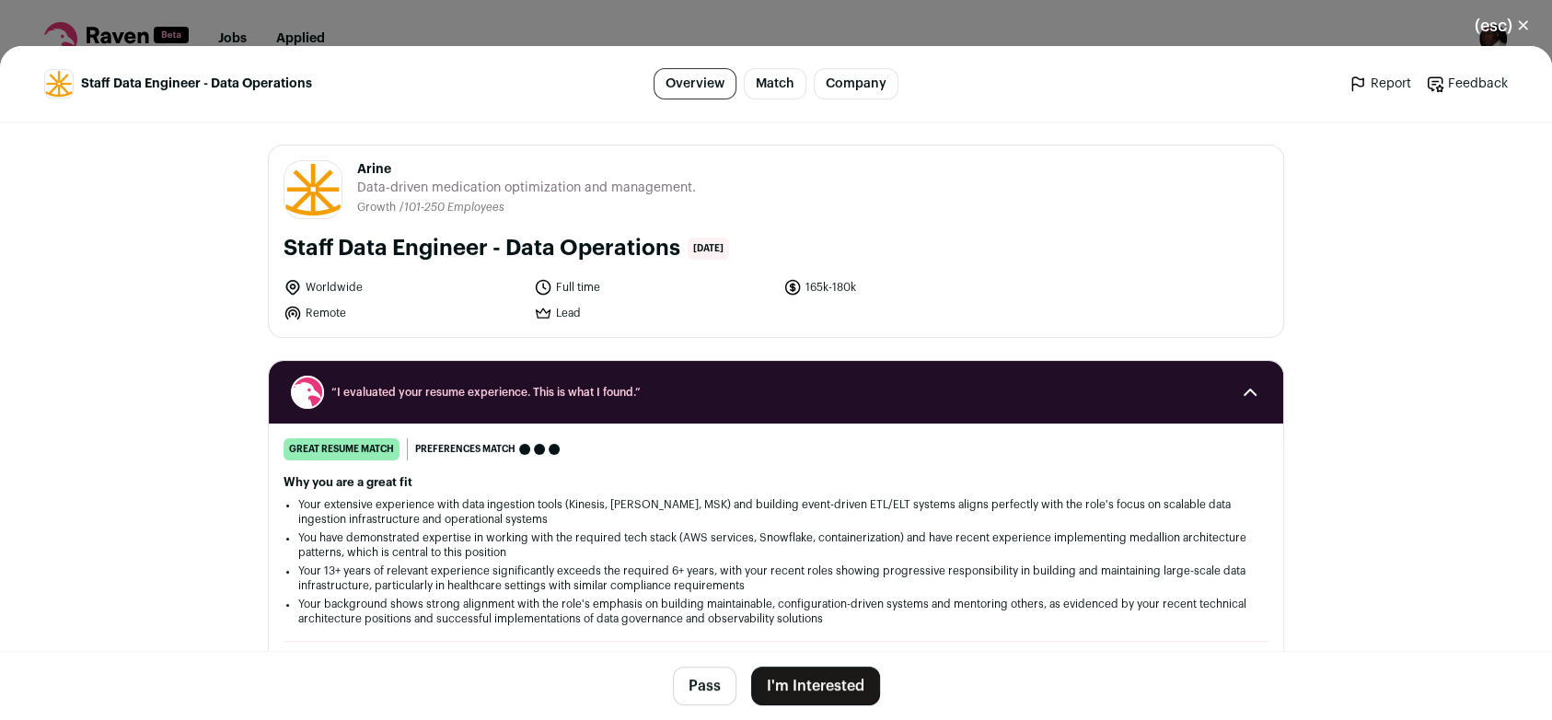
click at [846, 688] on button "I'm Interested" at bounding box center [815, 686] width 129 height 39
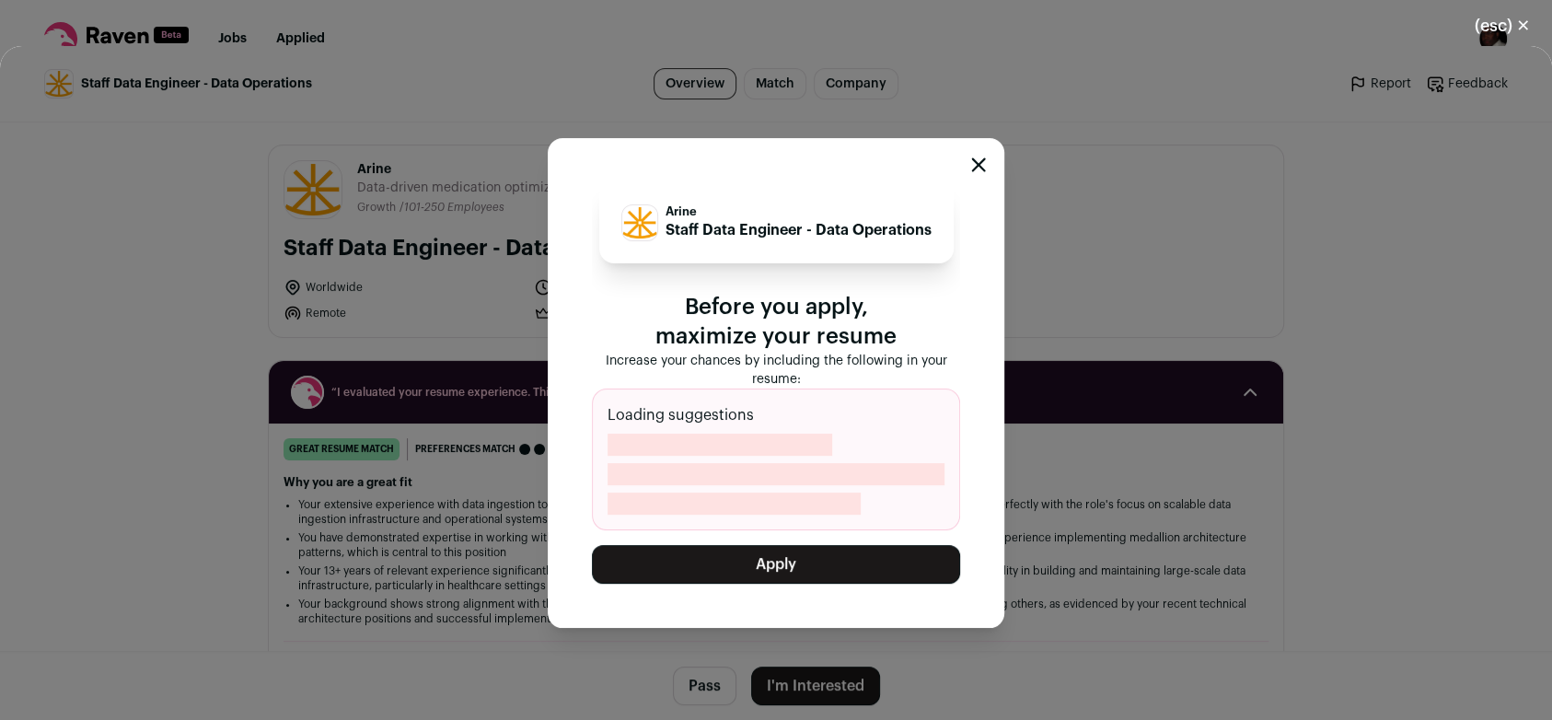
click at [973, 165] on icon "Close modal" at bounding box center [978, 164] width 15 height 15
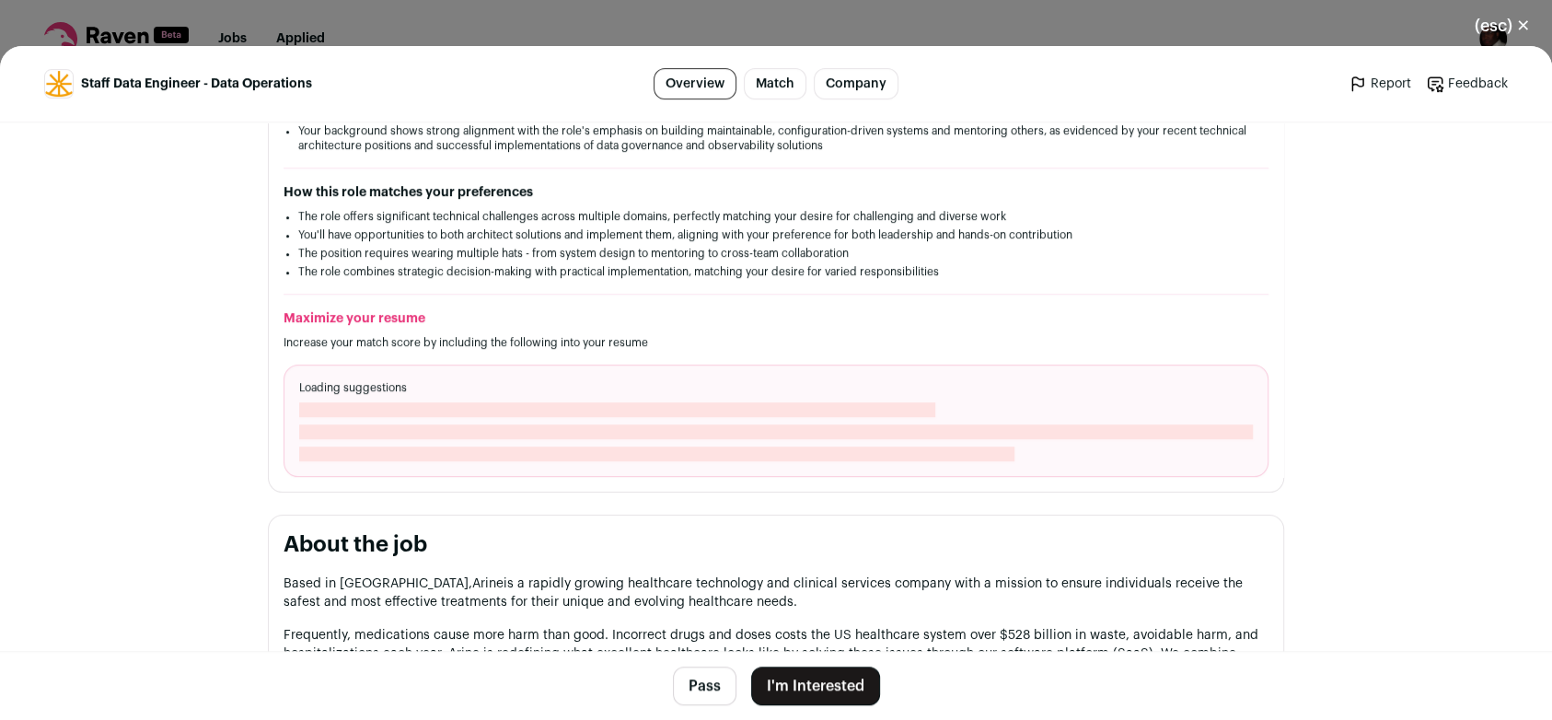
scroll to position [497, 0]
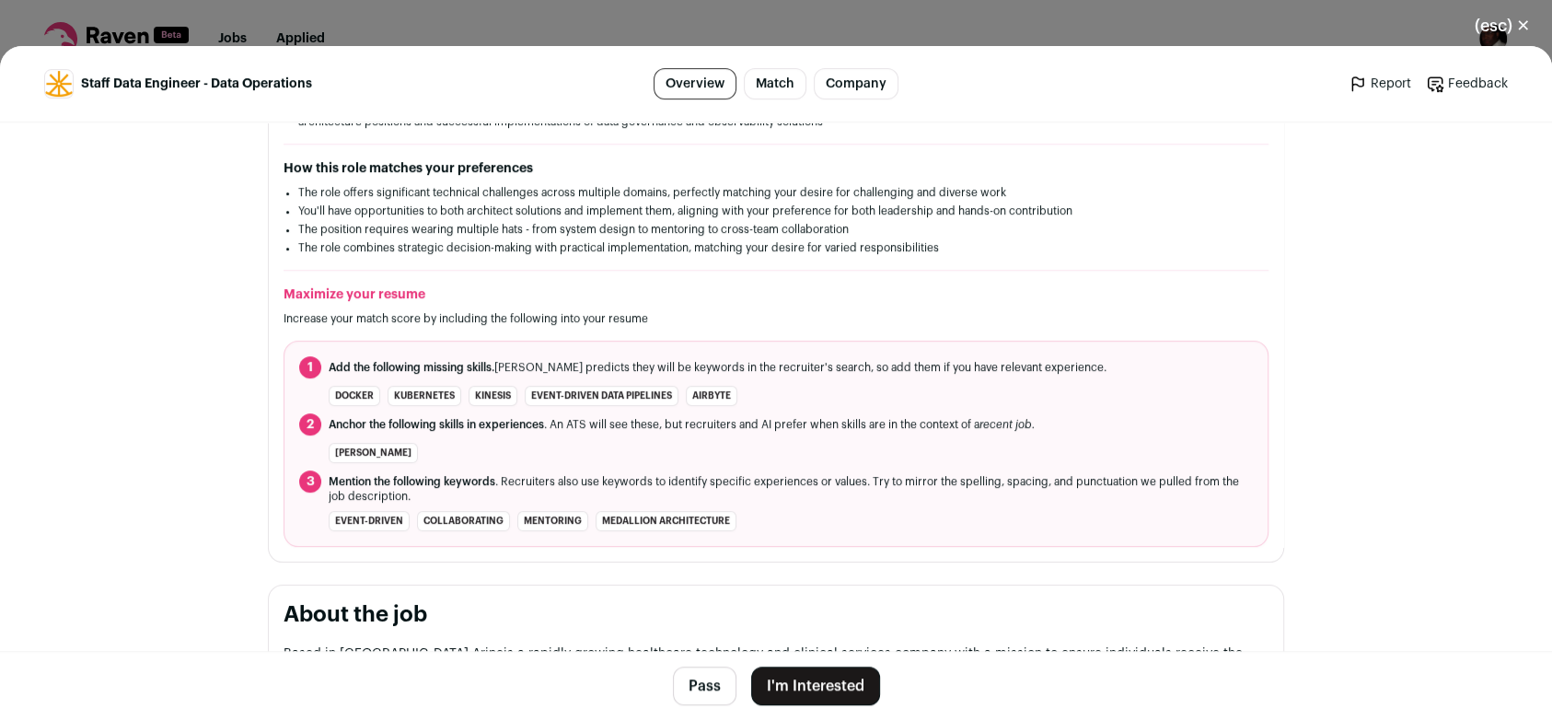
click at [1518, 30] on button "(esc) ✕" at bounding box center [1502, 26] width 99 height 41
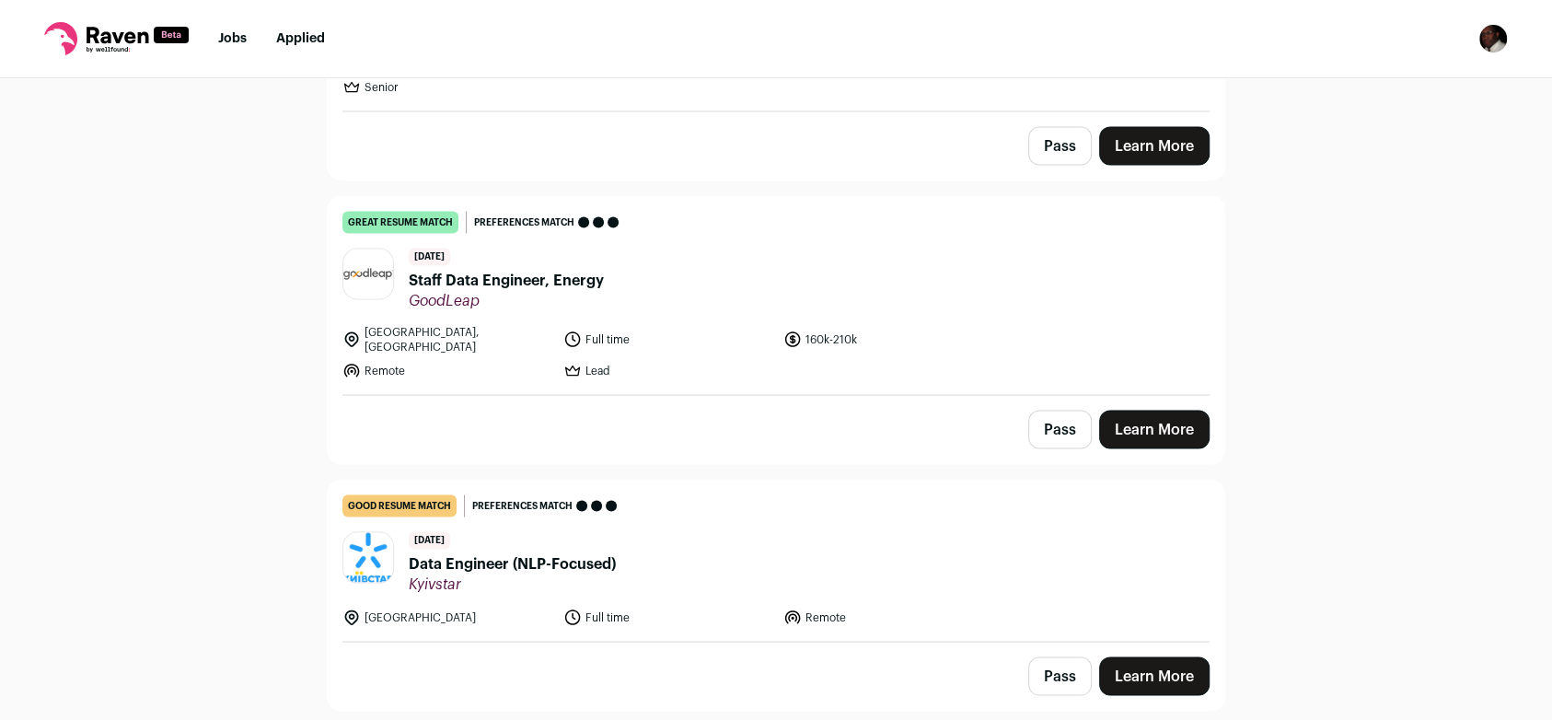
scroll to position [29744, 0]
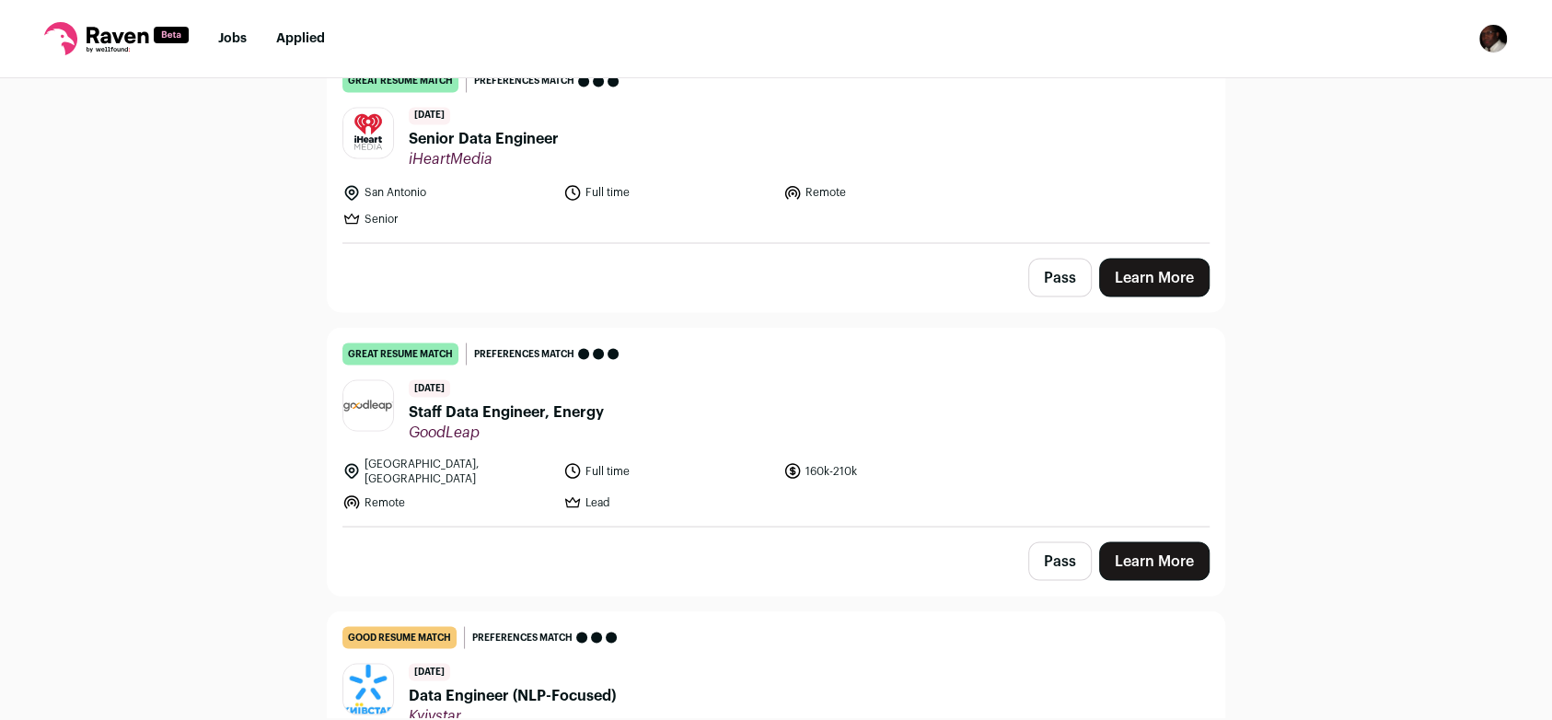
click at [1153, 541] on link "Learn More" at bounding box center [1154, 560] width 110 height 39
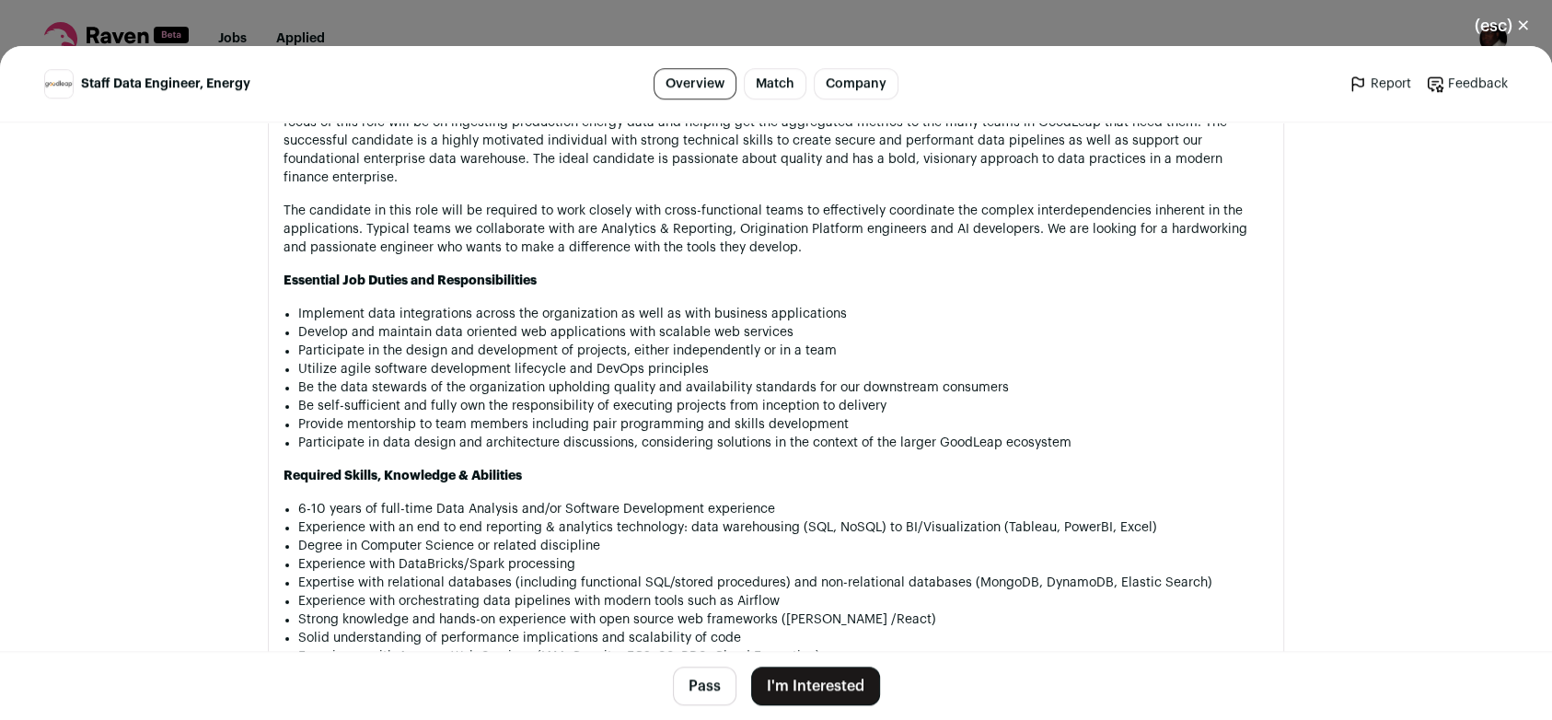
scroll to position [1128, 0]
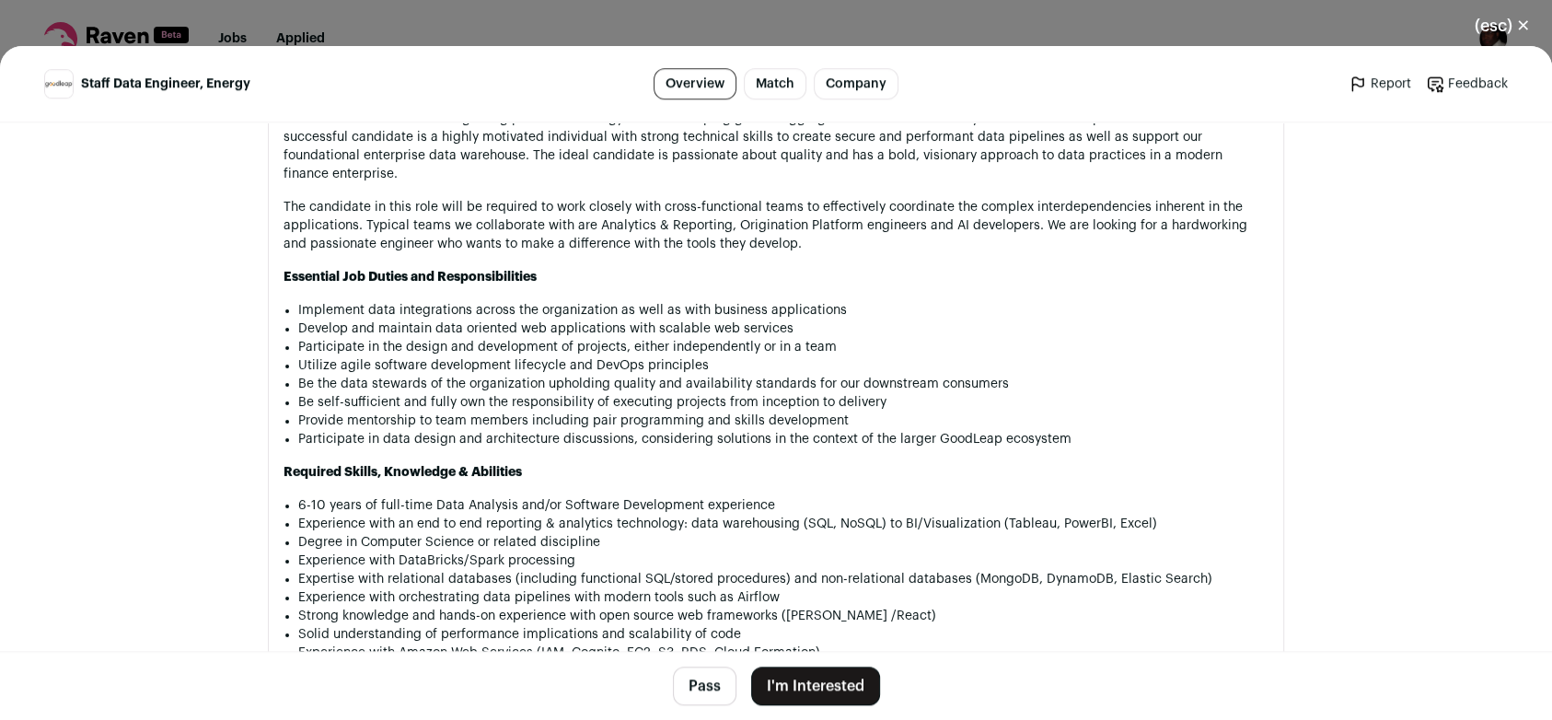
click at [1523, 25] on button "(esc) ✕" at bounding box center [1502, 26] width 99 height 41
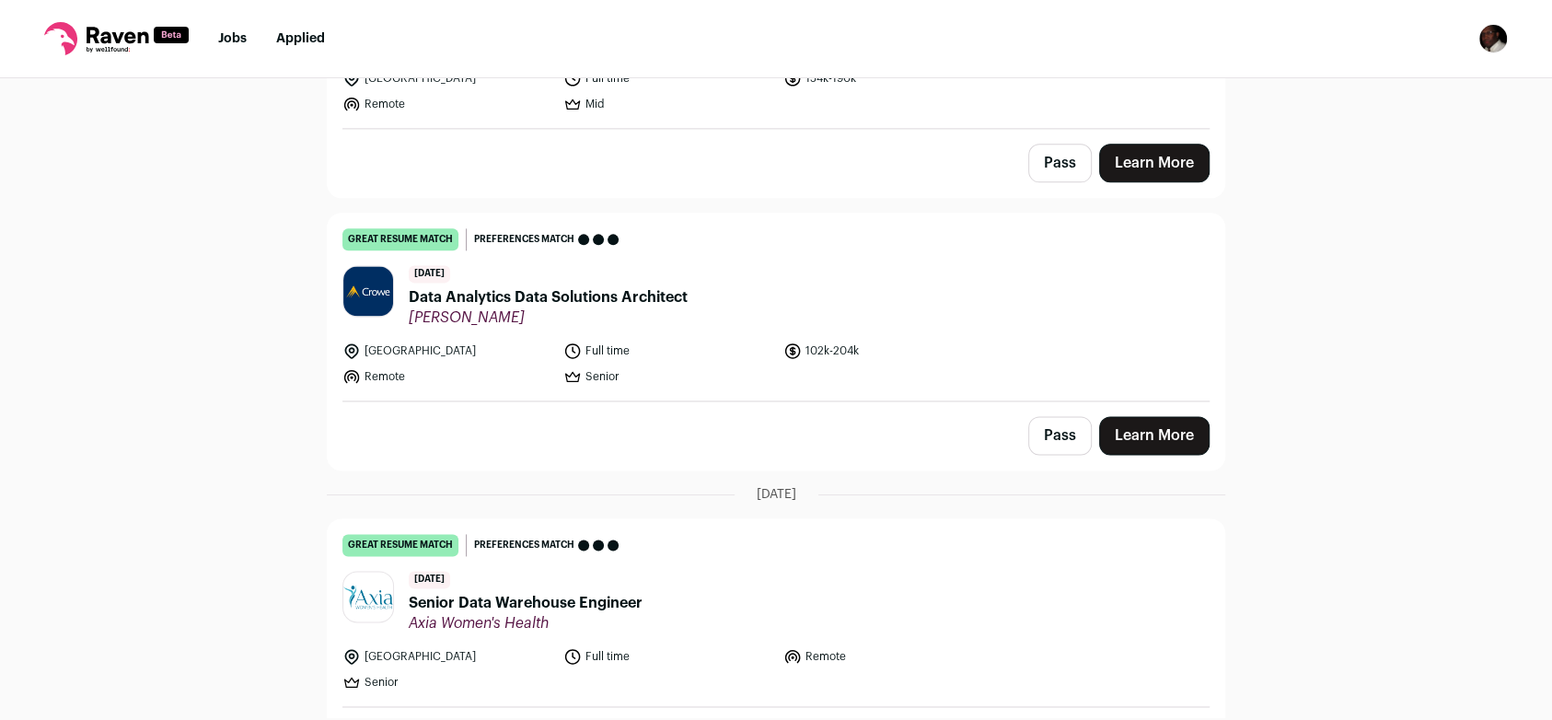
scroll to position [28946, 0]
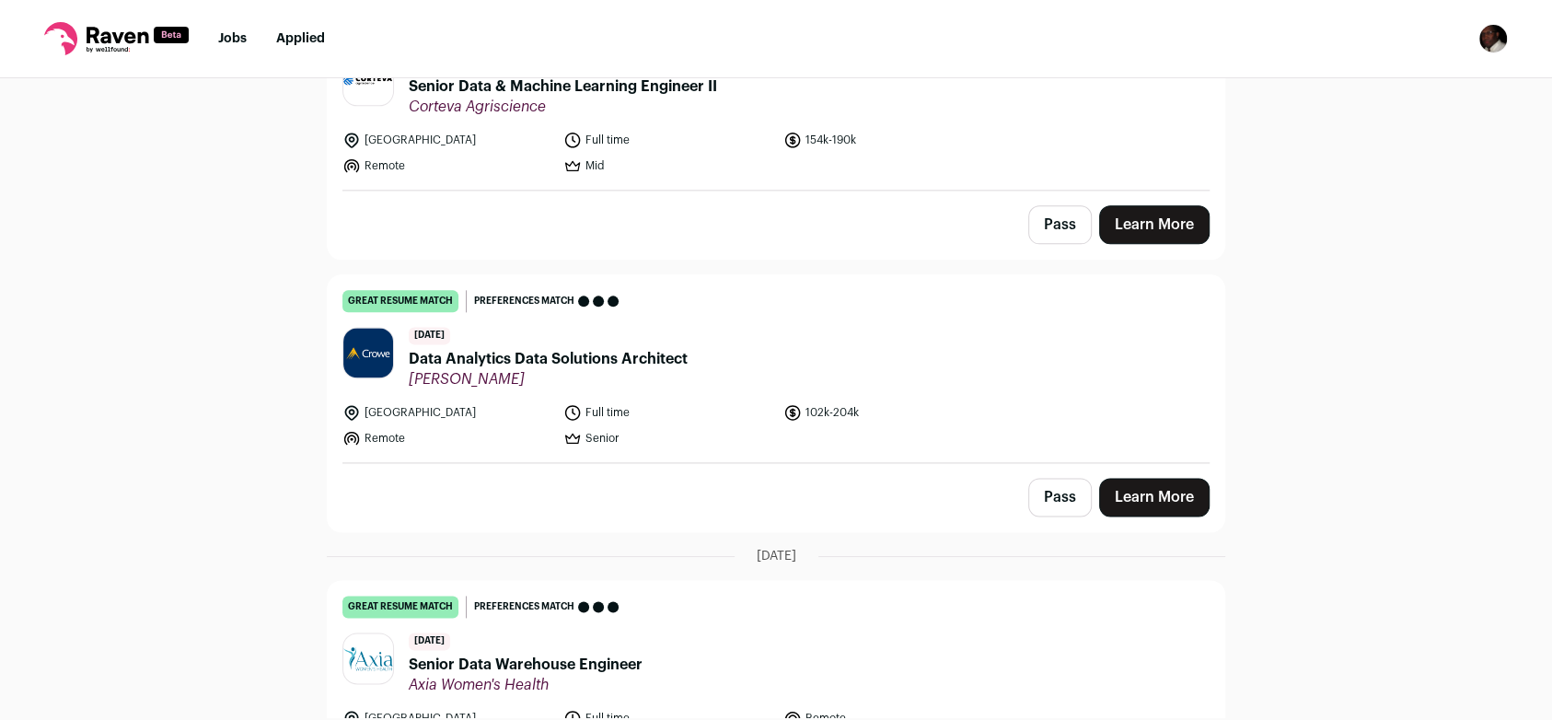
click at [1153, 478] on link "Learn More" at bounding box center [1154, 497] width 110 height 39
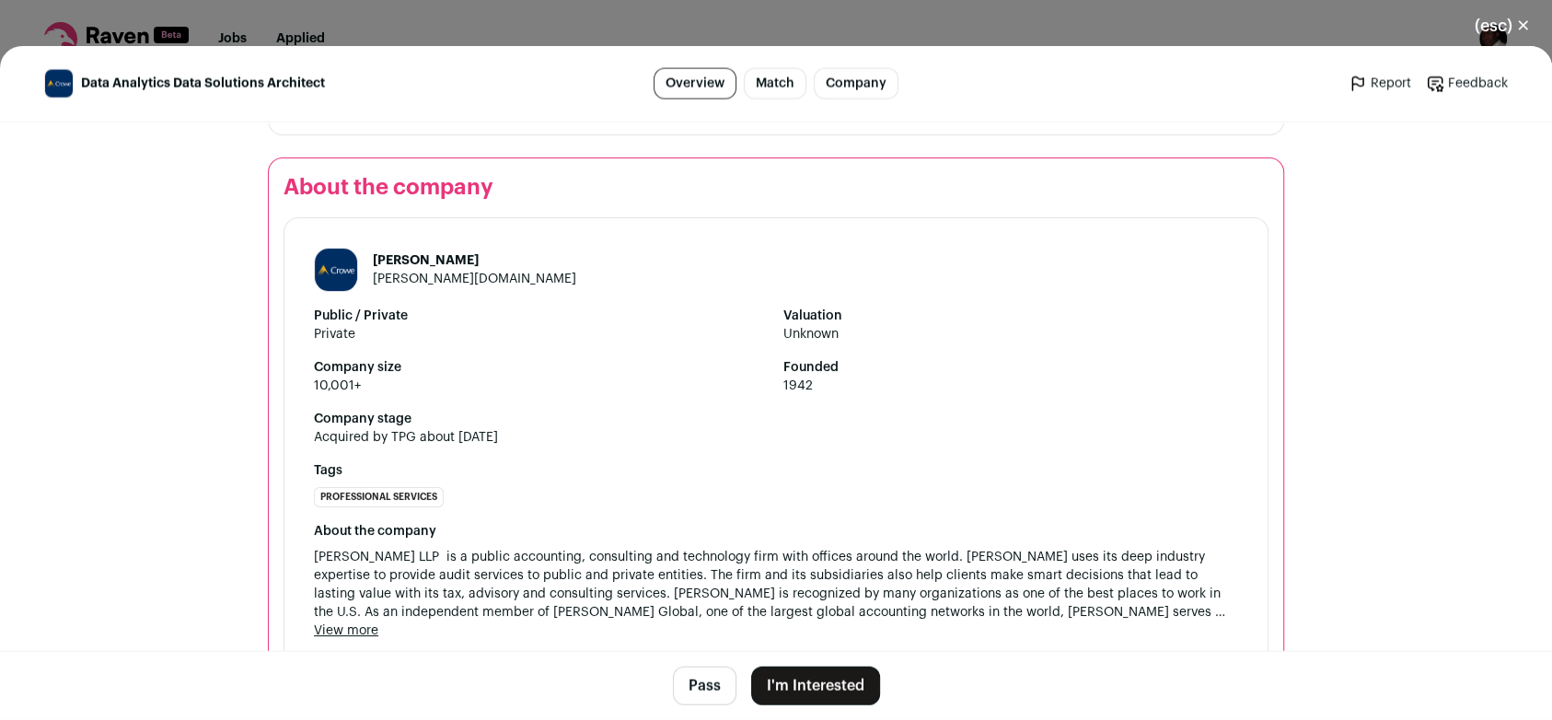
scroll to position [3344, 0]
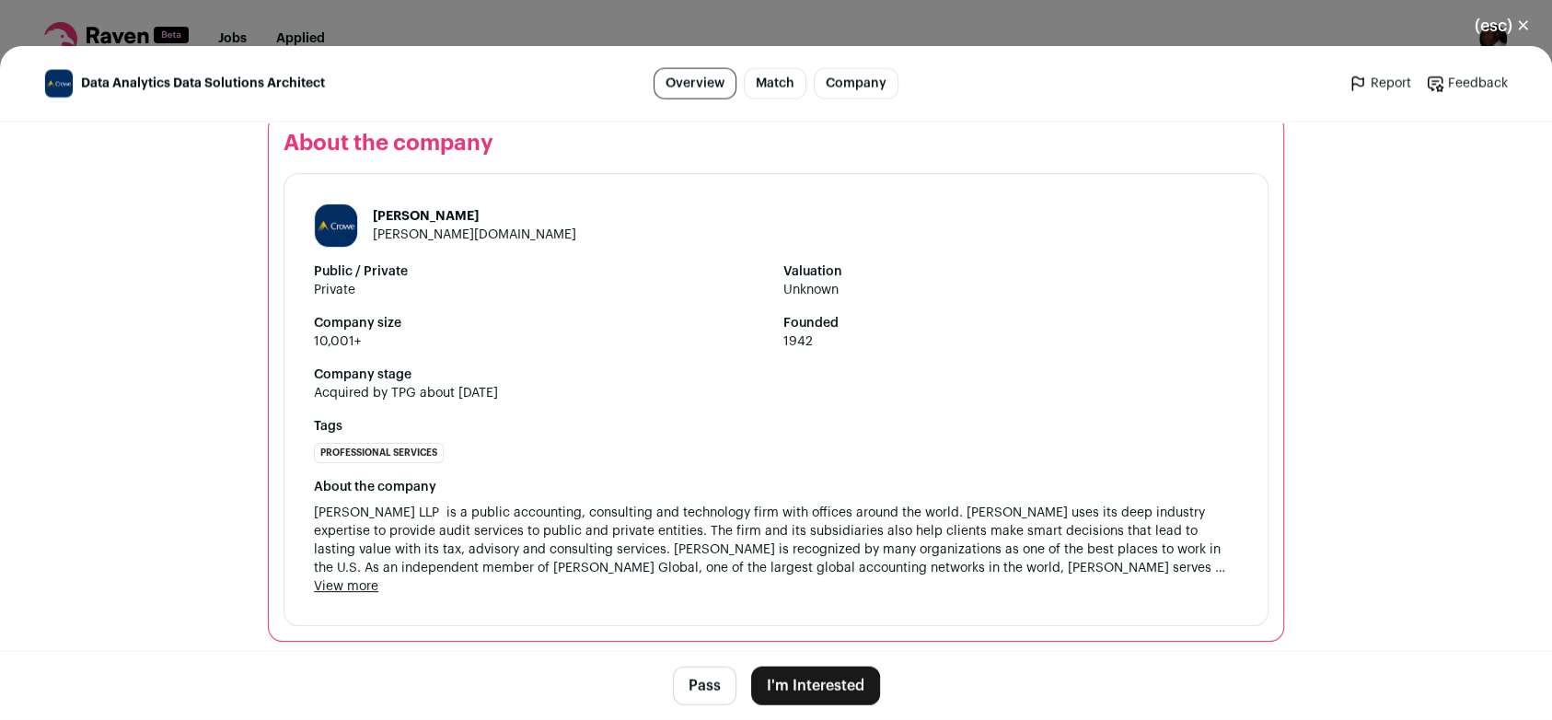
click at [784, 693] on button "I'm Interested" at bounding box center [815, 686] width 129 height 39
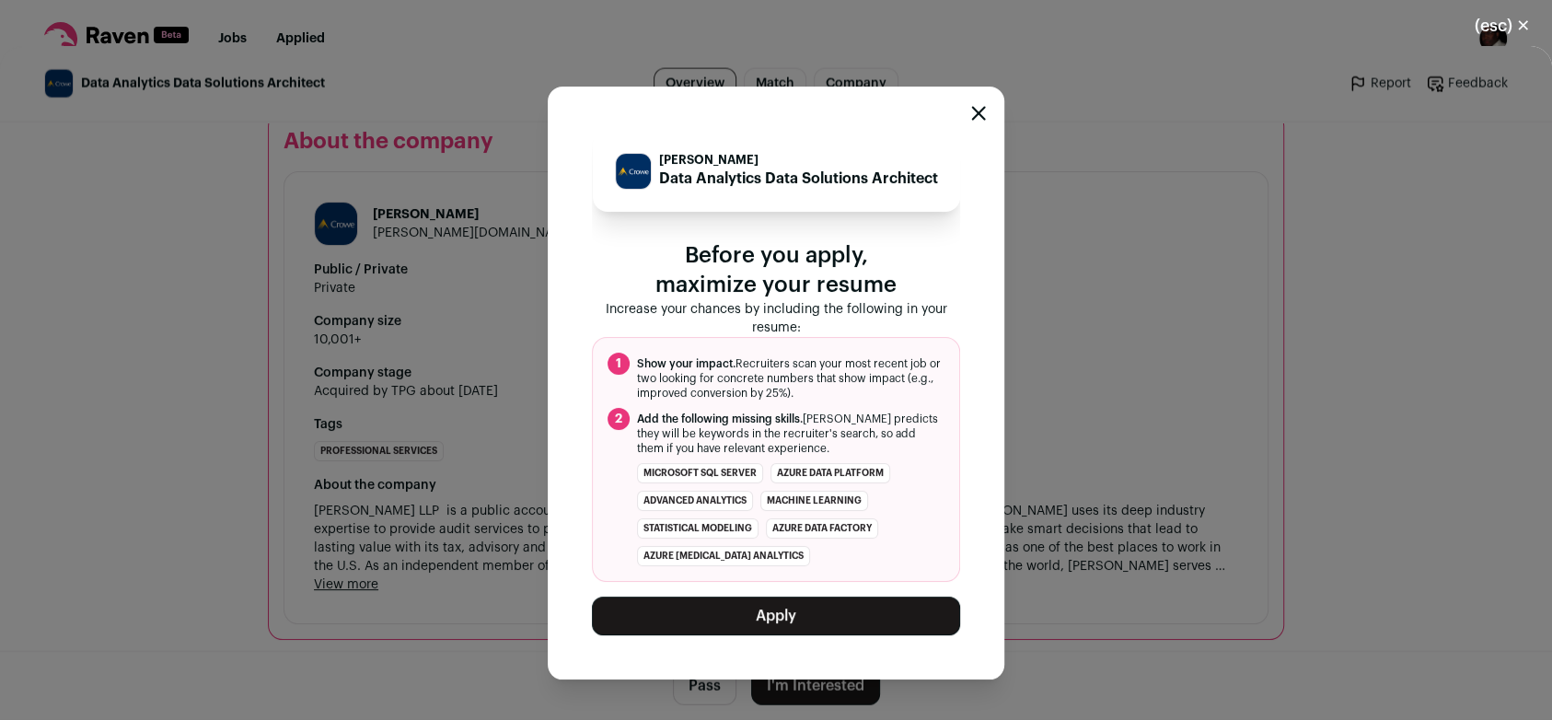
scroll to position [3343, 0]
click at [978, 109] on icon "Close modal" at bounding box center [978, 113] width 15 height 15
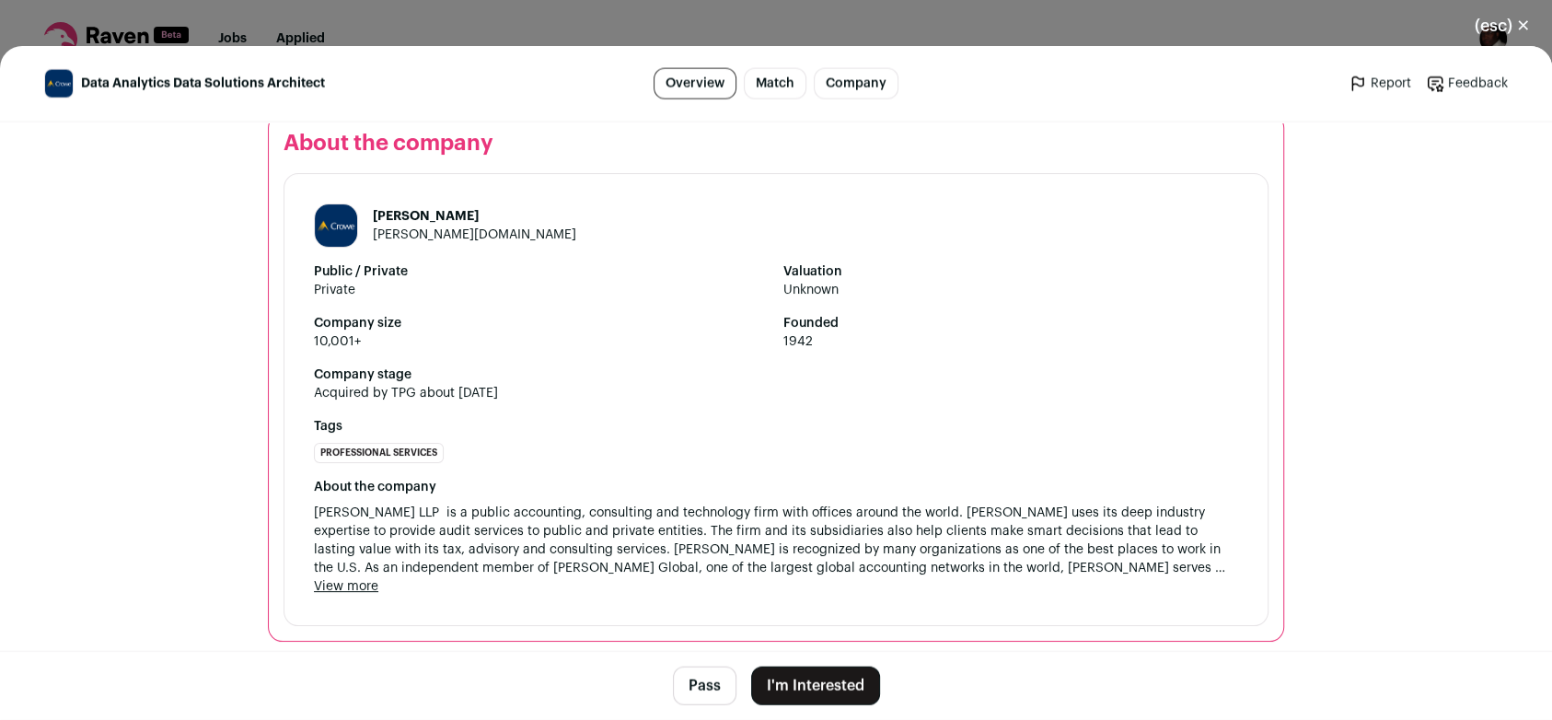
click at [1516, 25] on button "(esc) ✕" at bounding box center [1502, 26] width 99 height 41
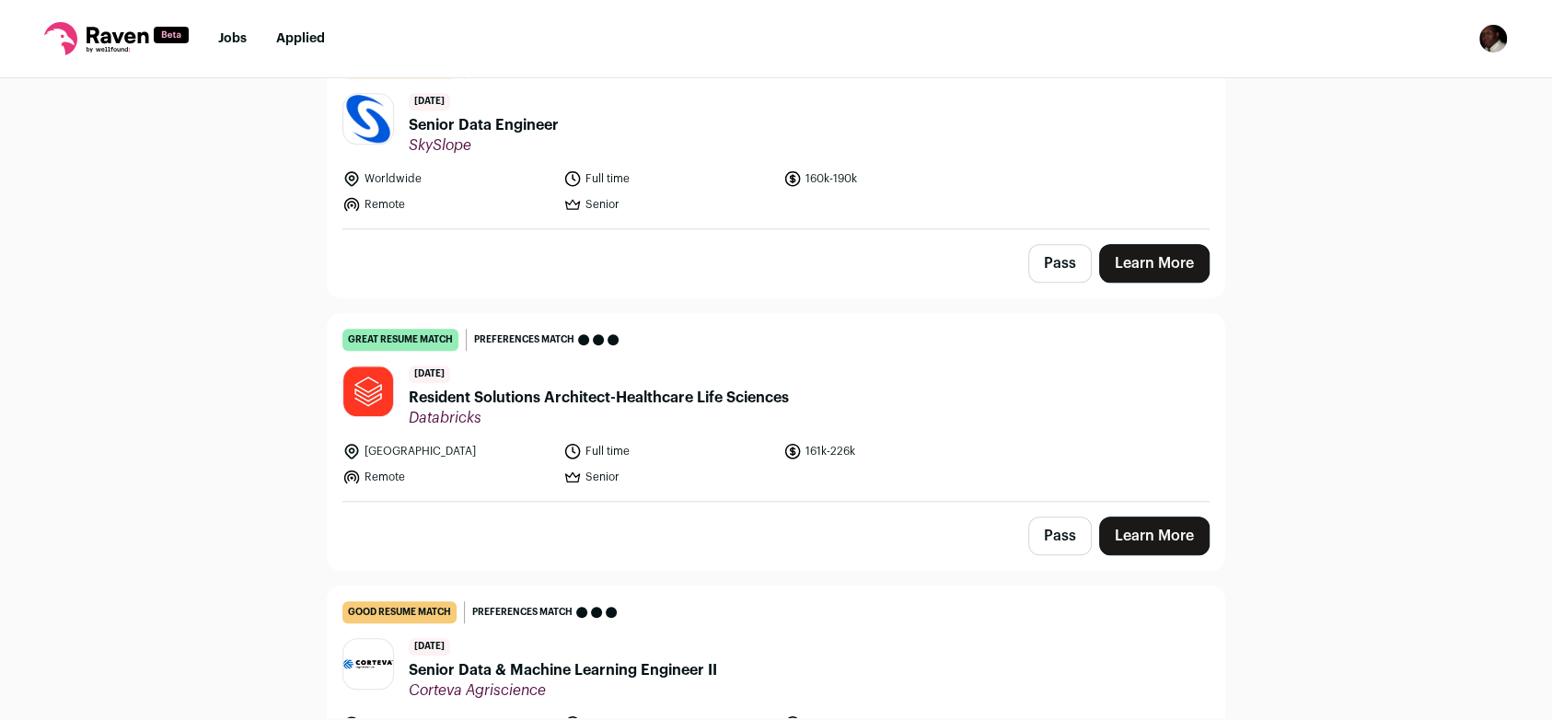
scroll to position [28319, 0]
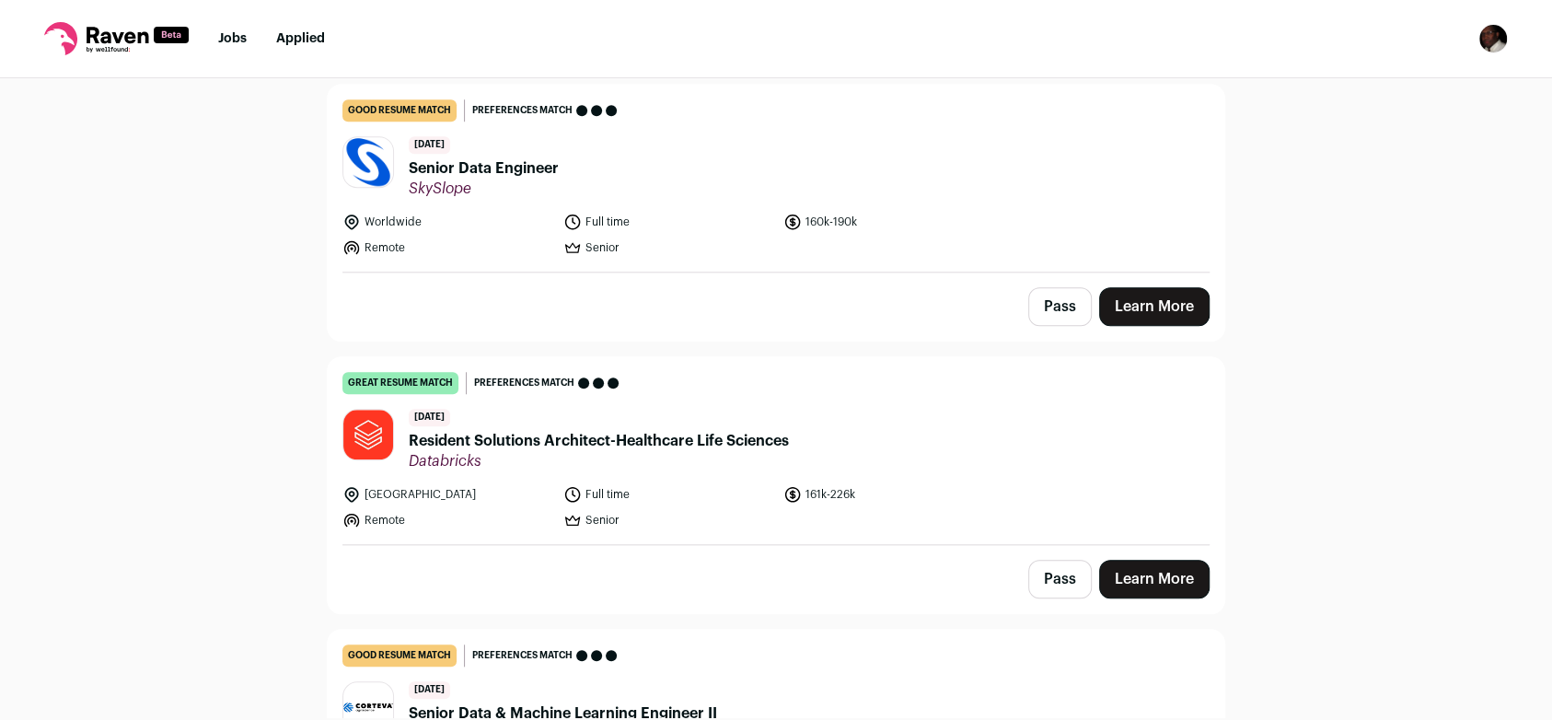
click at [1155, 560] on link "Learn More" at bounding box center [1154, 579] width 110 height 39
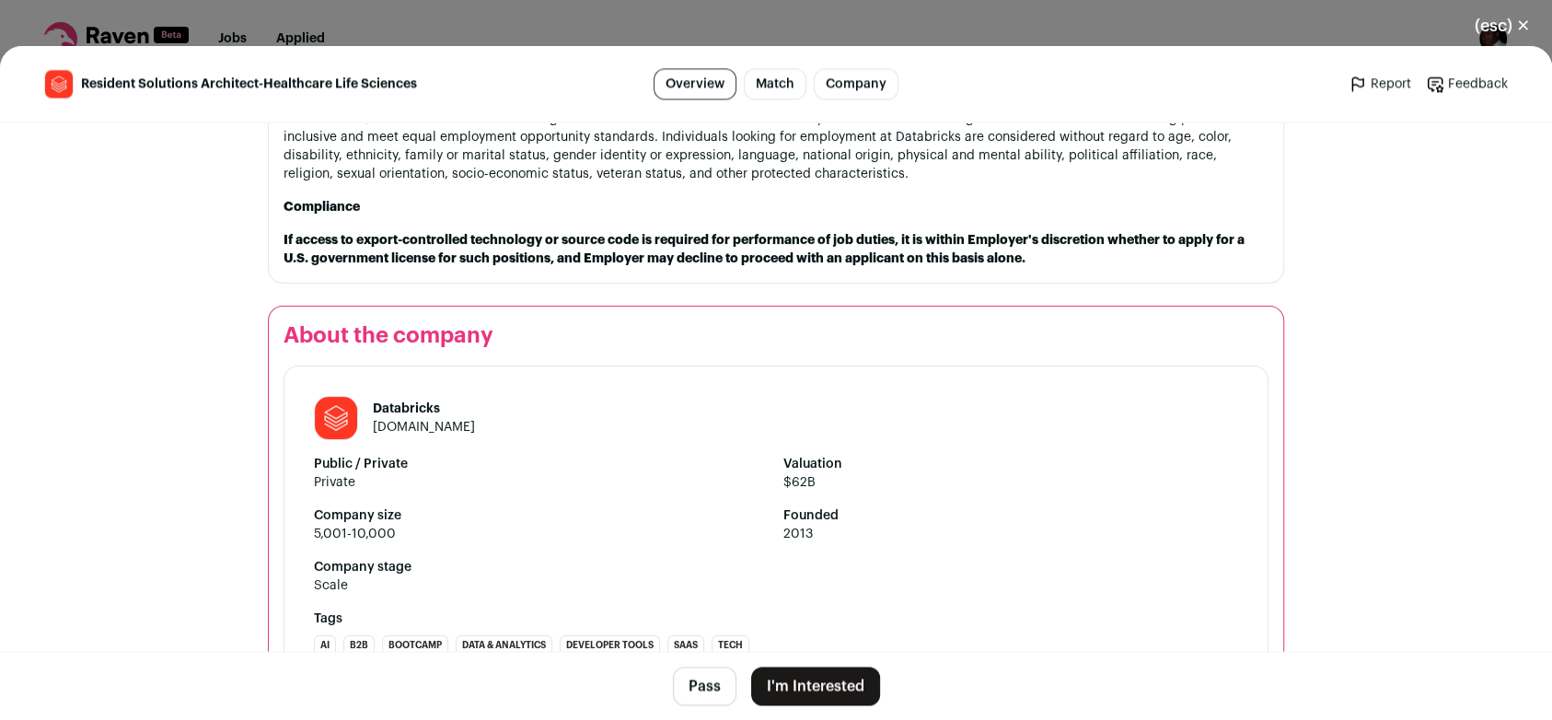
scroll to position [2330, 0]
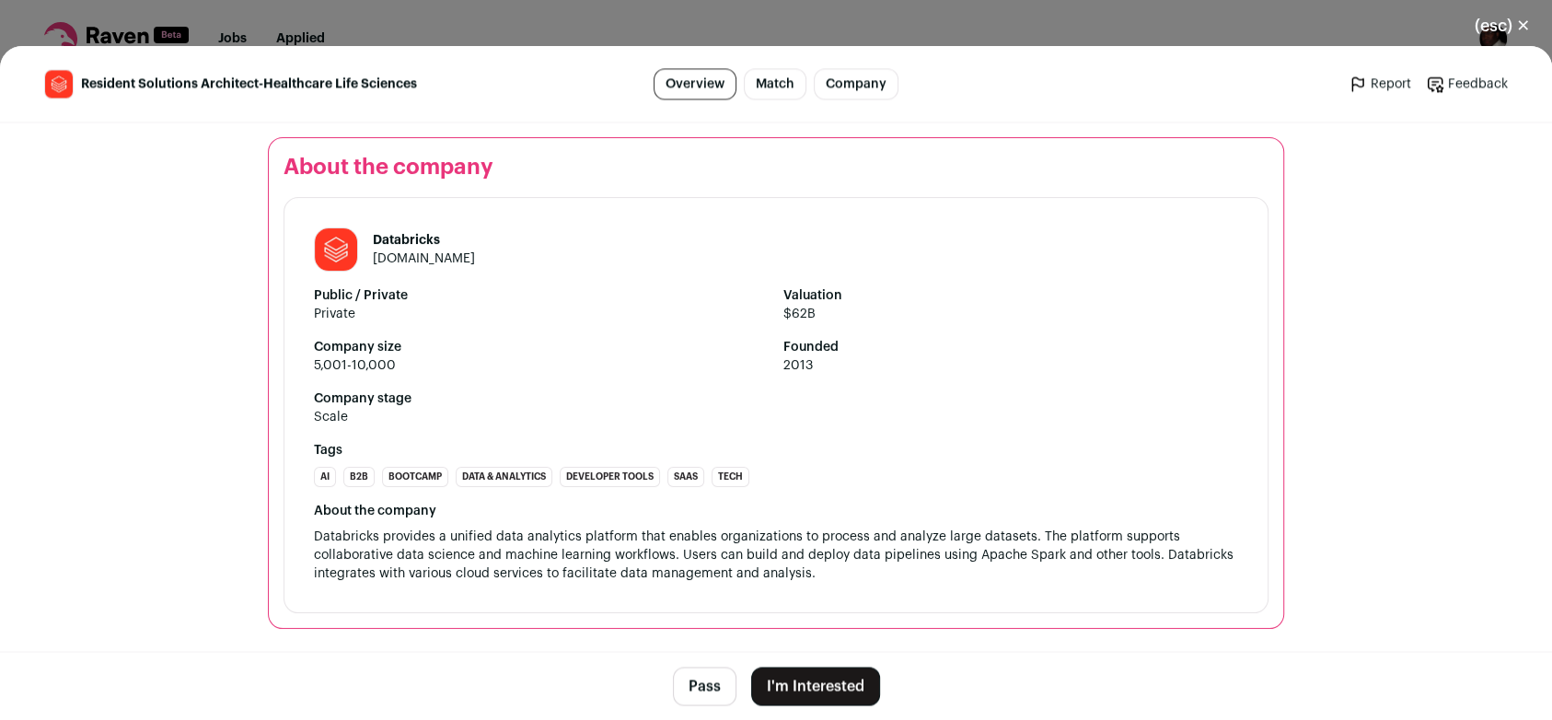
click at [1523, 30] on button "(esc) ✕" at bounding box center [1502, 26] width 99 height 41
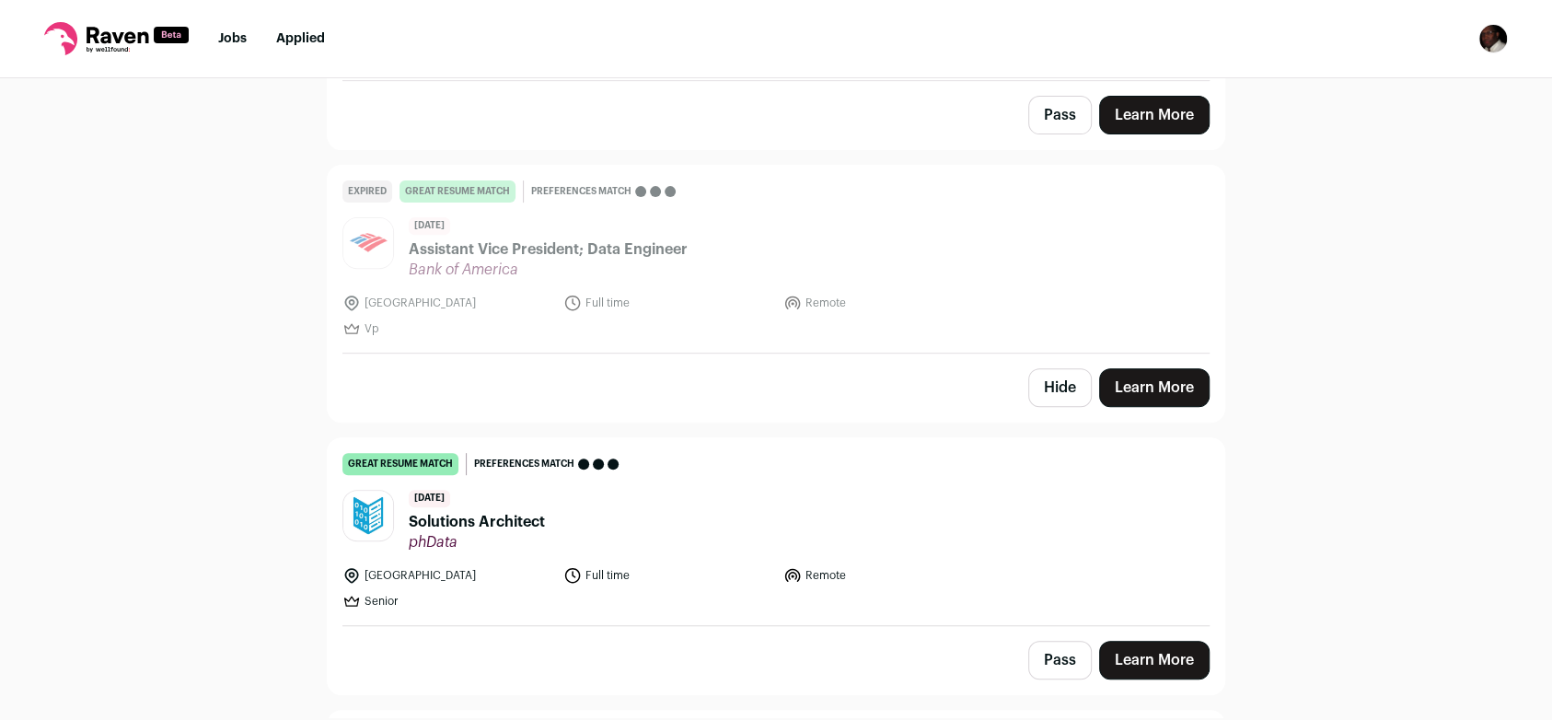
scroll to position [27680, 0]
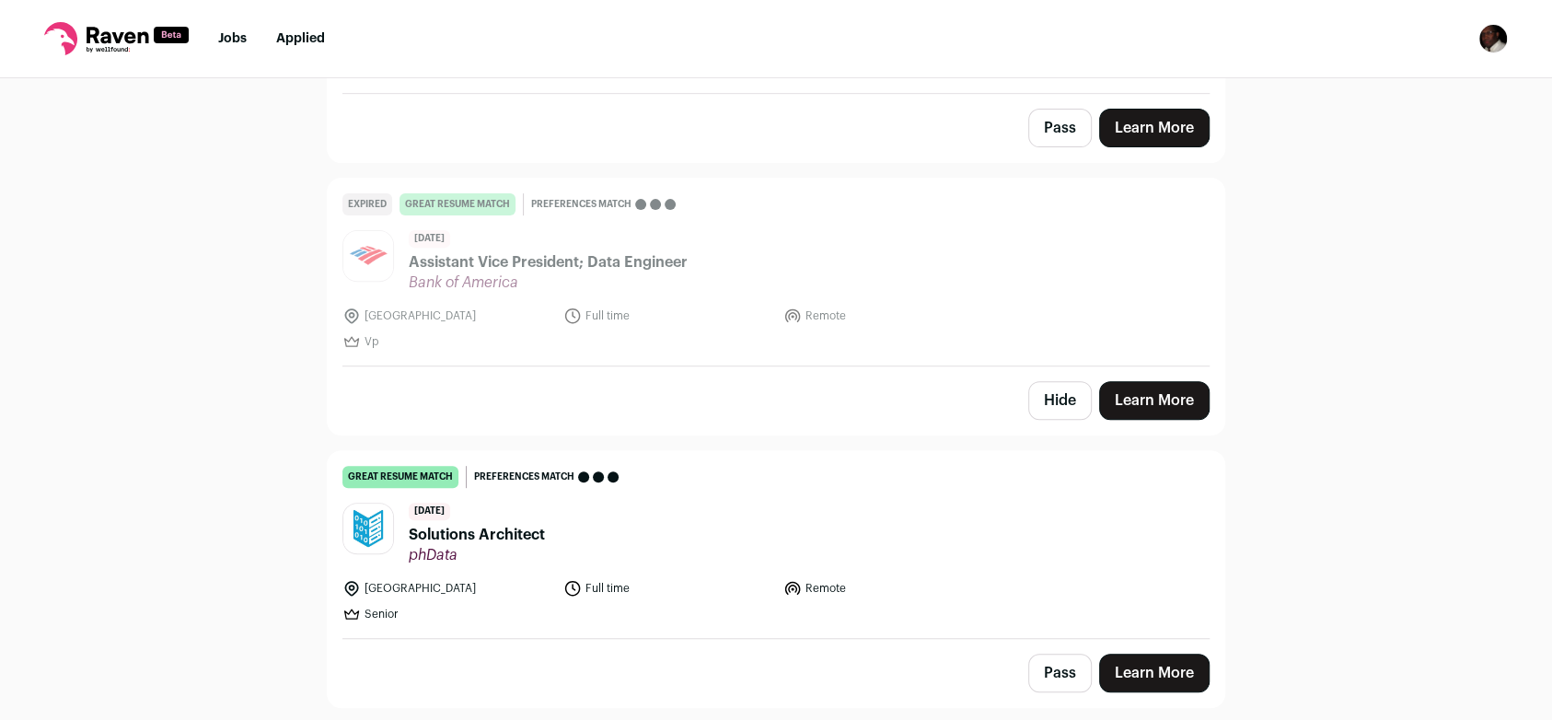
click at [1156, 654] on link "Learn More" at bounding box center [1154, 673] width 110 height 39
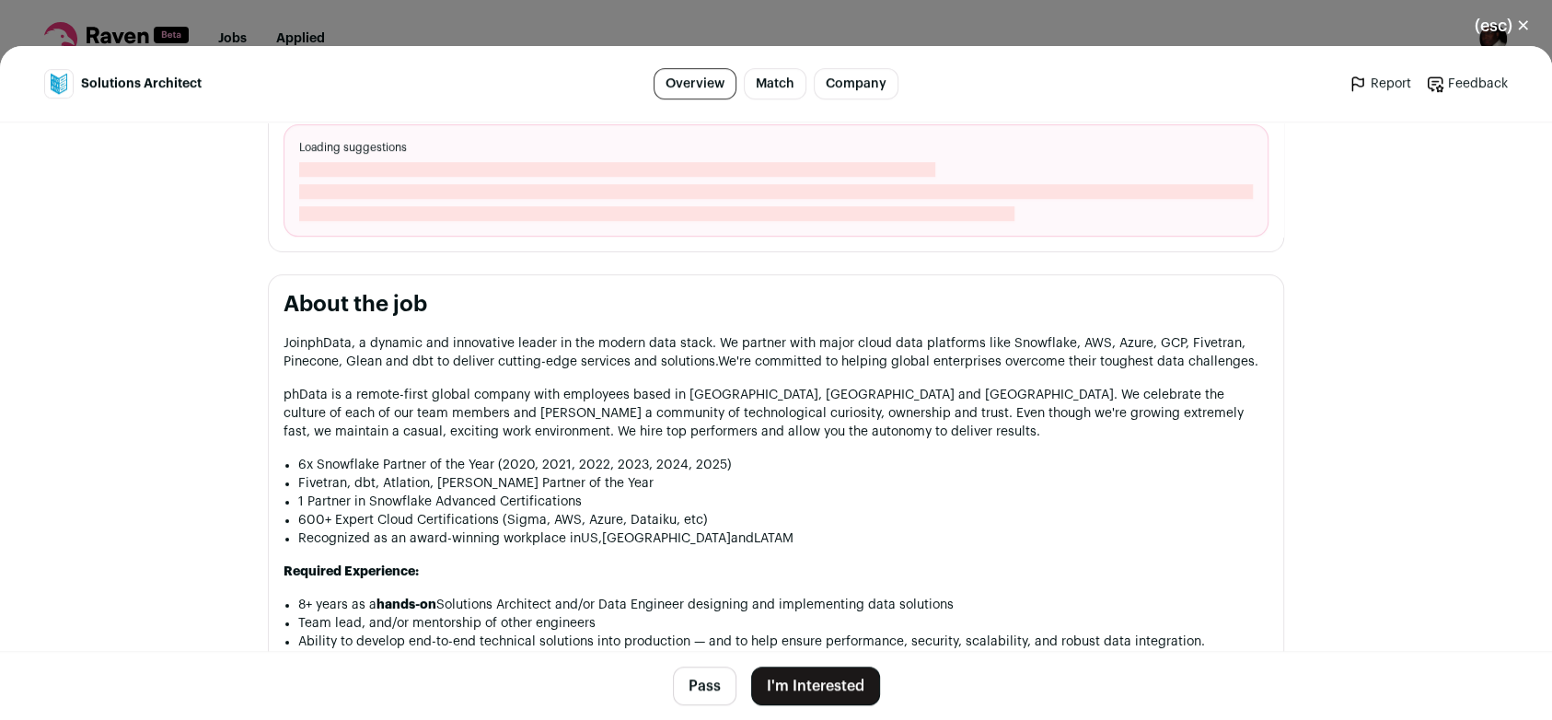
scroll to position [540, 0]
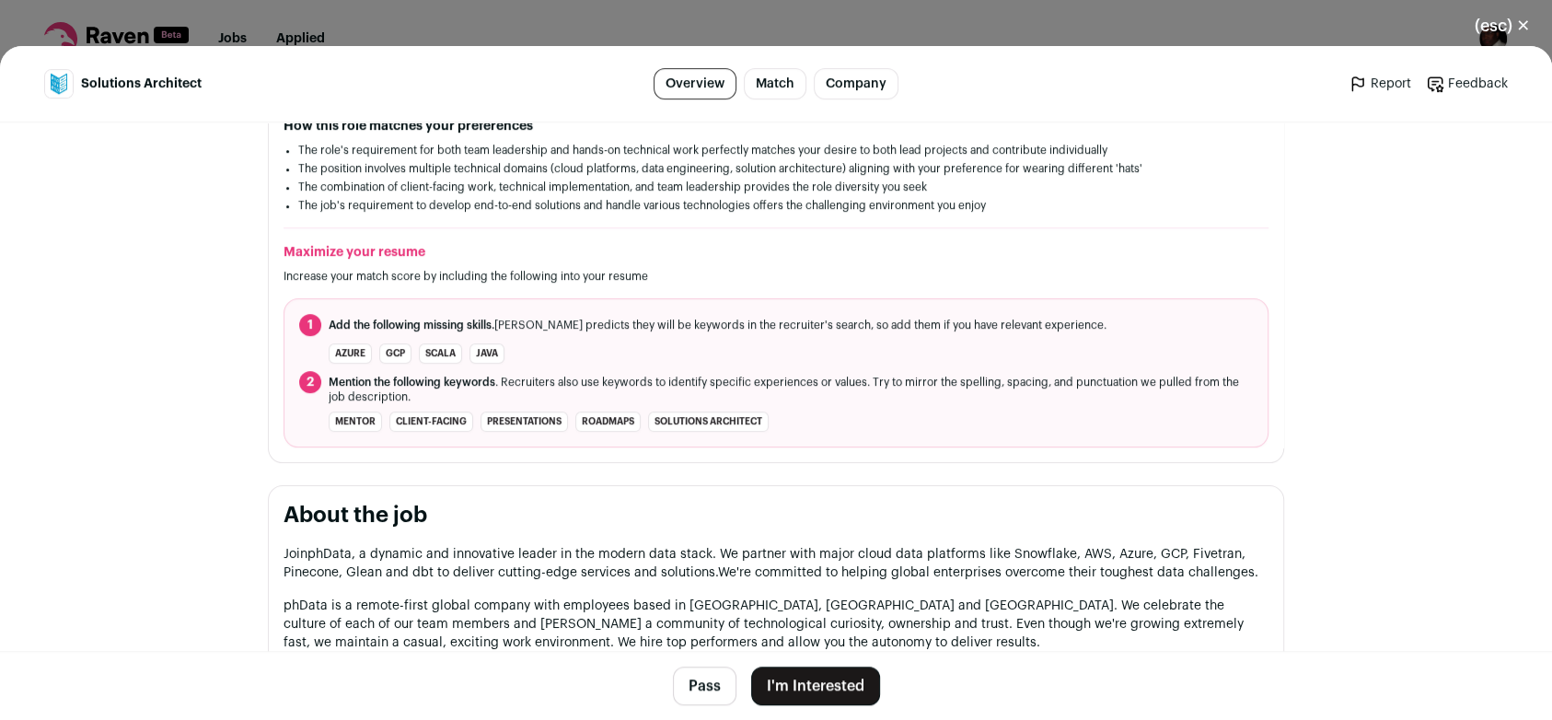
click at [1519, 25] on button "(esc) ✕" at bounding box center [1502, 26] width 99 height 41
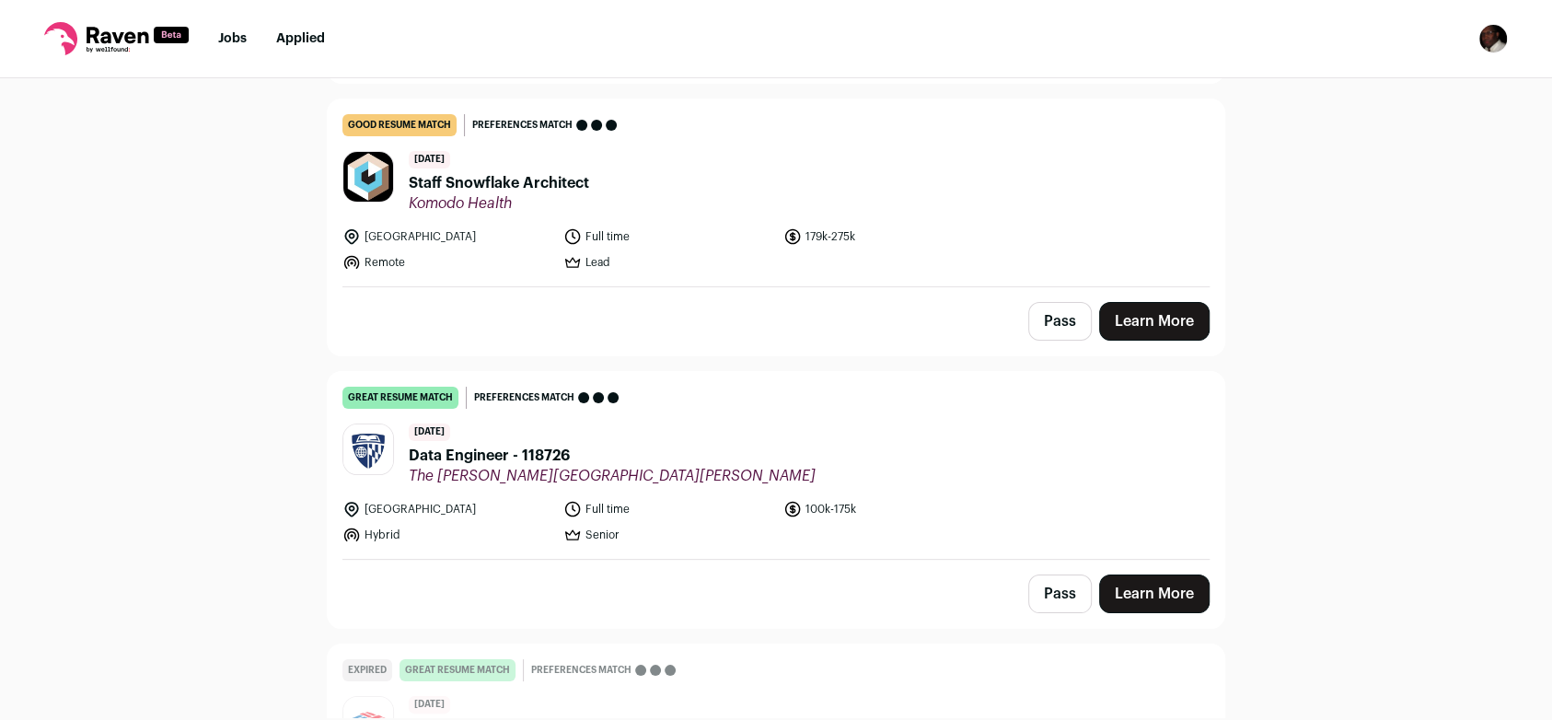
scroll to position [27189, 0]
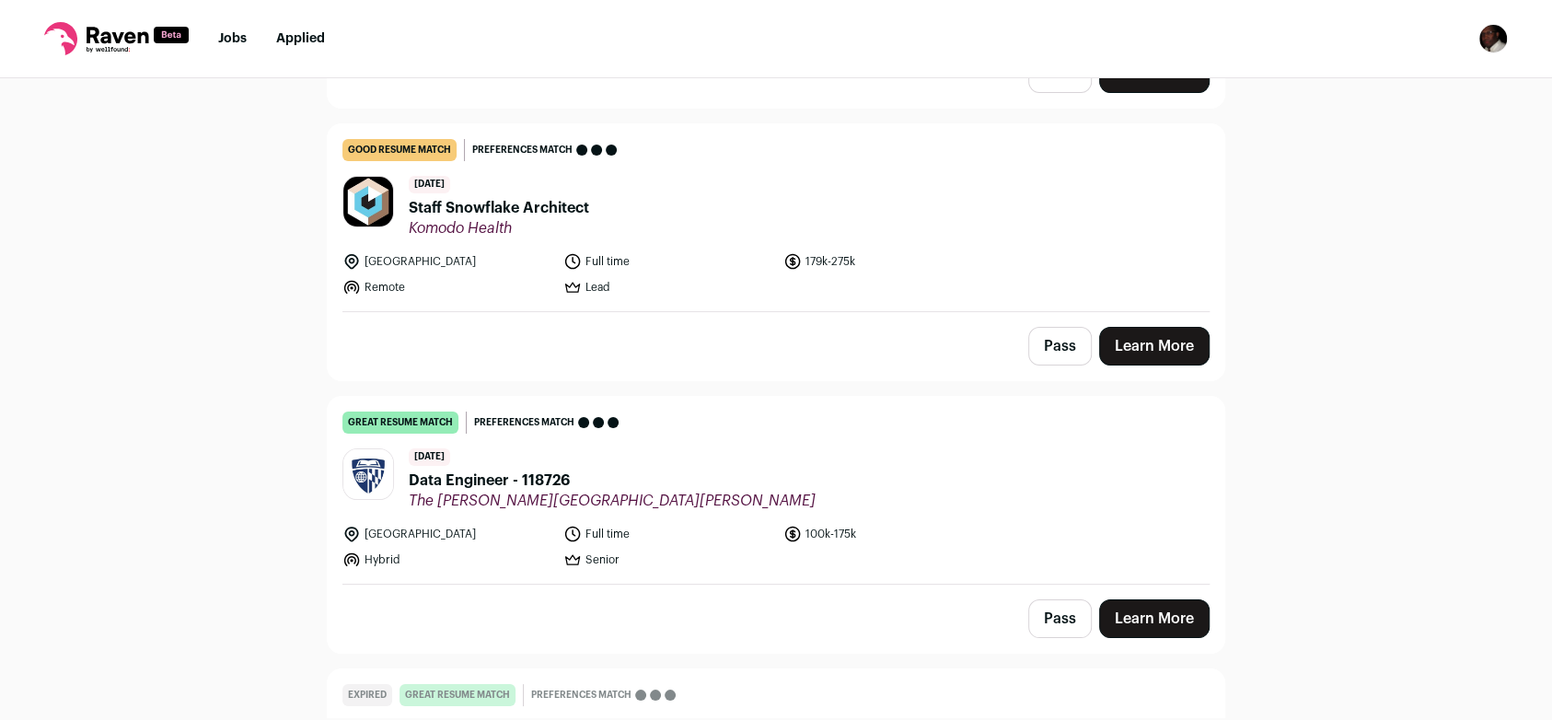
click at [1180, 599] on link "Learn More" at bounding box center [1154, 618] width 110 height 39
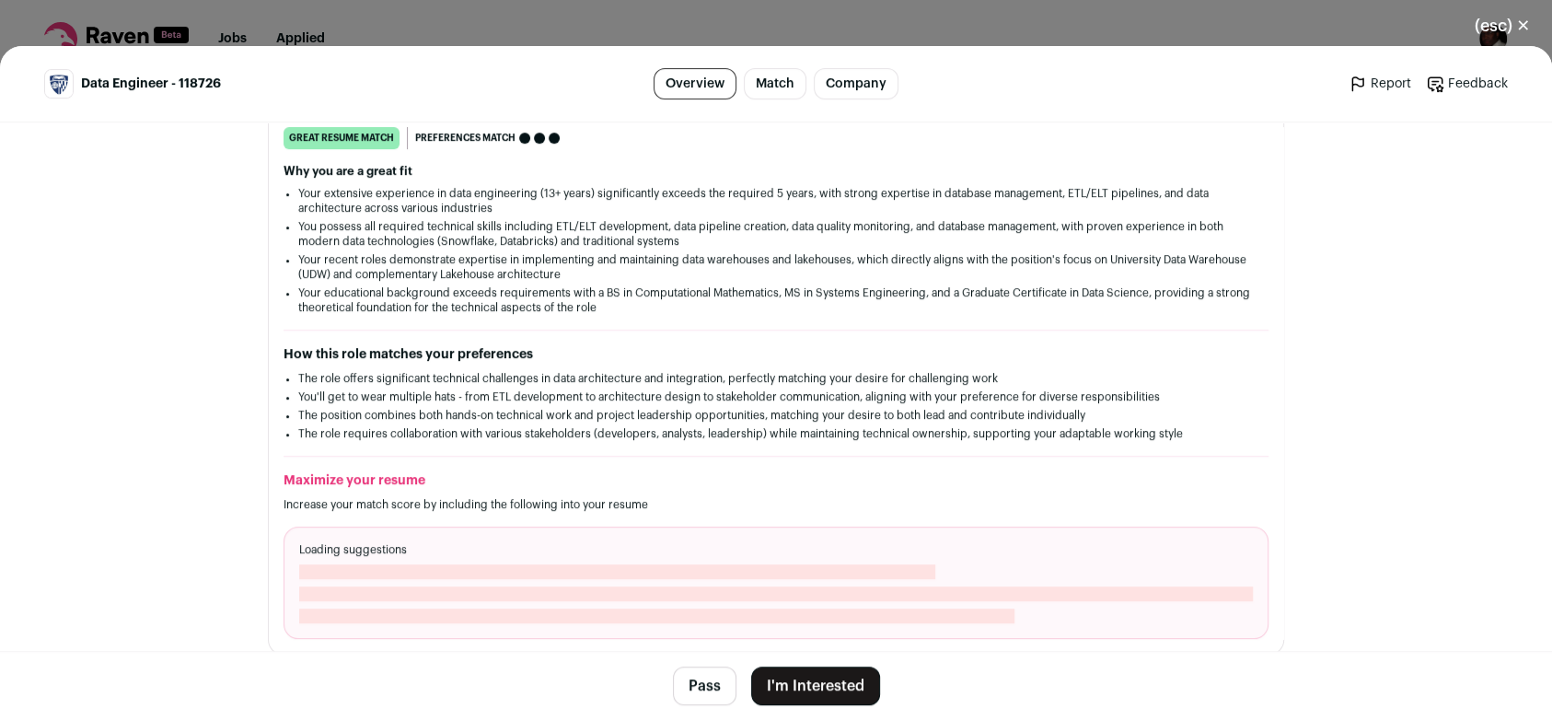
scroll to position [361, 0]
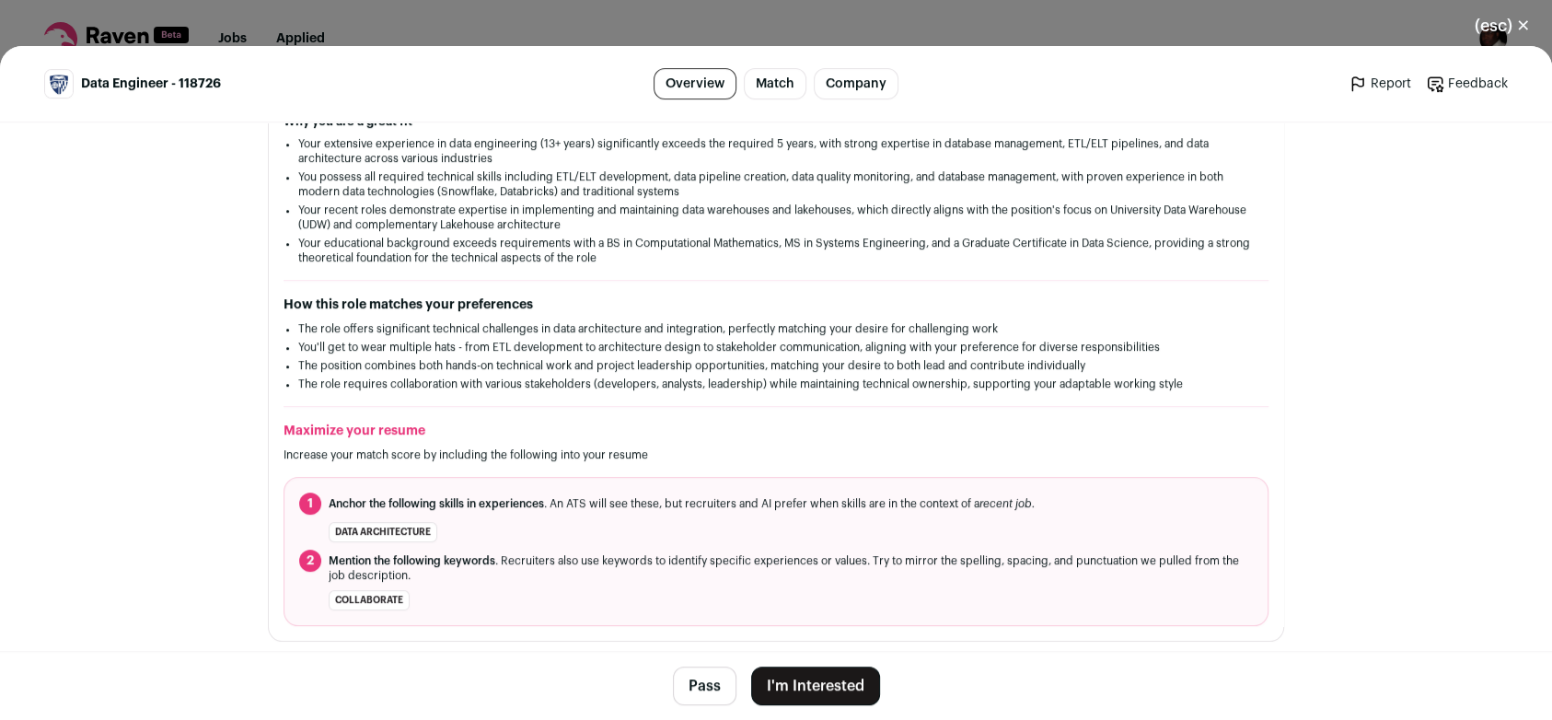
click at [814, 680] on button "I'm Interested" at bounding box center [815, 686] width 129 height 39
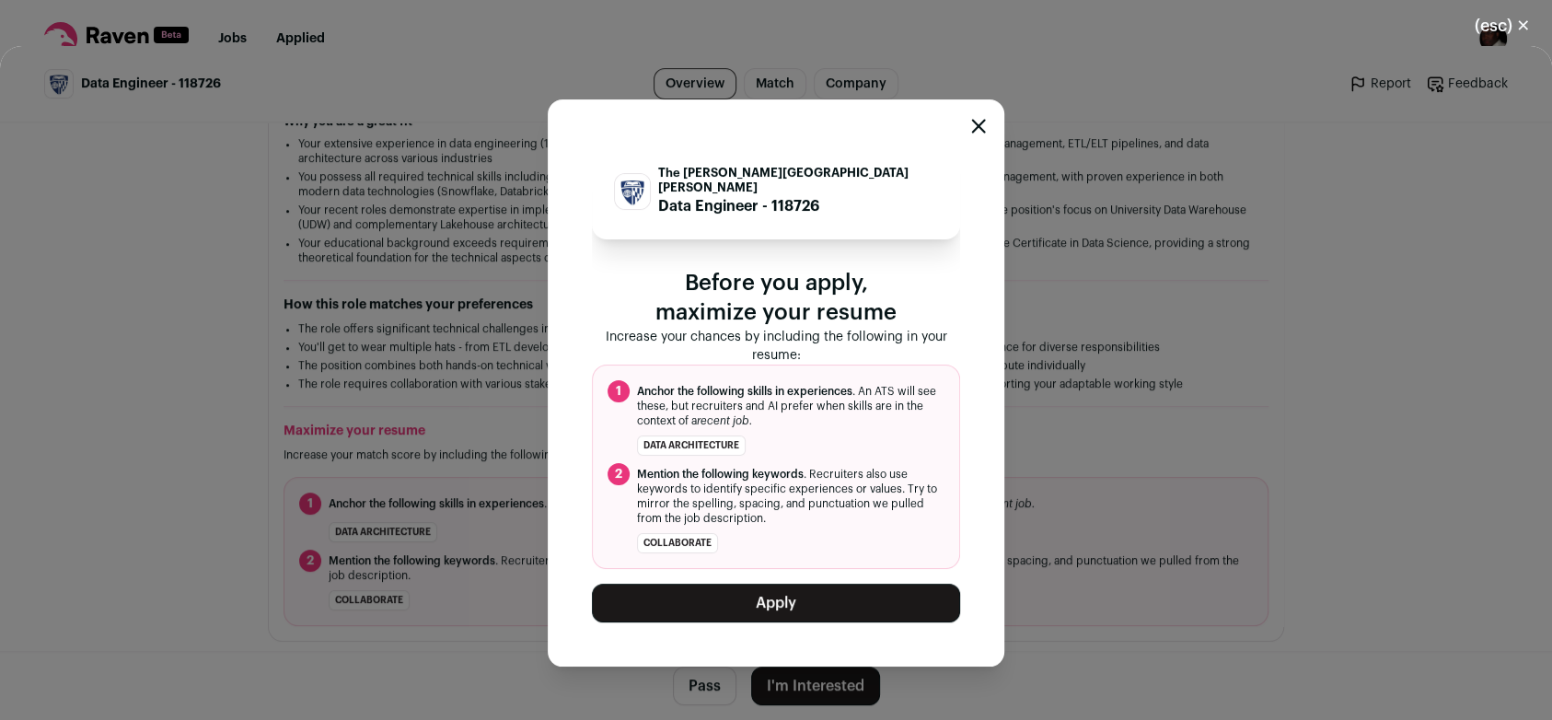
click at [825, 596] on button "Apply" at bounding box center [776, 603] width 368 height 39
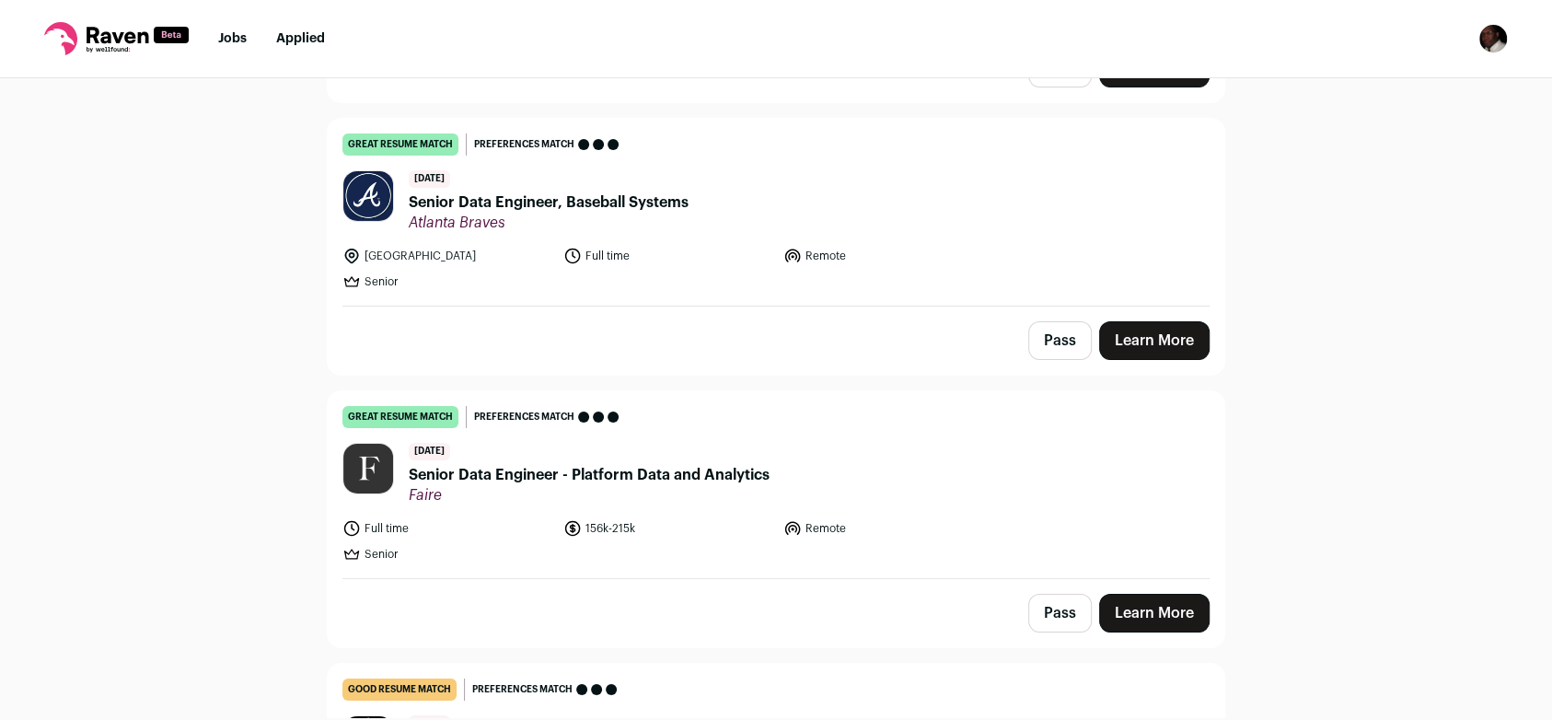
scroll to position [26641, 0]
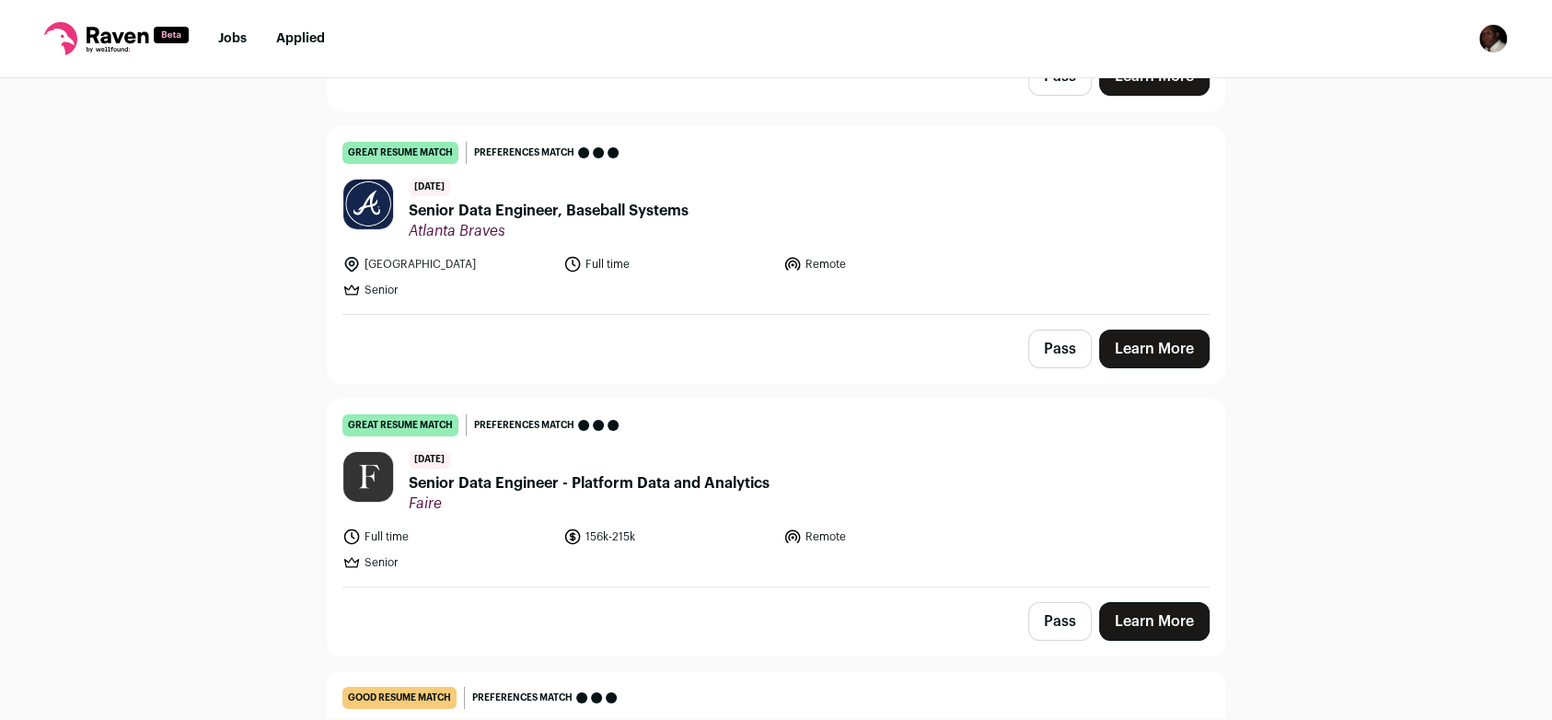
click at [1144, 602] on link "Learn More" at bounding box center [1154, 621] width 110 height 39
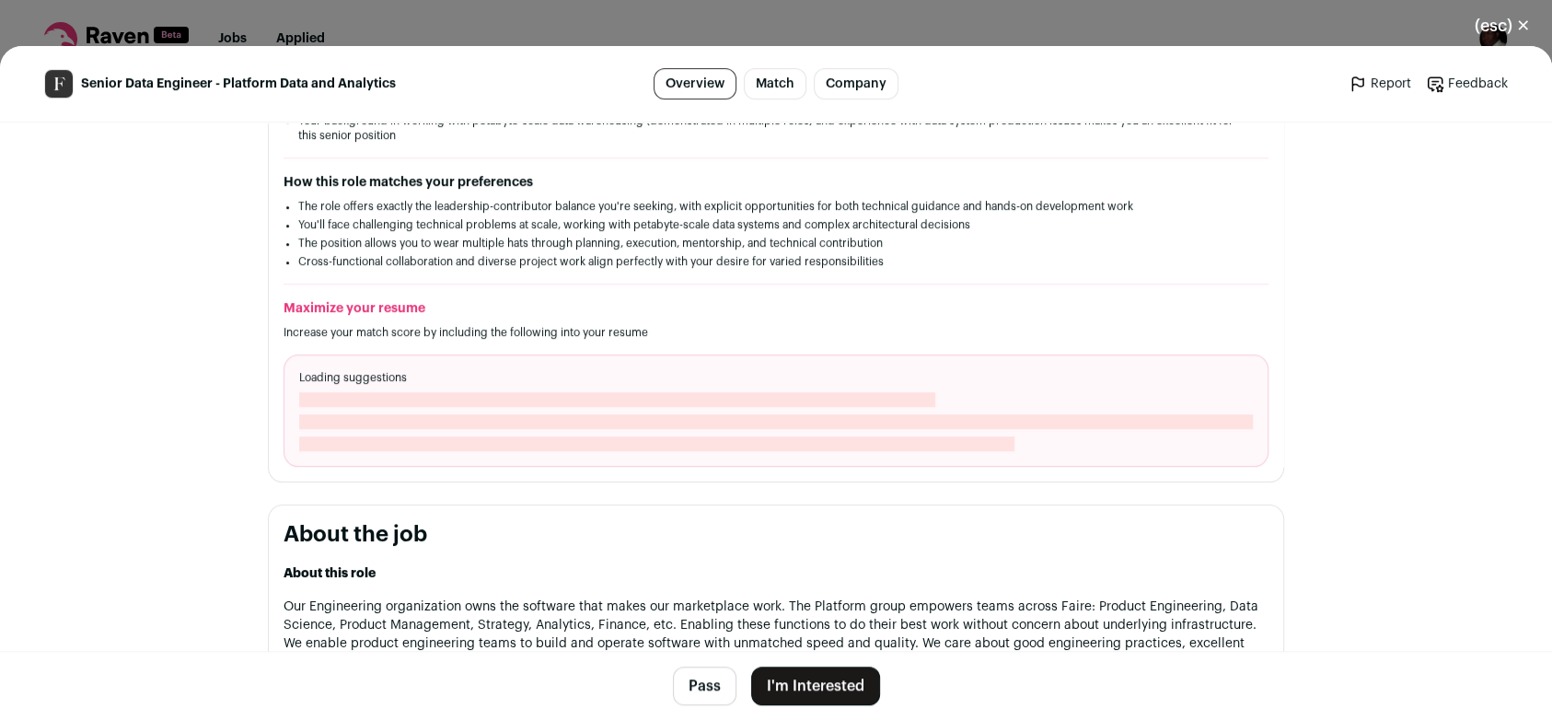
scroll to position [521, 0]
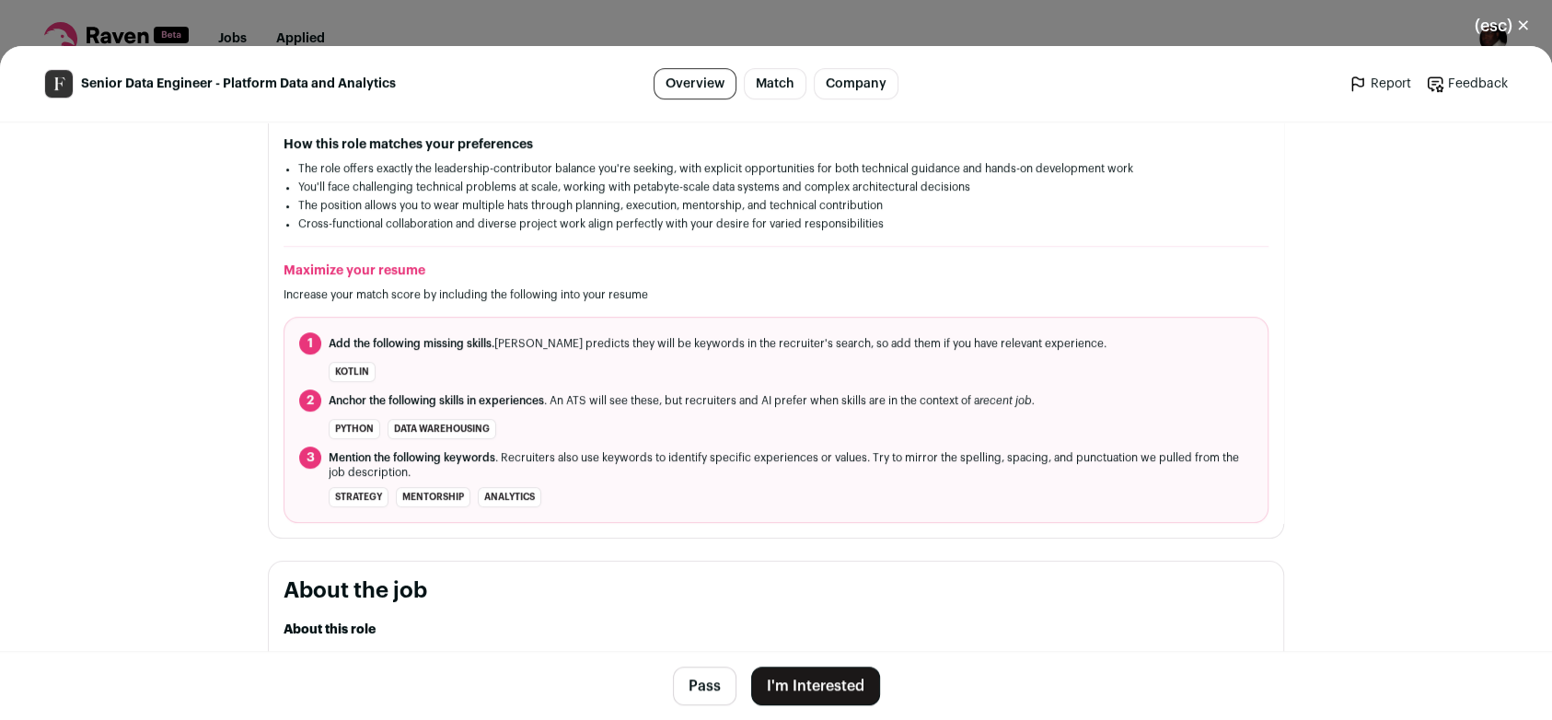
click at [795, 680] on button "I'm Interested" at bounding box center [815, 686] width 129 height 39
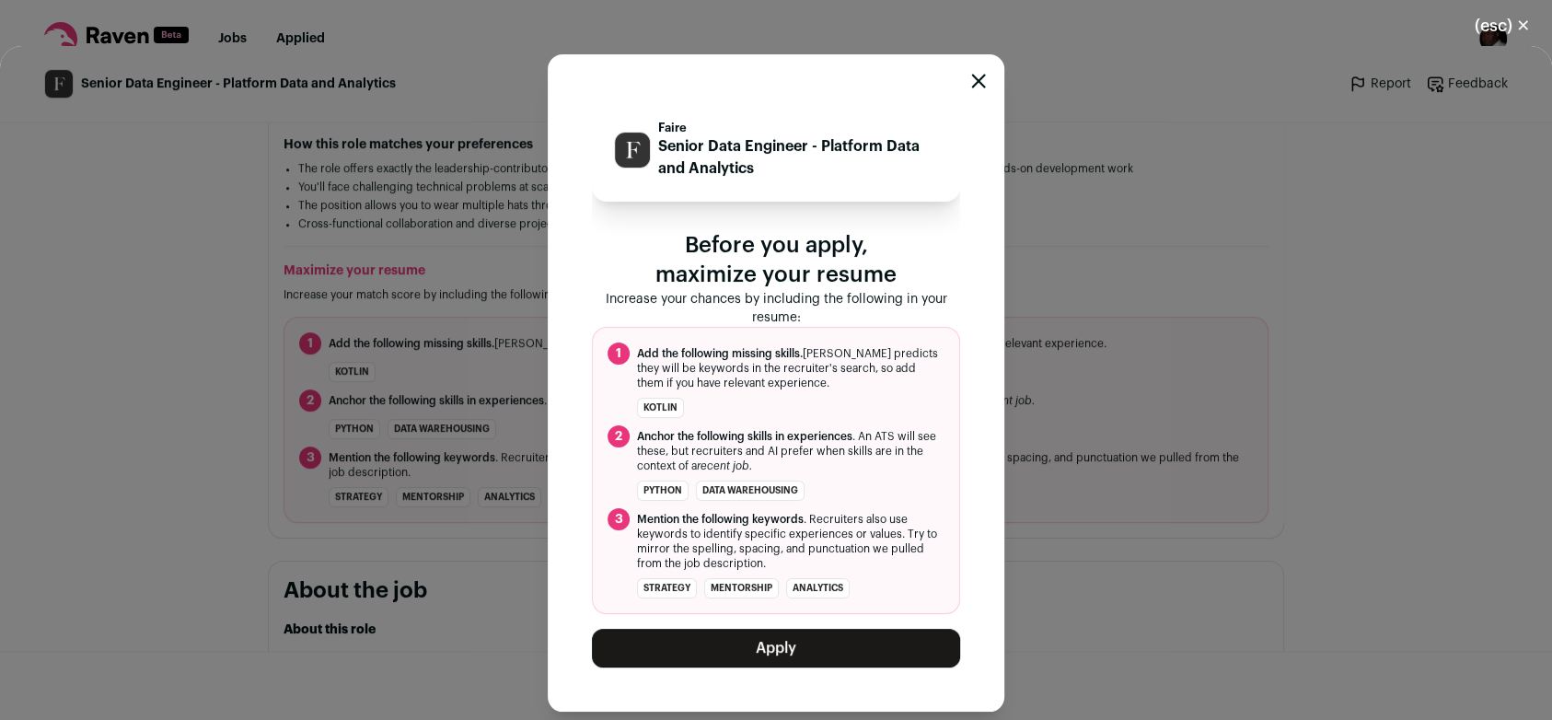
click at [809, 651] on button "Apply" at bounding box center [776, 648] width 368 height 39
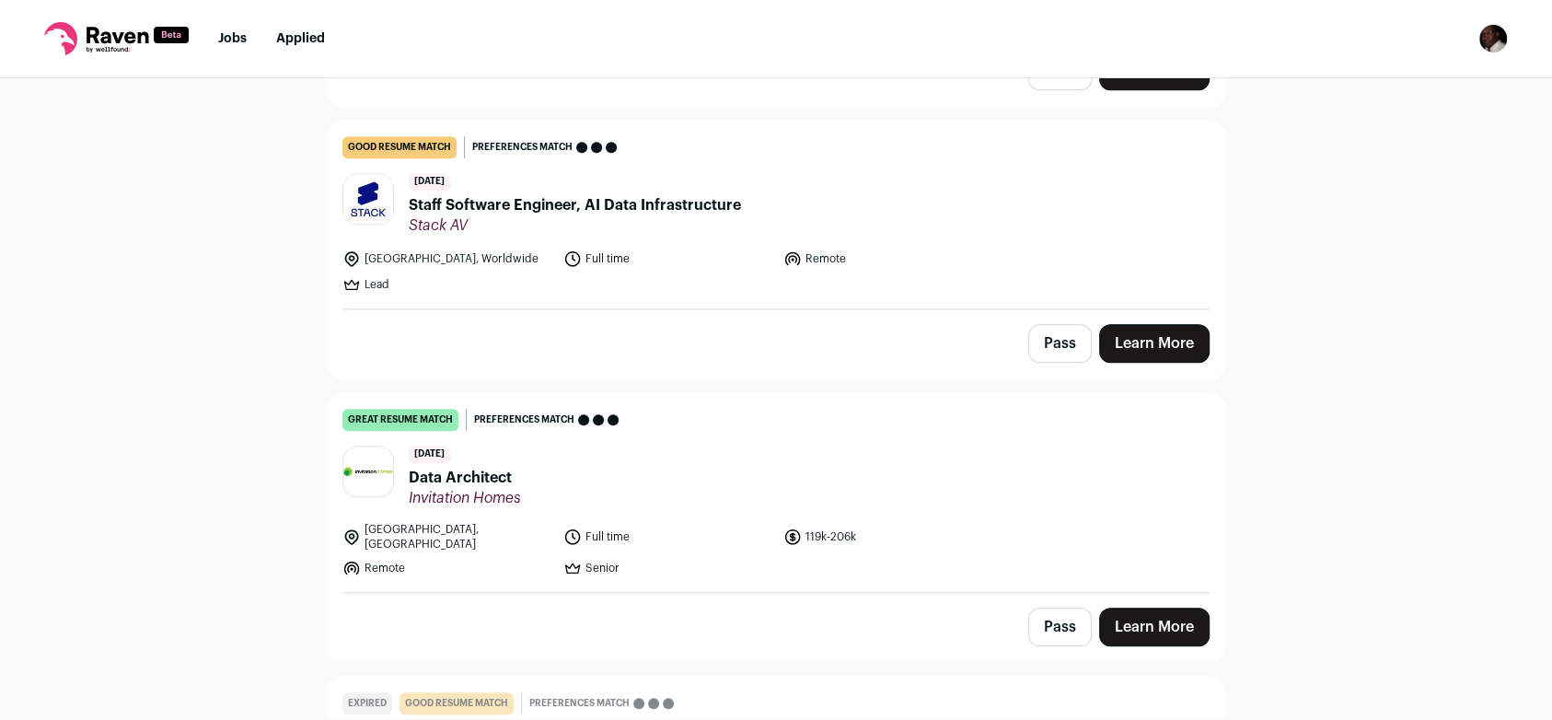
scroll to position [6852, 0]
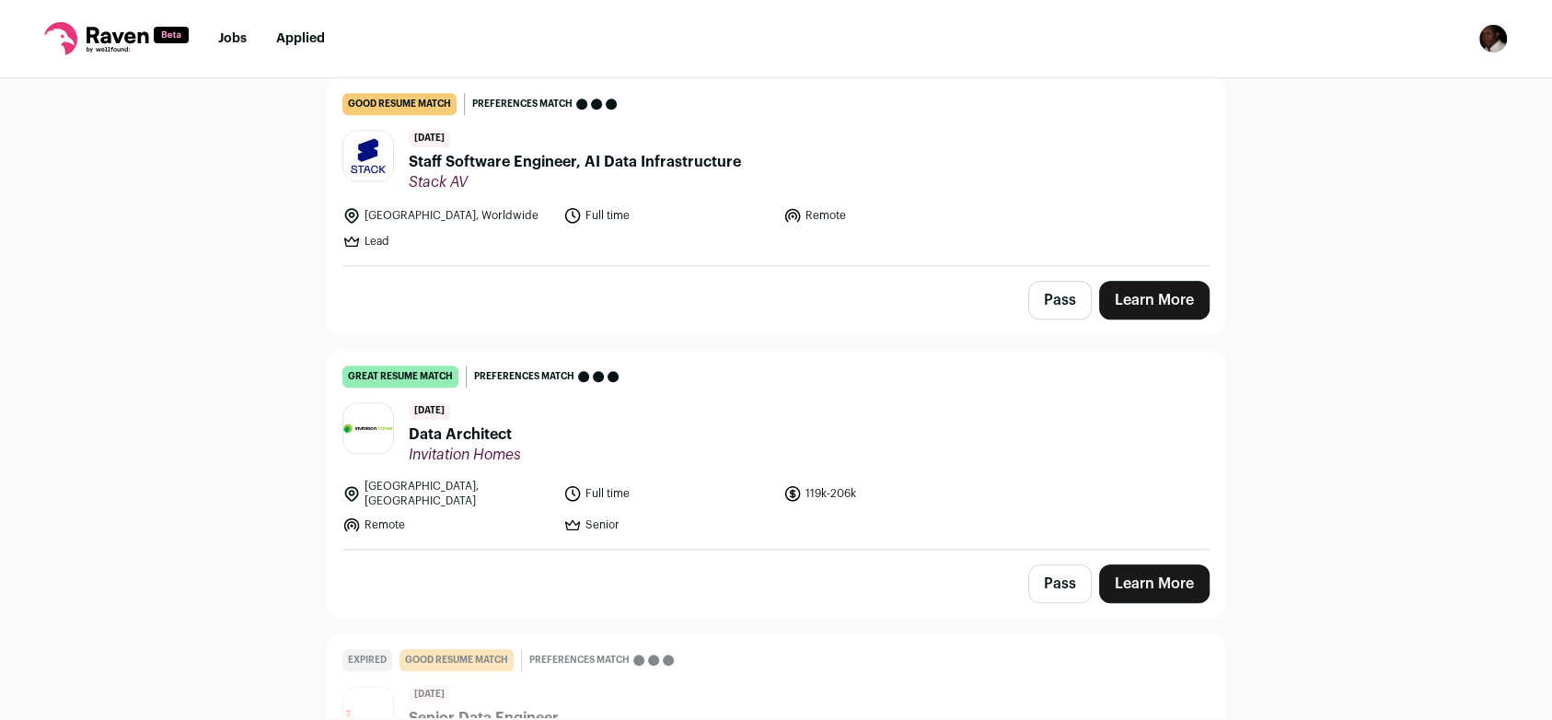
click at [1165, 564] on link "Learn More" at bounding box center [1154, 583] width 110 height 39
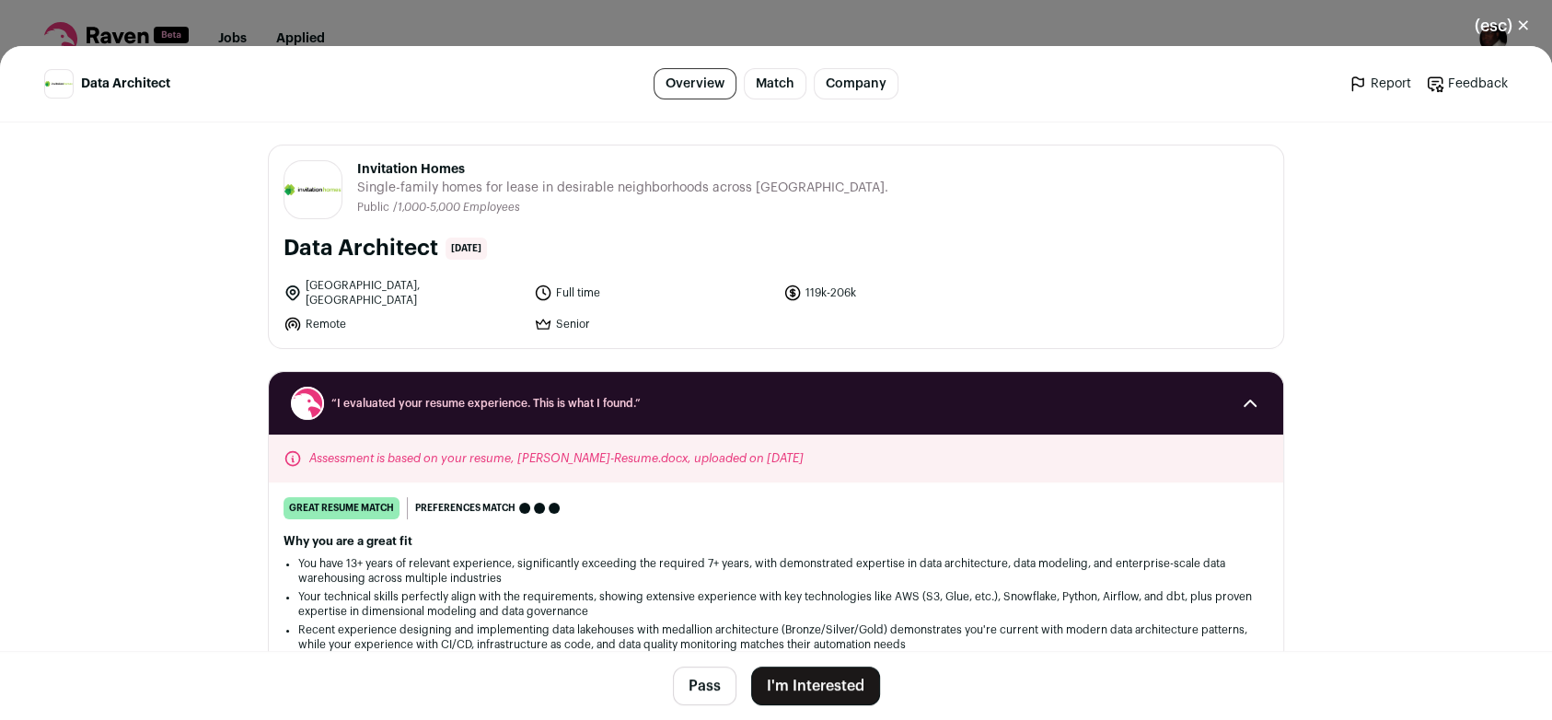
scroll to position [446, 0]
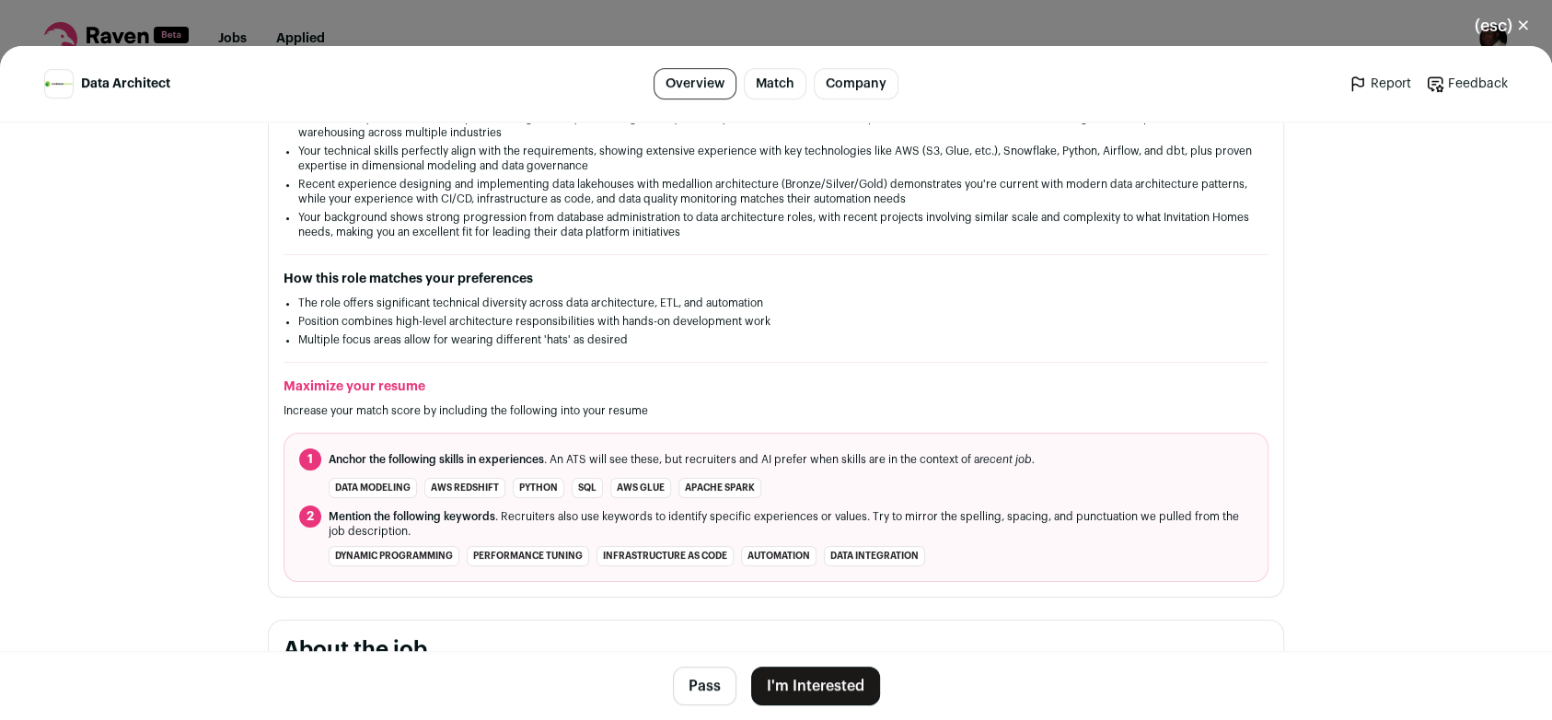
click at [828, 692] on button "I'm Interested" at bounding box center [815, 686] width 129 height 39
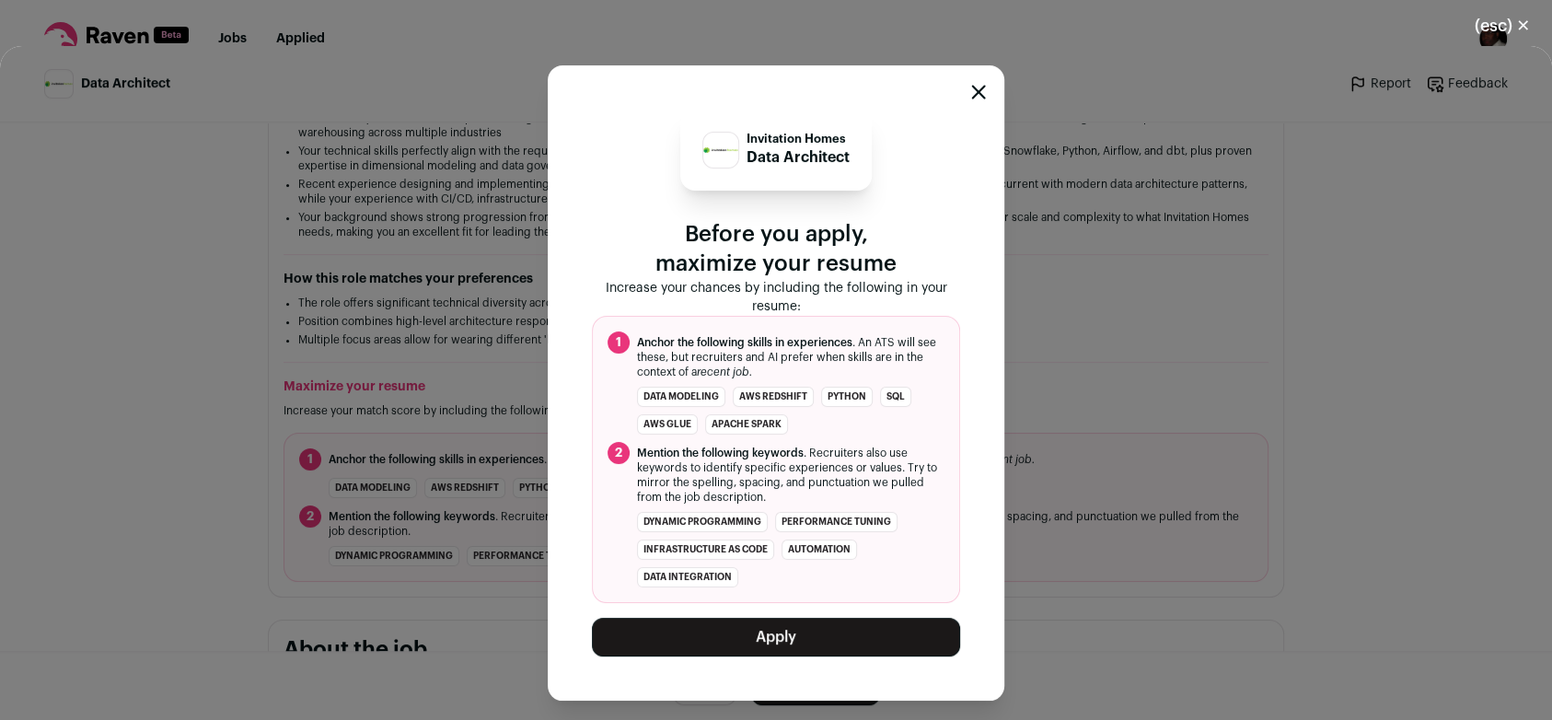
click at [832, 652] on button "Apply" at bounding box center [776, 637] width 368 height 39
